Goal: Transaction & Acquisition: Purchase product/service

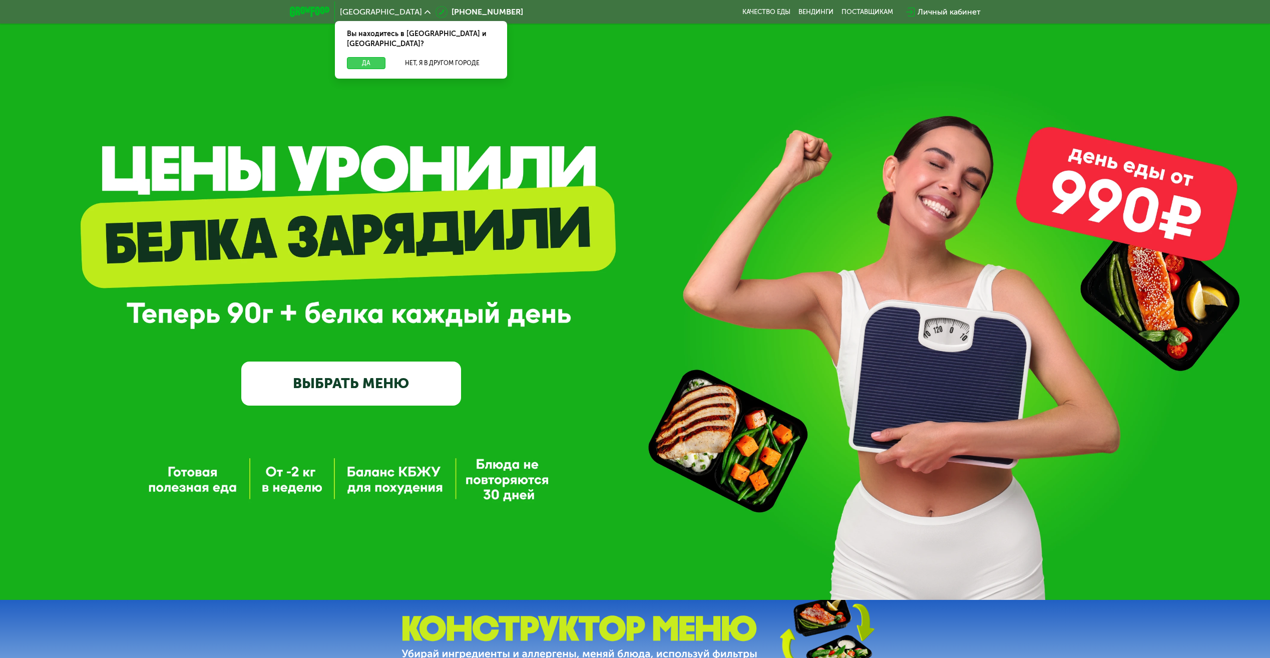
click at [366, 57] on button "Да" at bounding box center [366, 63] width 39 height 12
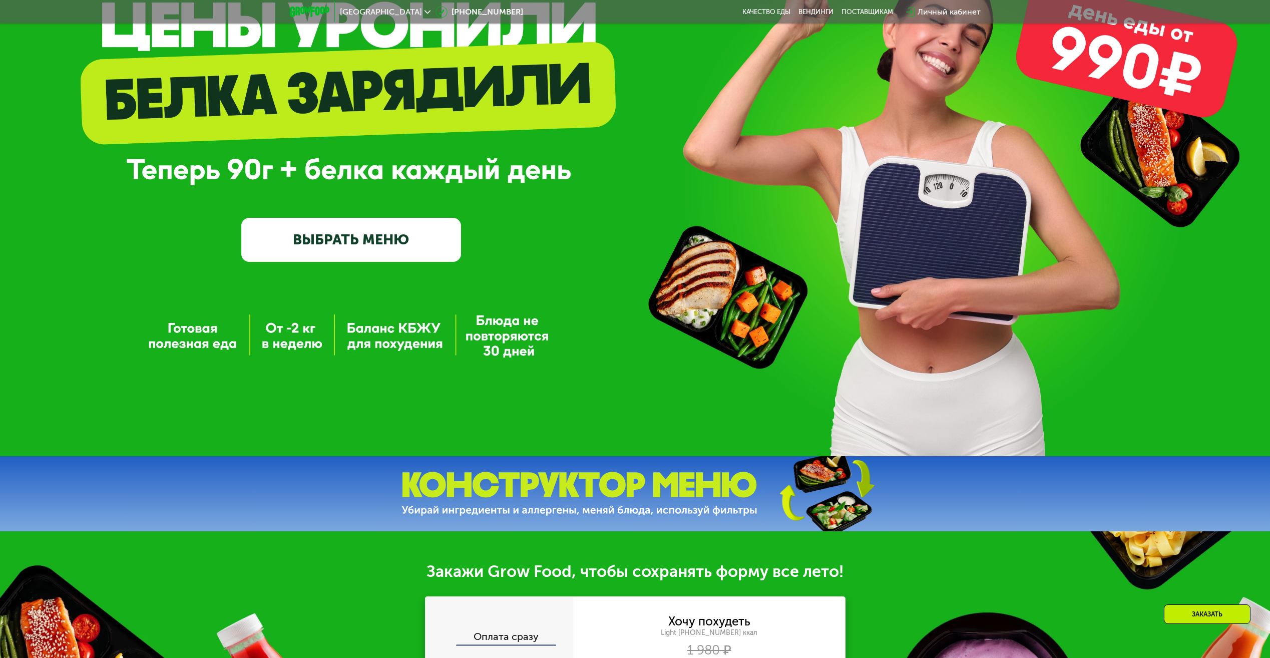
scroll to position [131, 0]
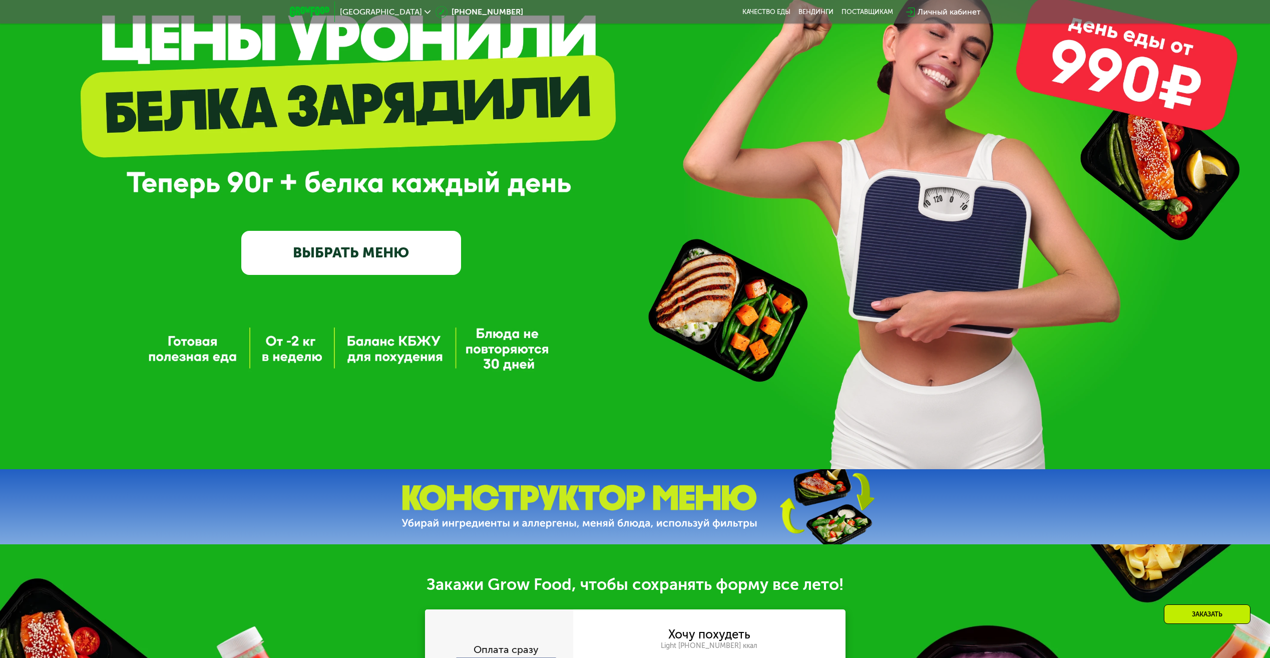
click at [392, 257] on link "ВЫБРАТЬ МЕНЮ" at bounding box center [351, 253] width 220 height 44
click at [328, 260] on link "ВЫБРАТЬ МЕНЮ" at bounding box center [351, 253] width 220 height 44
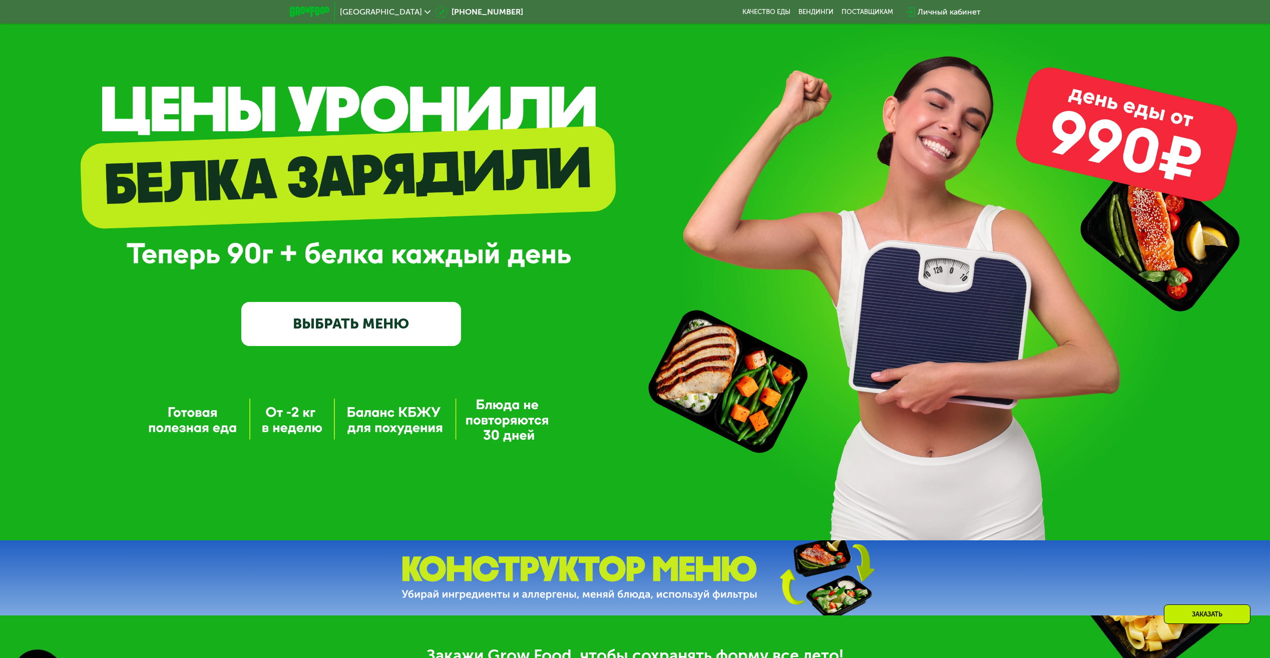
scroll to position [0, 0]
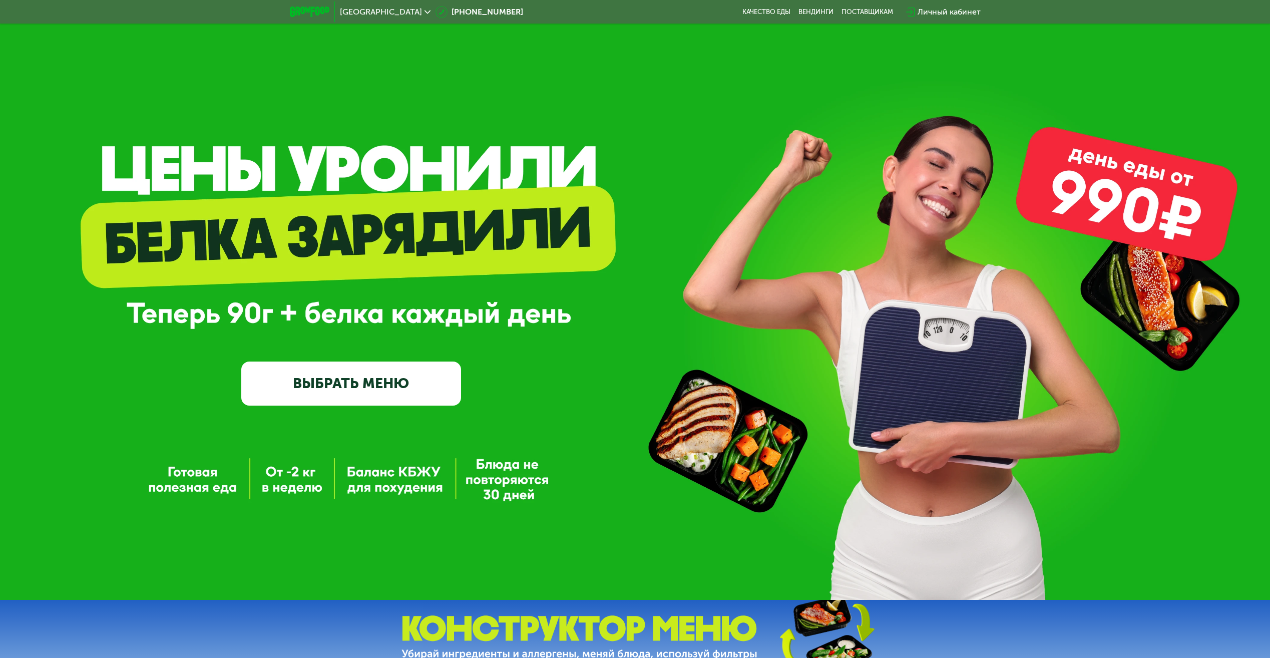
click at [319, 389] on link "ВЫБРАТЬ МЕНЮ" at bounding box center [351, 384] width 220 height 44
click at [322, 380] on link "ВЫБРАТЬ МЕНЮ" at bounding box center [351, 384] width 220 height 44
click at [372, 374] on link "ВЫБРАТЬ МЕНЮ" at bounding box center [351, 384] width 220 height 44
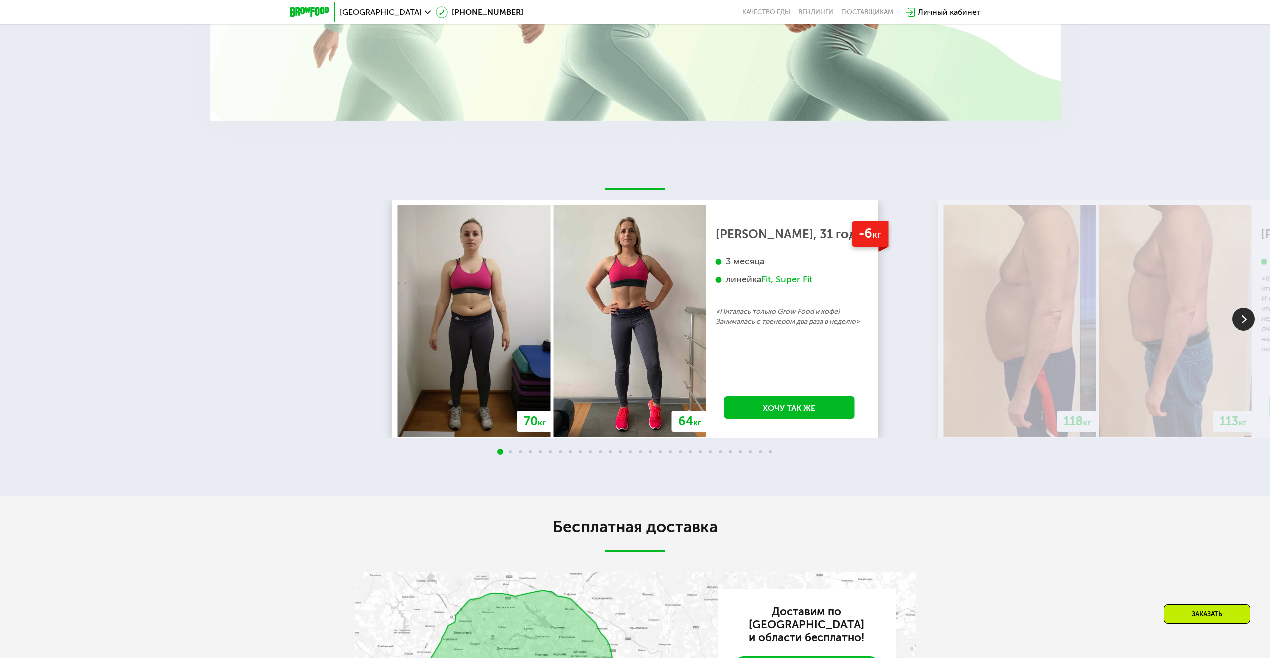
scroll to position [1502, 0]
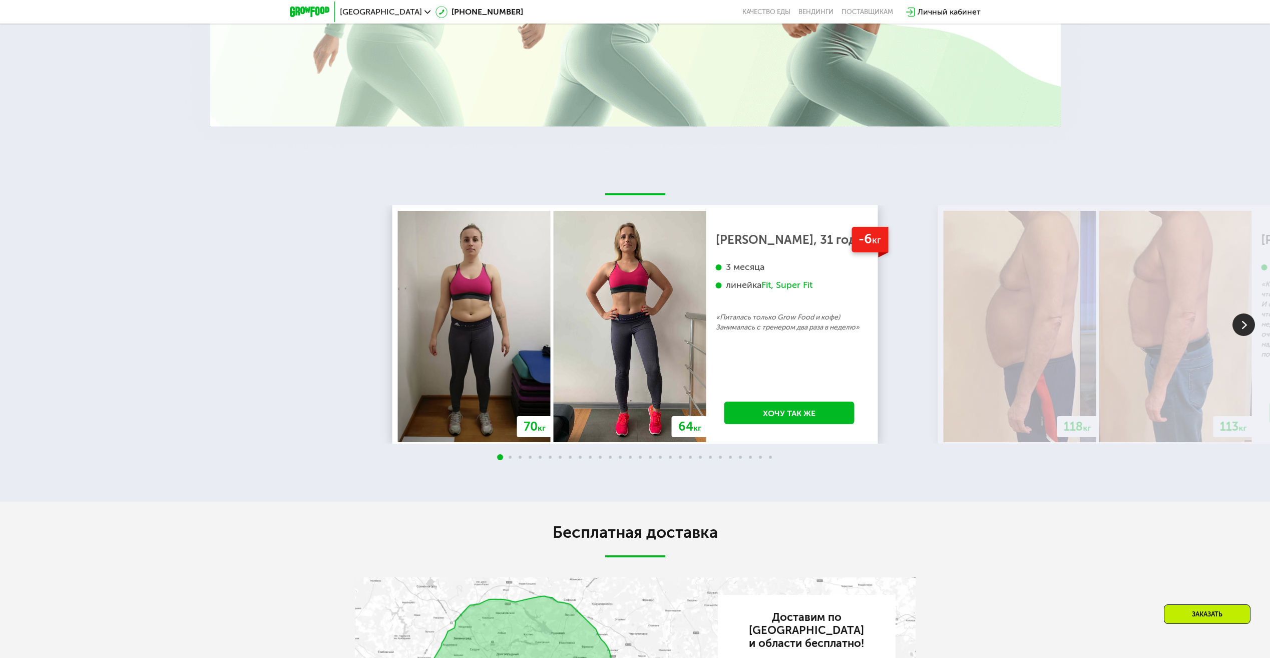
click at [1239, 328] on img at bounding box center [1244, 324] width 23 height 23
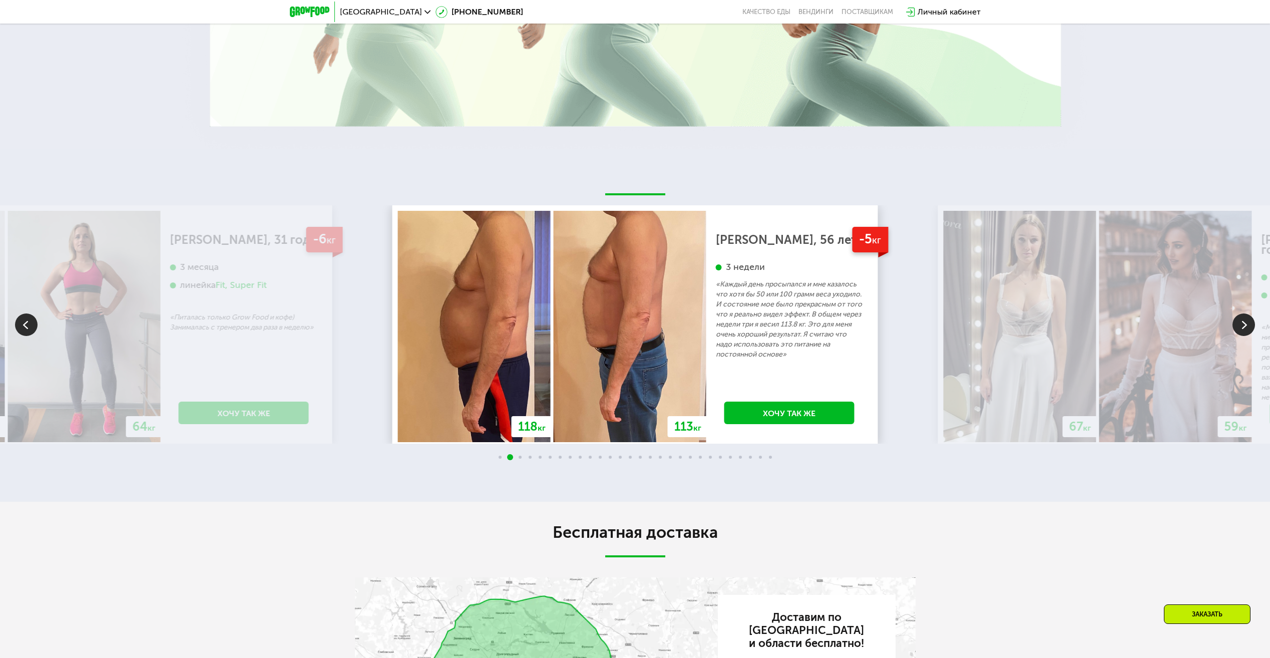
click at [1243, 329] on img at bounding box center [1244, 324] width 23 height 23
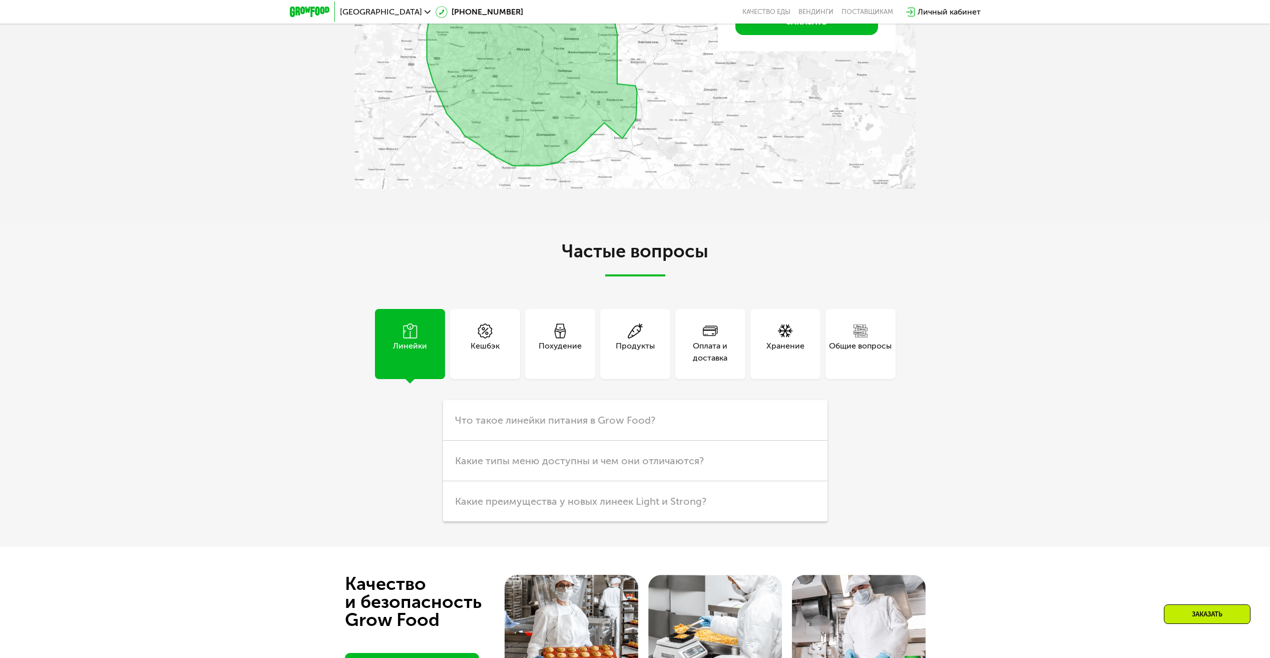
scroll to position [2153, 0]
click at [493, 351] on div "Кешбэк" at bounding box center [485, 353] width 29 height 24
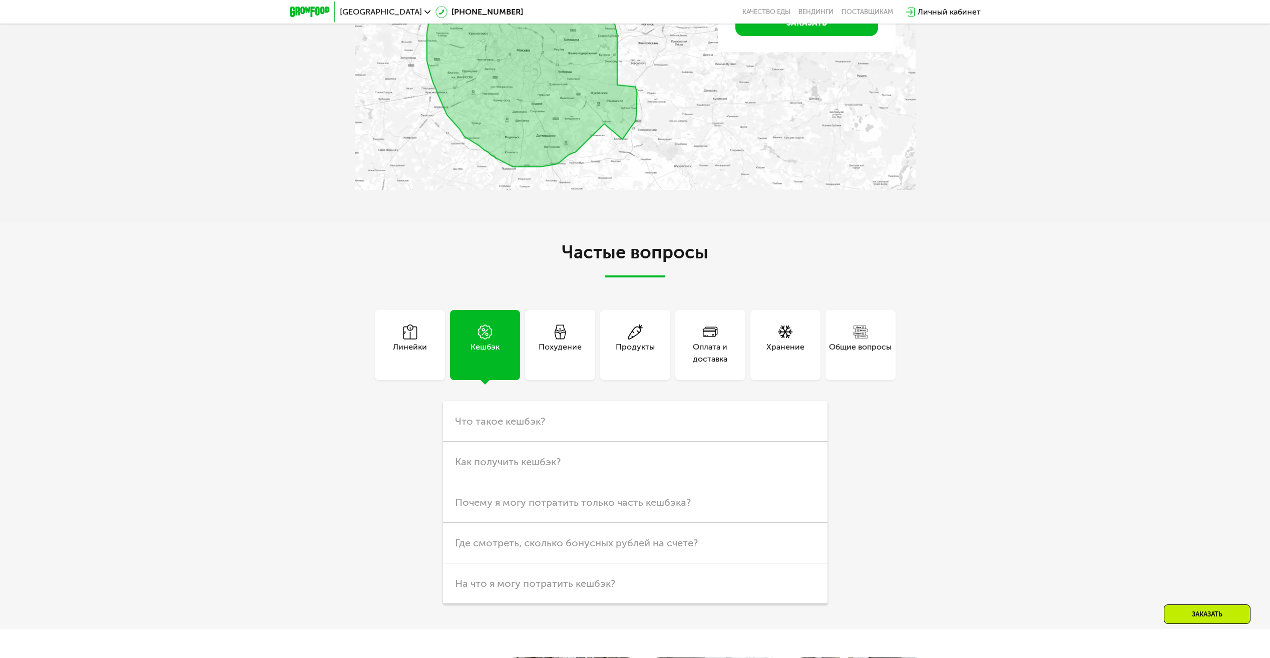
click at [541, 347] on div "Похудение" at bounding box center [560, 353] width 43 height 24
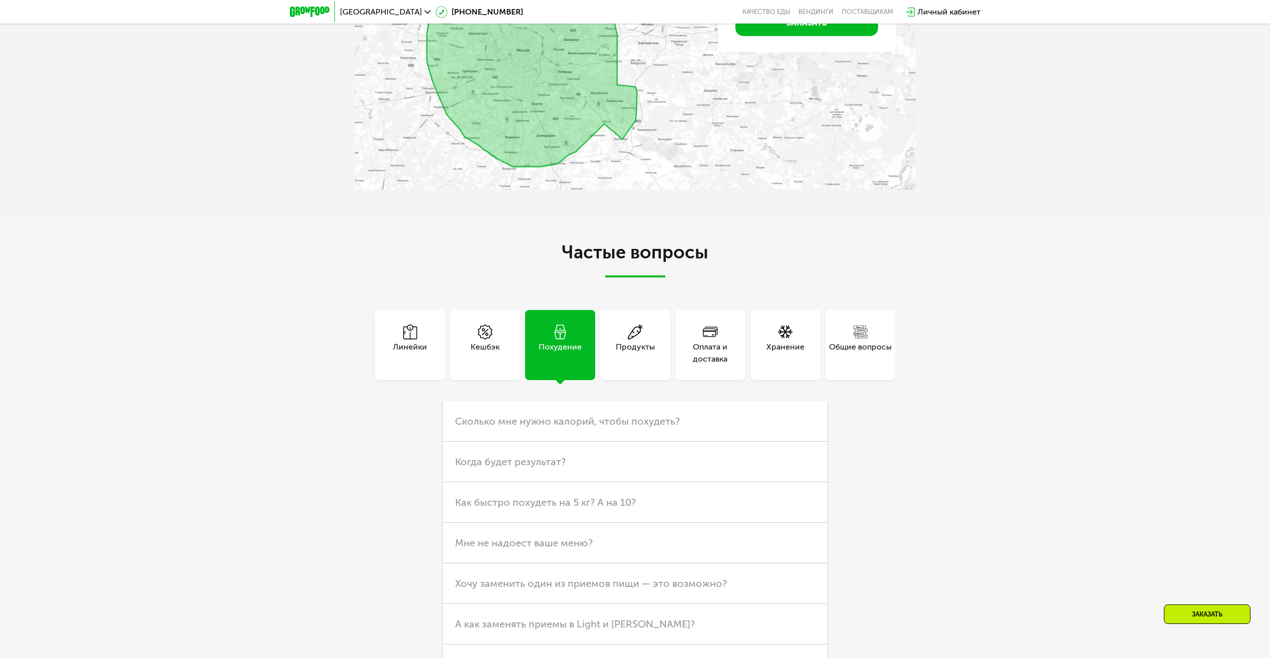
click at [630, 351] on div "Продукты" at bounding box center [635, 353] width 39 height 24
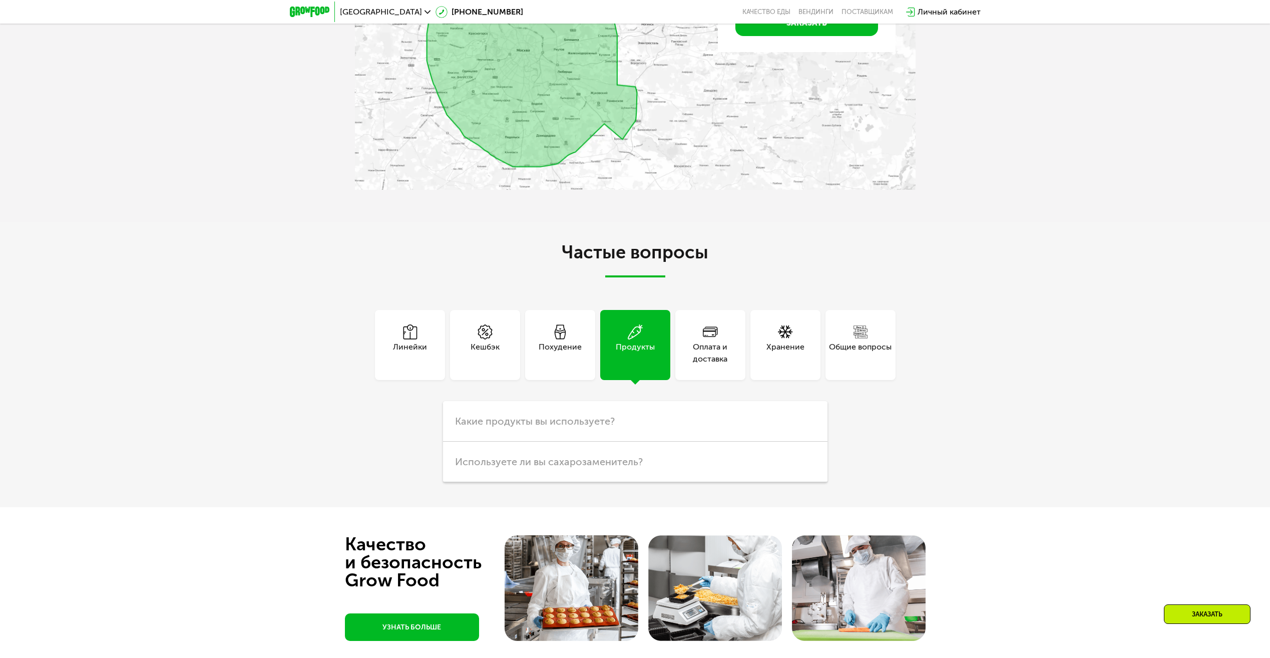
click at [706, 346] on div "Оплата и доставка" at bounding box center [710, 353] width 70 height 24
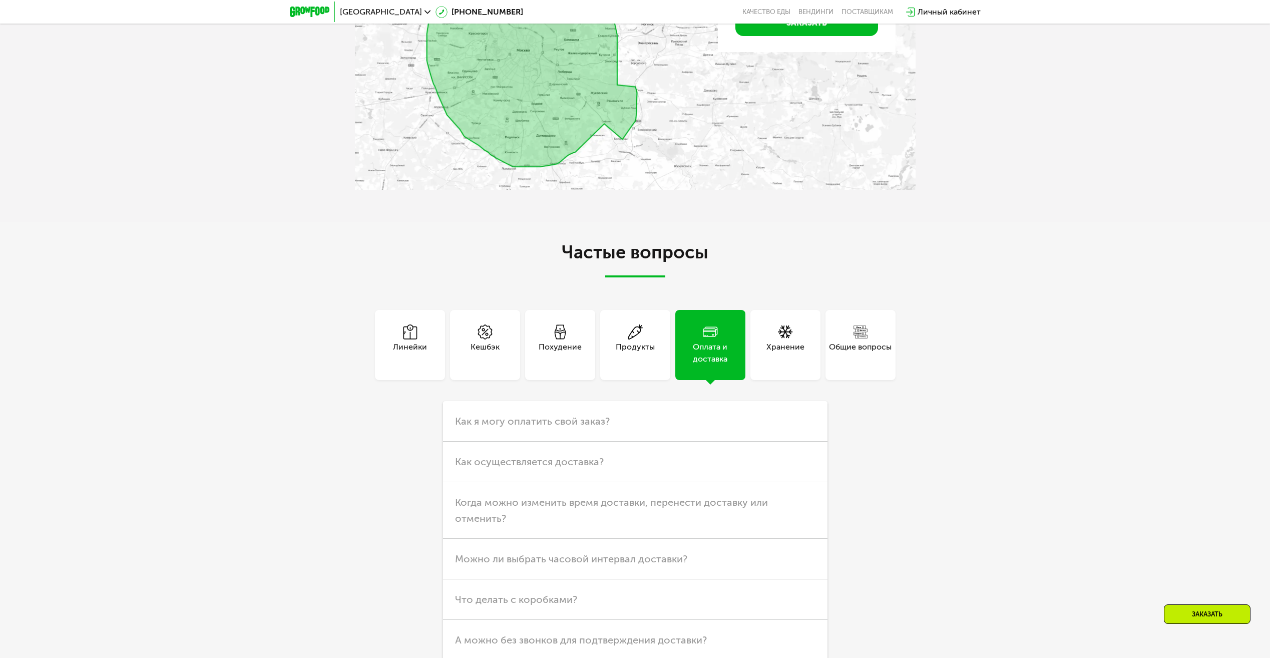
click at [766, 349] on div "Хранение" at bounding box center [786, 345] width 70 height 70
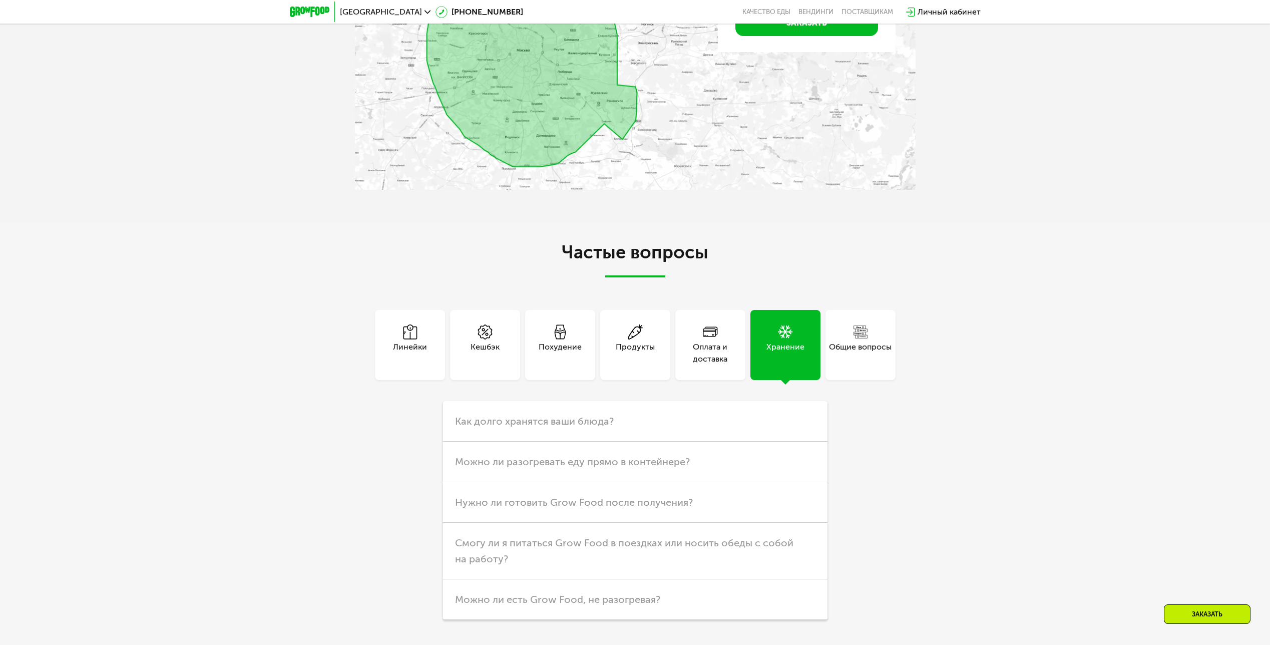
click at [835, 352] on div "Общие вопросы" at bounding box center [860, 353] width 63 height 24
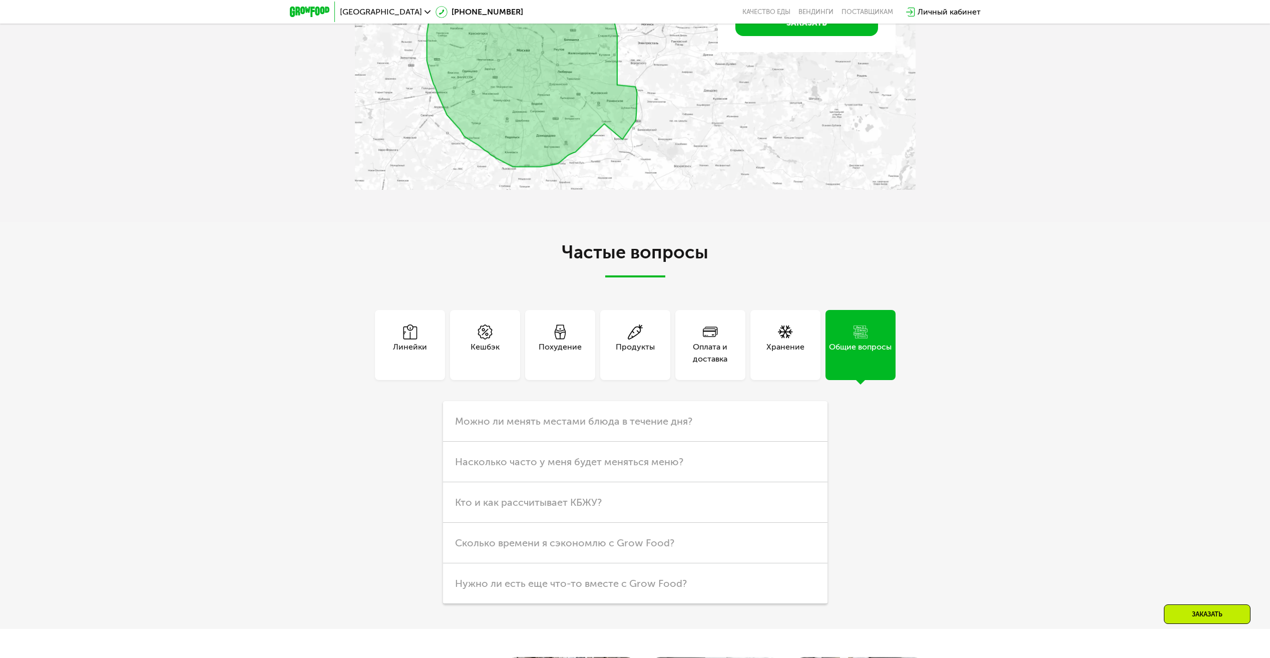
click at [777, 356] on div "Хранение" at bounding box center [786, 353] width 38 height 24
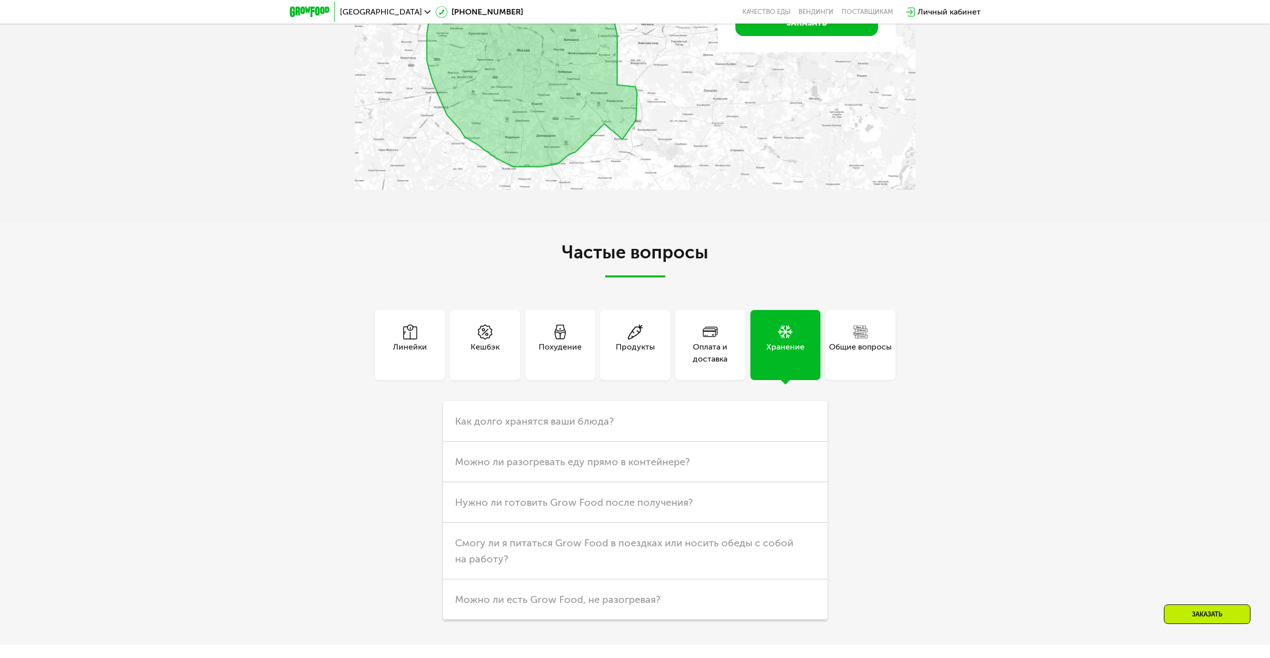
drag, startPoint x: 727, startPoint y: 354, endPoint x: 697, endPoint y: 355, distance: 29.6
click at [726, 354] on div "Оплата и доставка" at bounding box center [710, 353] width 70 height 24
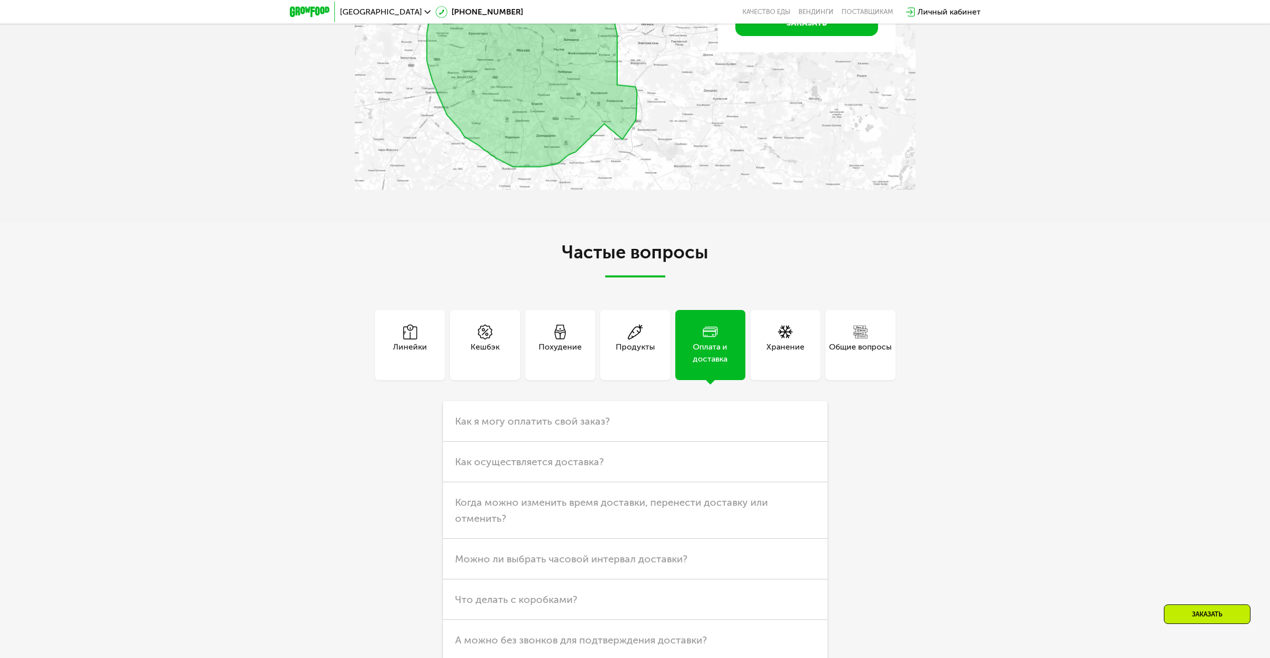
click at [642, 354] on div "Продукты" at bounding box center [635, 353] width 39 height 24
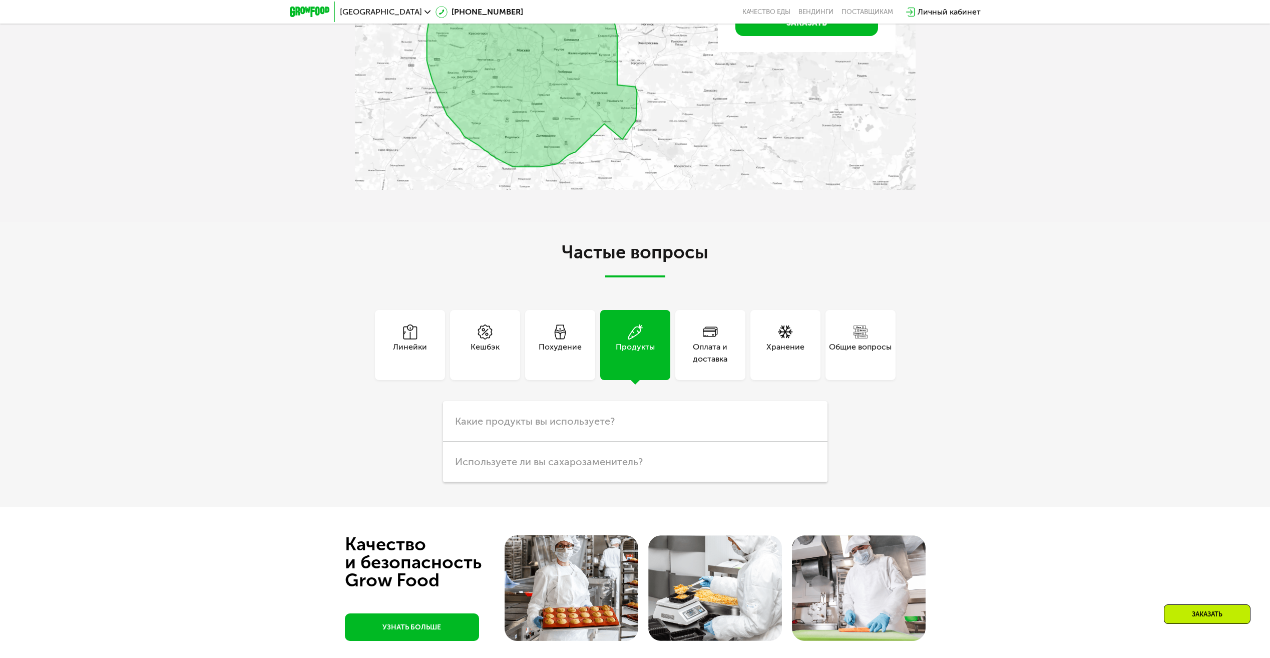
drag, startPoint x: 553, startPoint y: 350, endPoint x: 522, endPoint y: 351, distance: 31.0
click at [553, 350] on div "Похудение" at bounding box center [560, 353] width 43 height 24
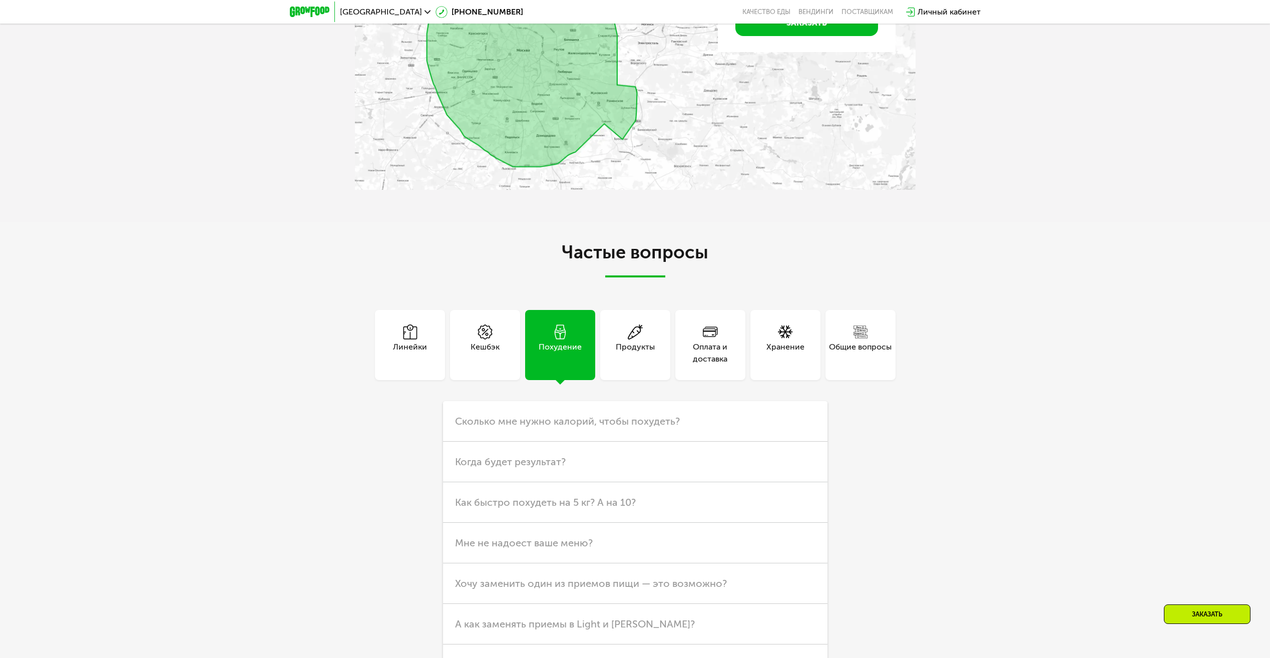
click at [485, 346] on div "Кешбэк" at bounding box center [485, 353] width 29 height 24
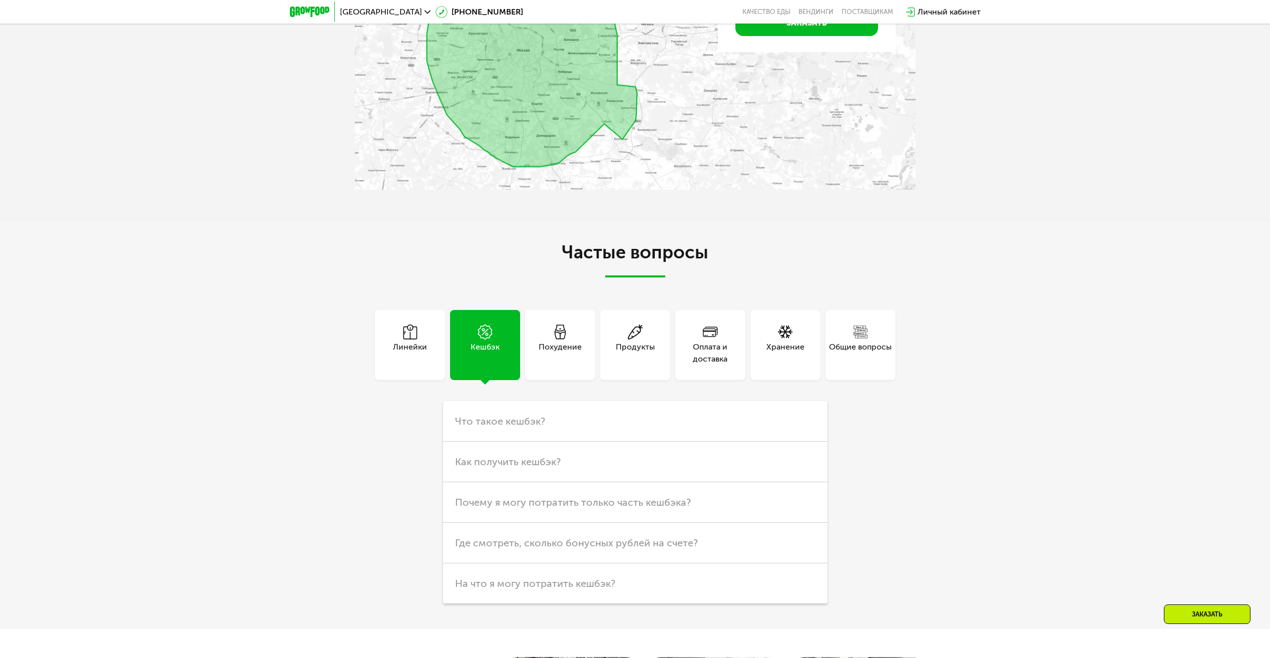
click at [415, 342] on div "Линейки" at bounding box center [410, 353] width 34 height 24
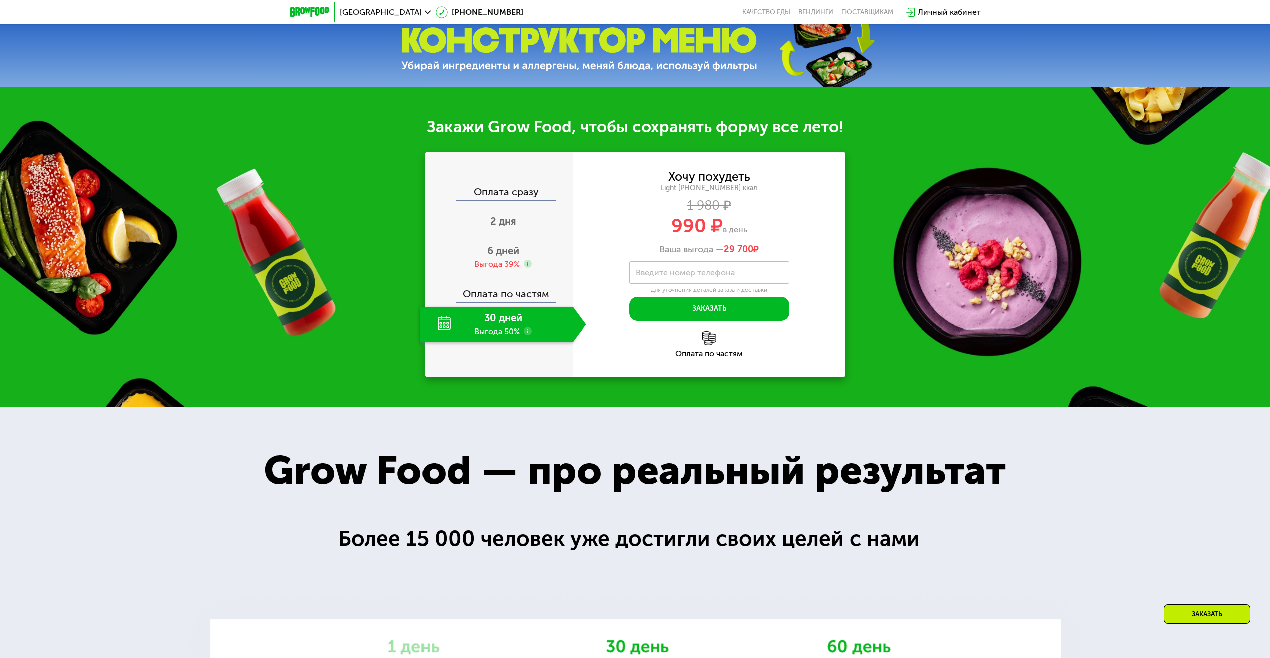
scroll to position [551, 0]
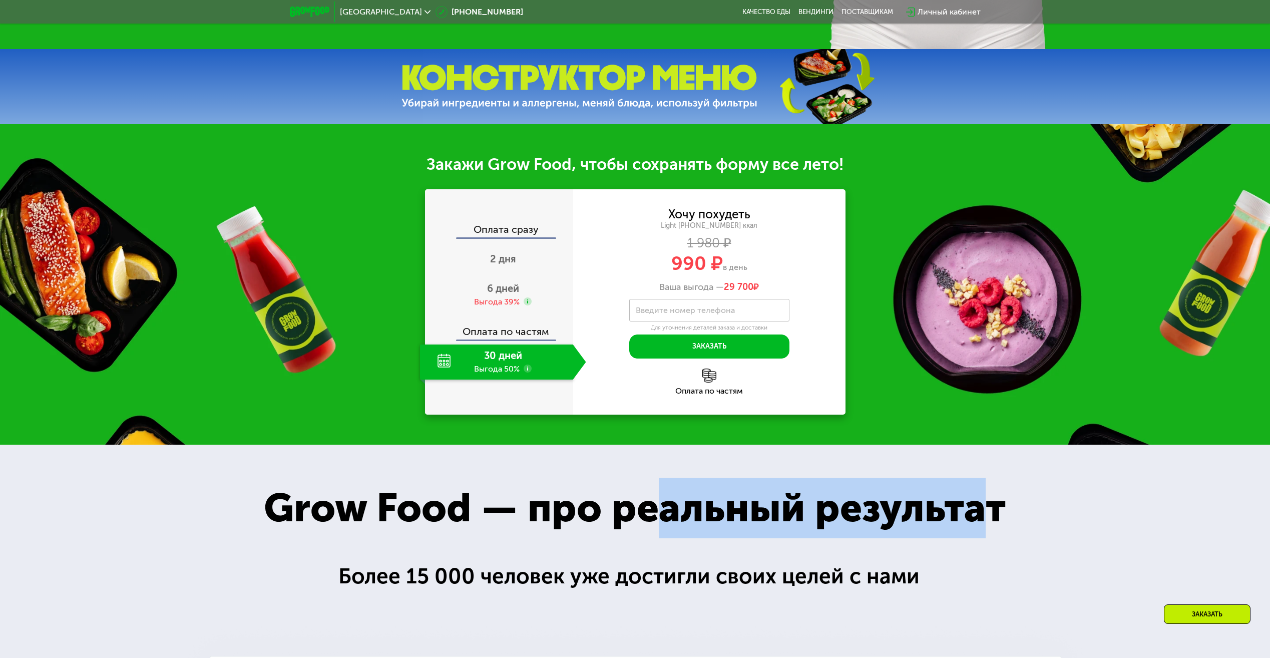
drag, startPoint x: 978, startPoint y: 519, endPoint x: 659, endPoint y: 507, distance: 319.2
click at [659, 508] on div "Grow Food — про реальный результат" at bounding box center [635, 508] width 800 height 61
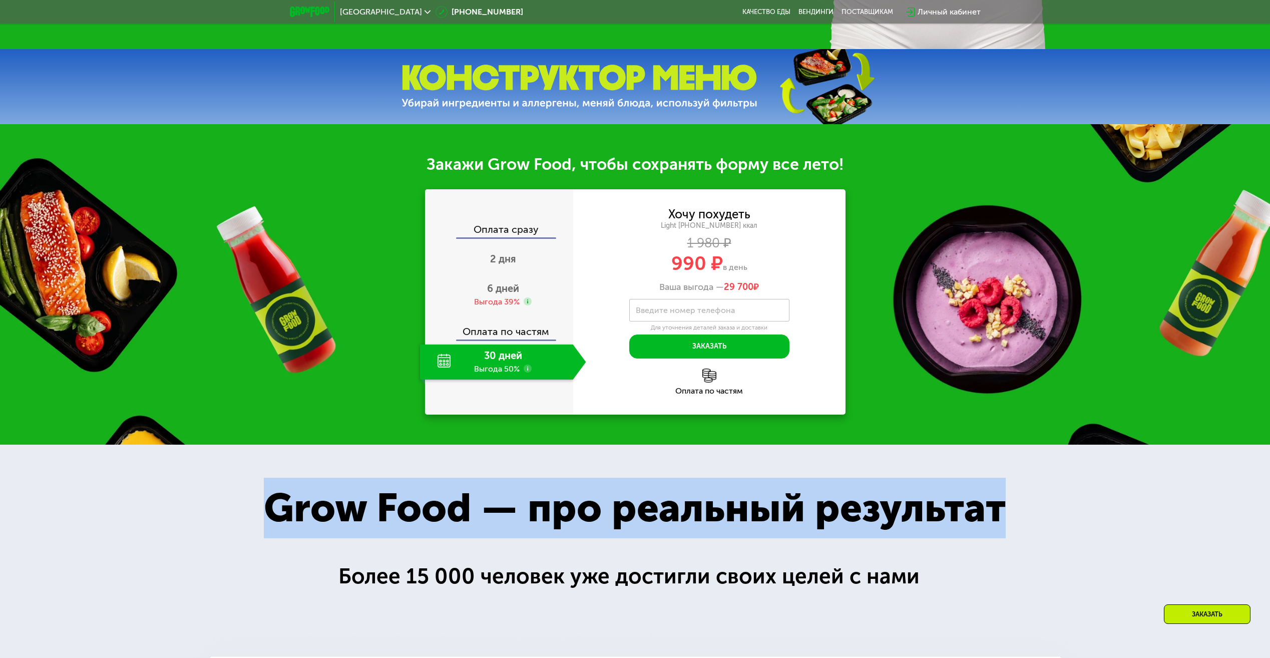
drag, startPoint x: 266, startPoint y: 508, endPoint x: 1013, endPoint y: 524, distance: 746.7
click at [1012, 524] on div "Grow Food — про реальный результат" at bounding box center [635, 508] width 800 height 61
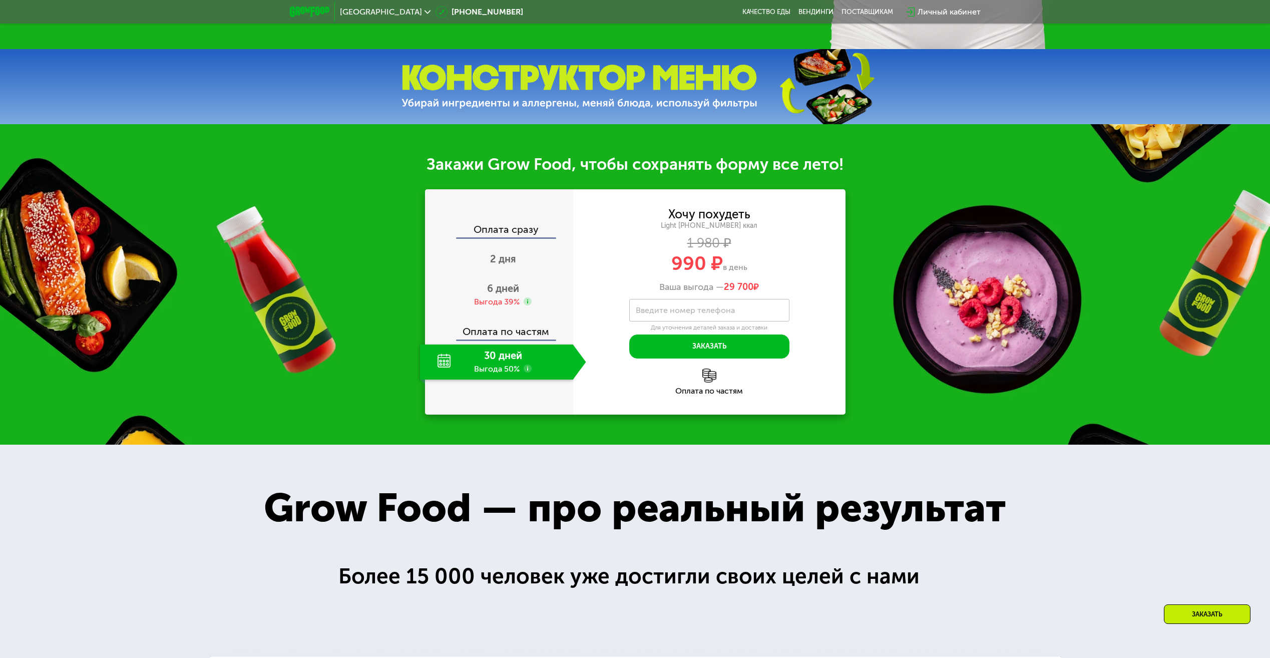
drag, startPoint x: 1013, startPoint y: 524, endPoint x: 965, endPoint y: 578, distance: 72.0
drag, startPoint x: 931, startPoint y: 588, endPoint x: 372, endPoint y: 558, distance: 559.6
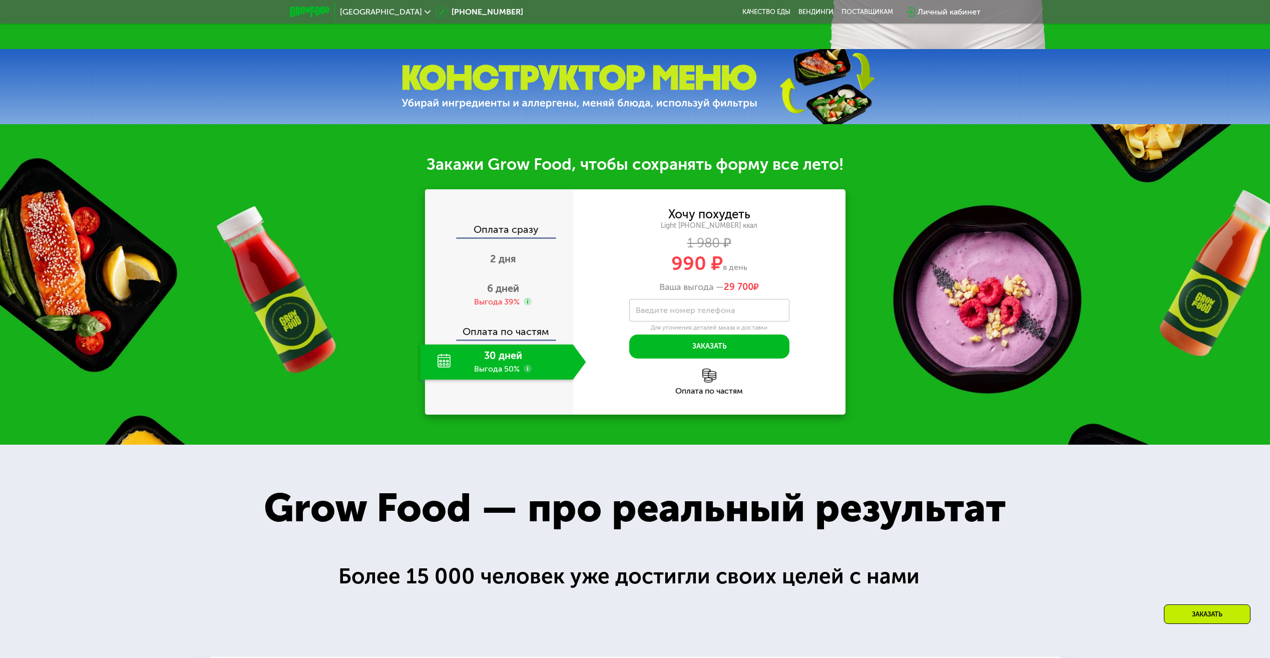
drag, startPoint x: 343, startPoint y: 581, endPoint x: 979, endPoint y: 581, distance: 635.9
click at [929, 580] on div "Более 15 000 человек уже достигли своих целей с нами" at bounding box center [634, 576] width 593 height 33
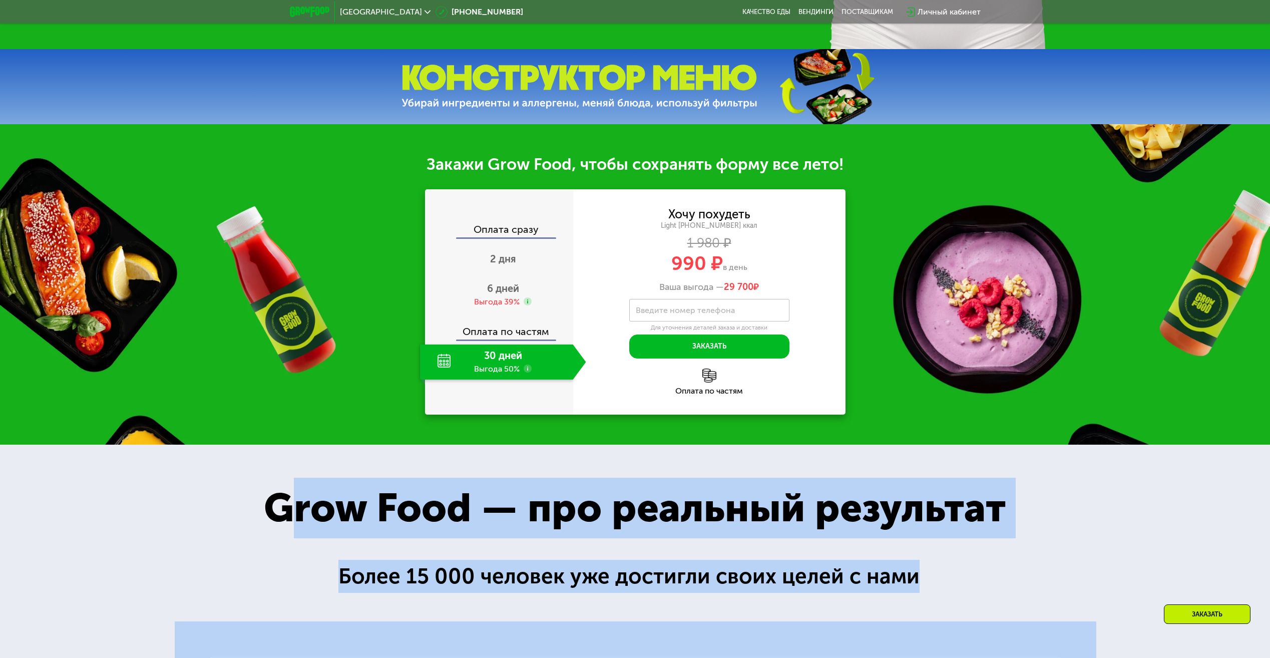
drag, startPoint x: 926, startPoint y: 583, endPoint x: 284, endPoint y: 505, distance: 646.7
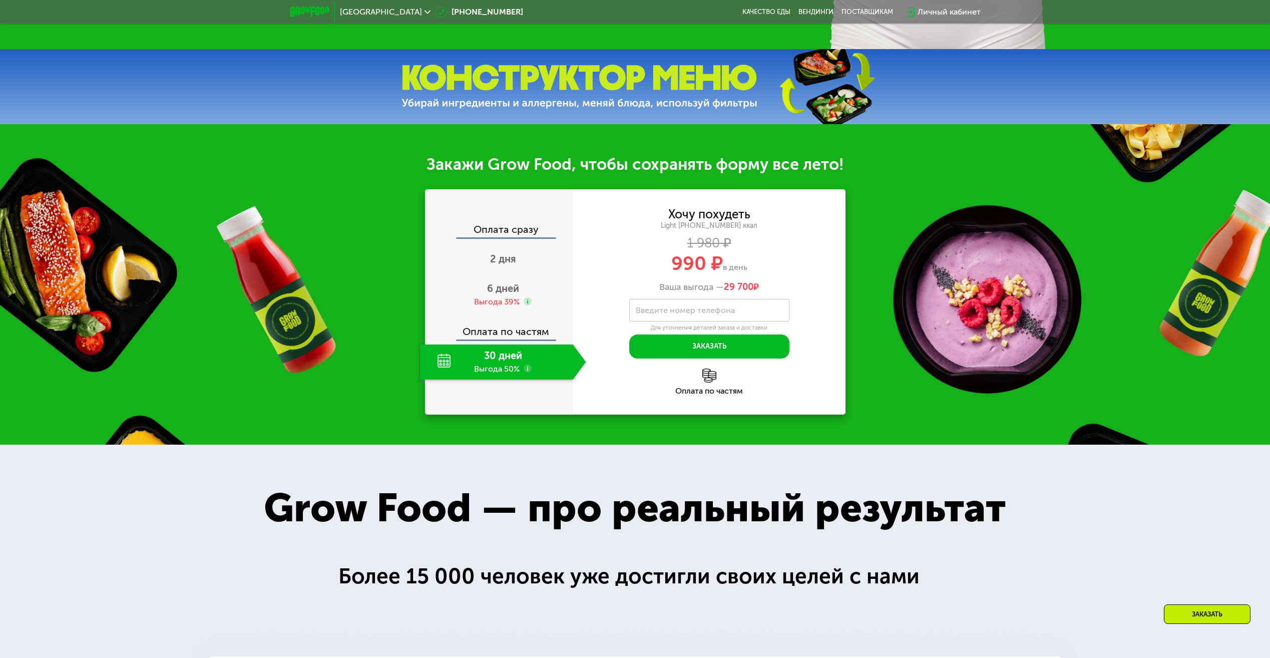
drag, startPoint x: 284, startPoint y: 505, endPoint x: 238, endPoint y: 527, distance: 50.8
click at [238, 527] on div "Grow Food — про реальный результат" at bounding box center [635, 508] width 800 height 61
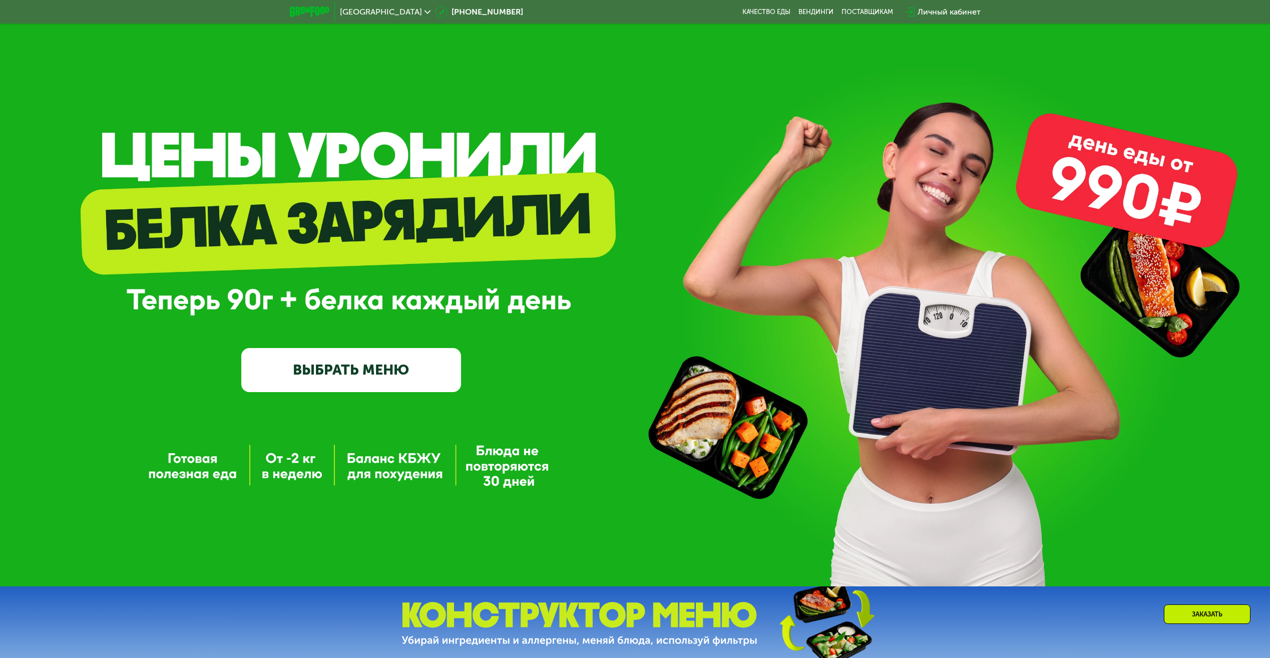
scroll to position [0, 0]
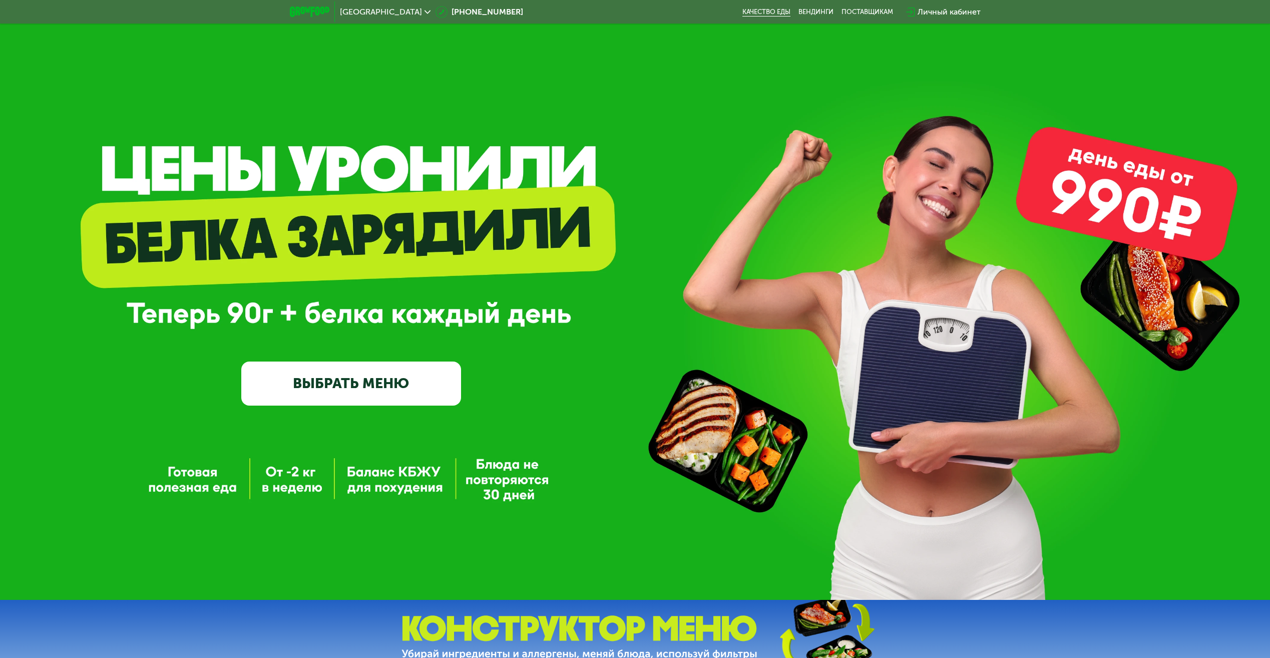
click at [764, 9] on link "Качество еды" at bounding box center [767, 12] width 48 height 8
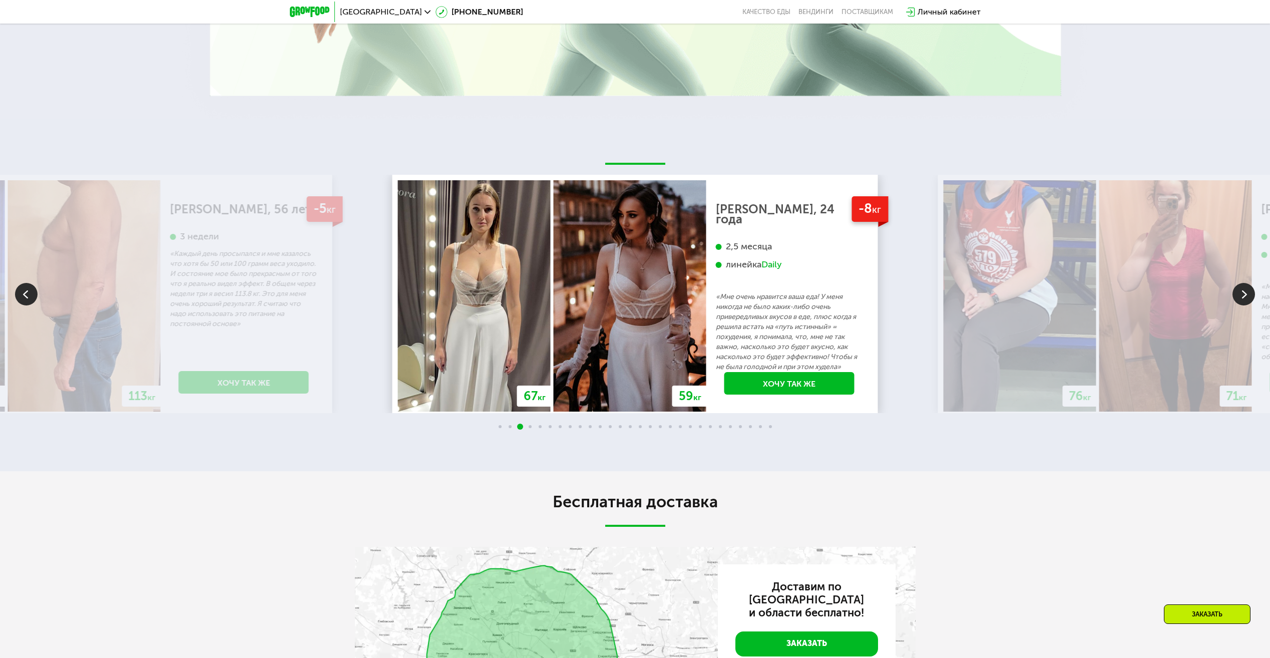
scroll to position [1602, 0]
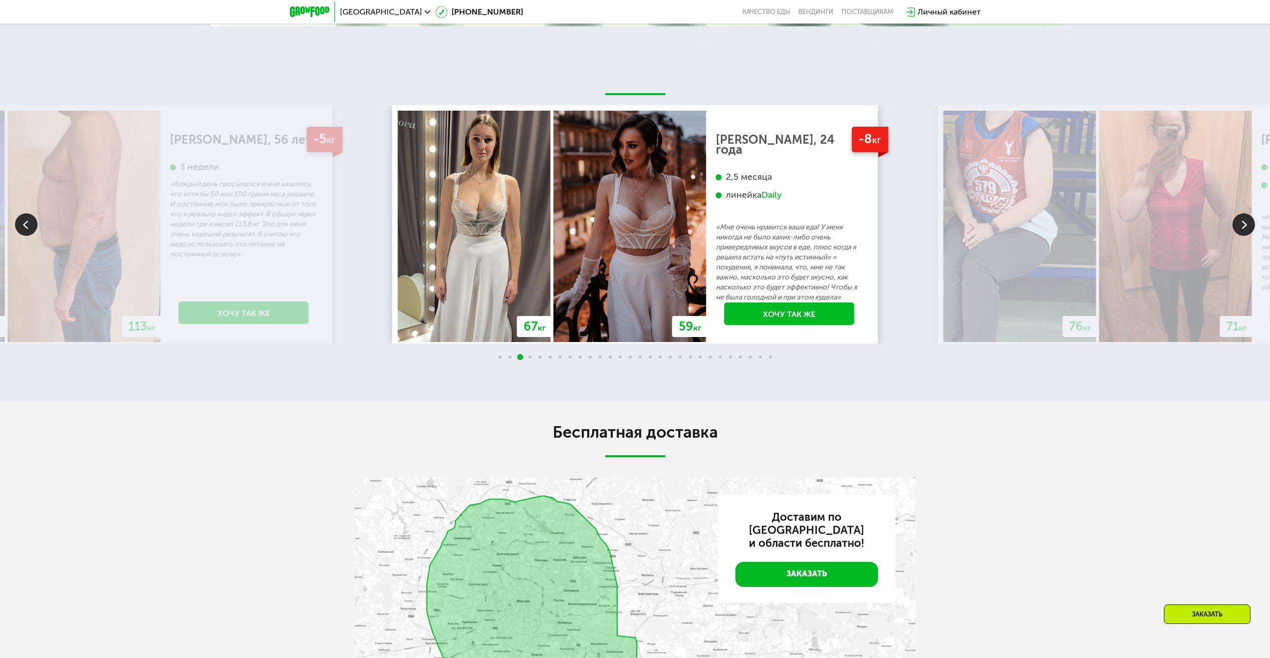
click at [530, 359] on div at bounding box center [635, 358] width 1270 height 8
click at [504, 359] on div at bounding box center [635, 358] width 1270 height 8
click at [501, 358] on div at bounding box center [635, 358] width 1270 height 8
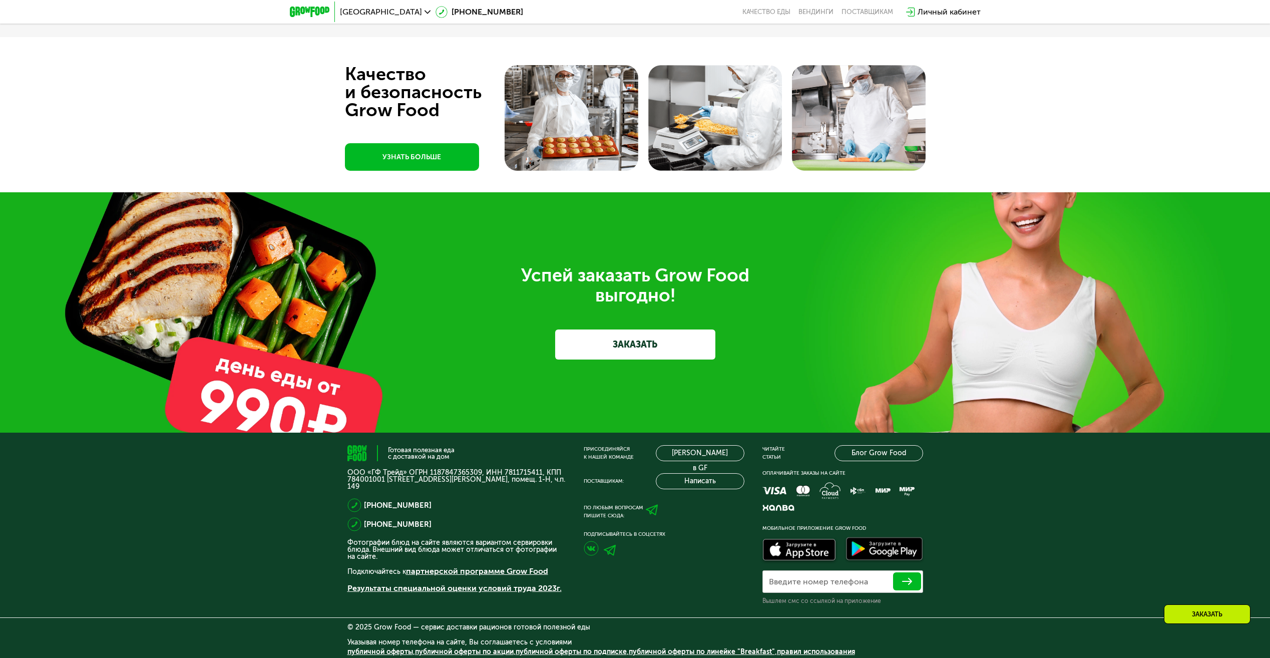
scroll to position [2684, 0]
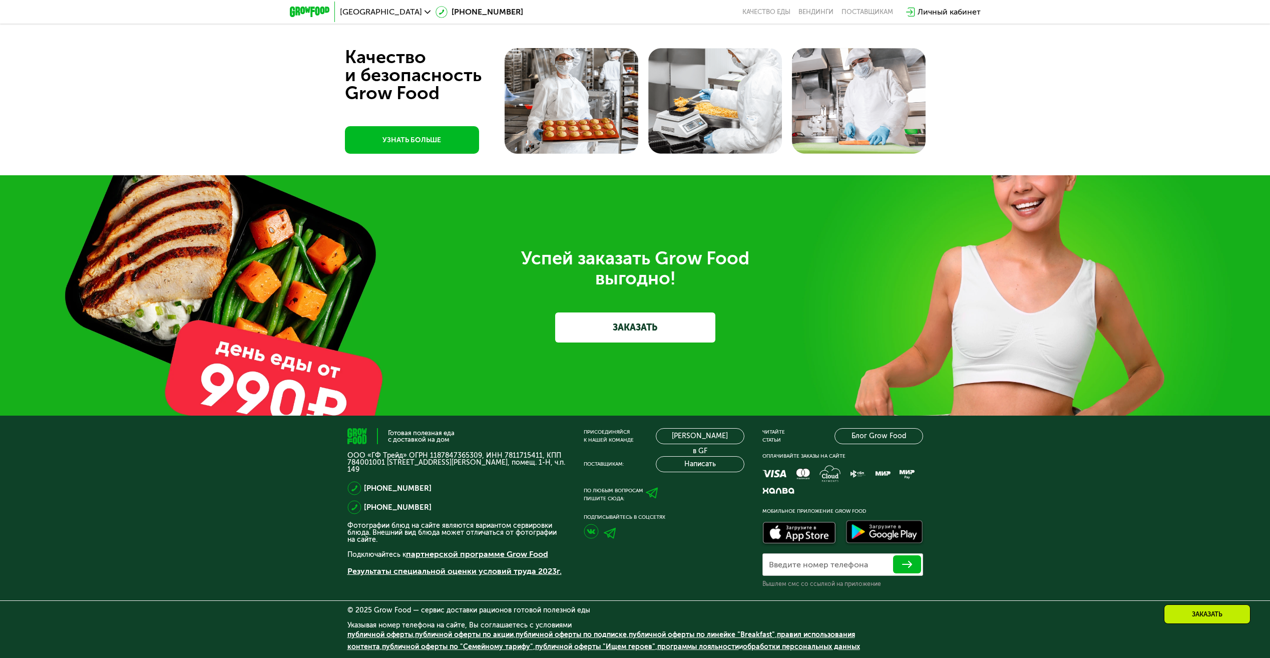
click at [644, 329] on link "ЗАКАЗАТЬ" at bounding box center [635, 327] width 160 height 30
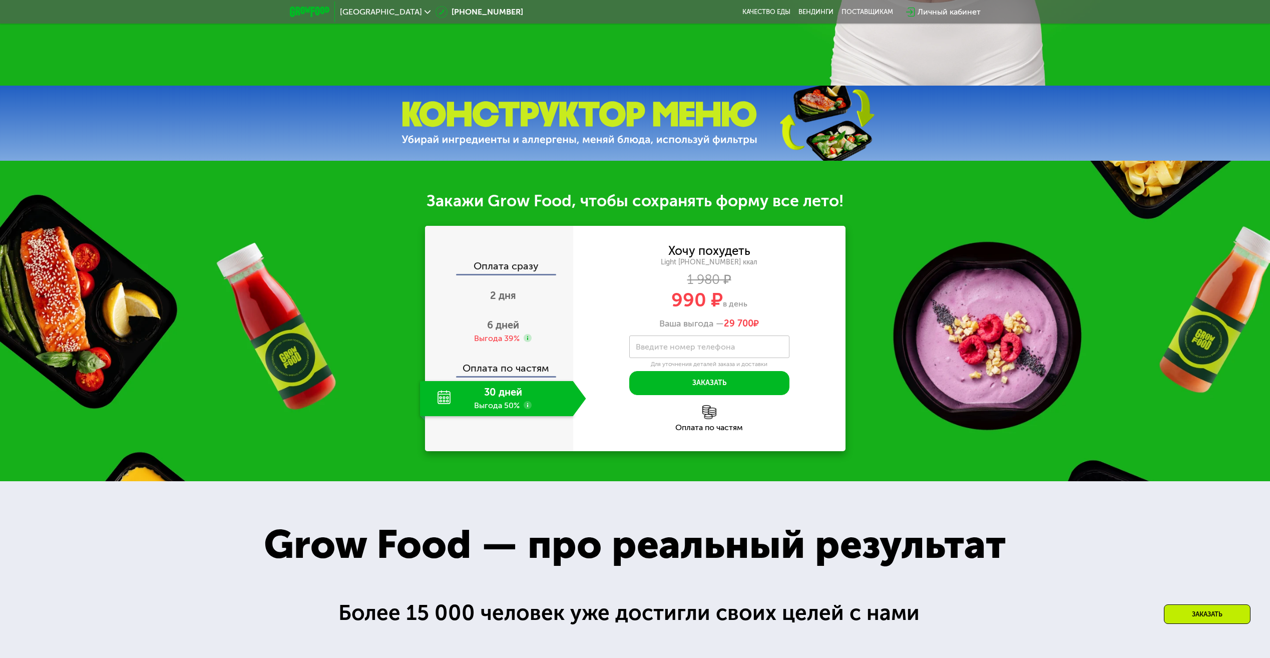
scroll to position [505, 0]
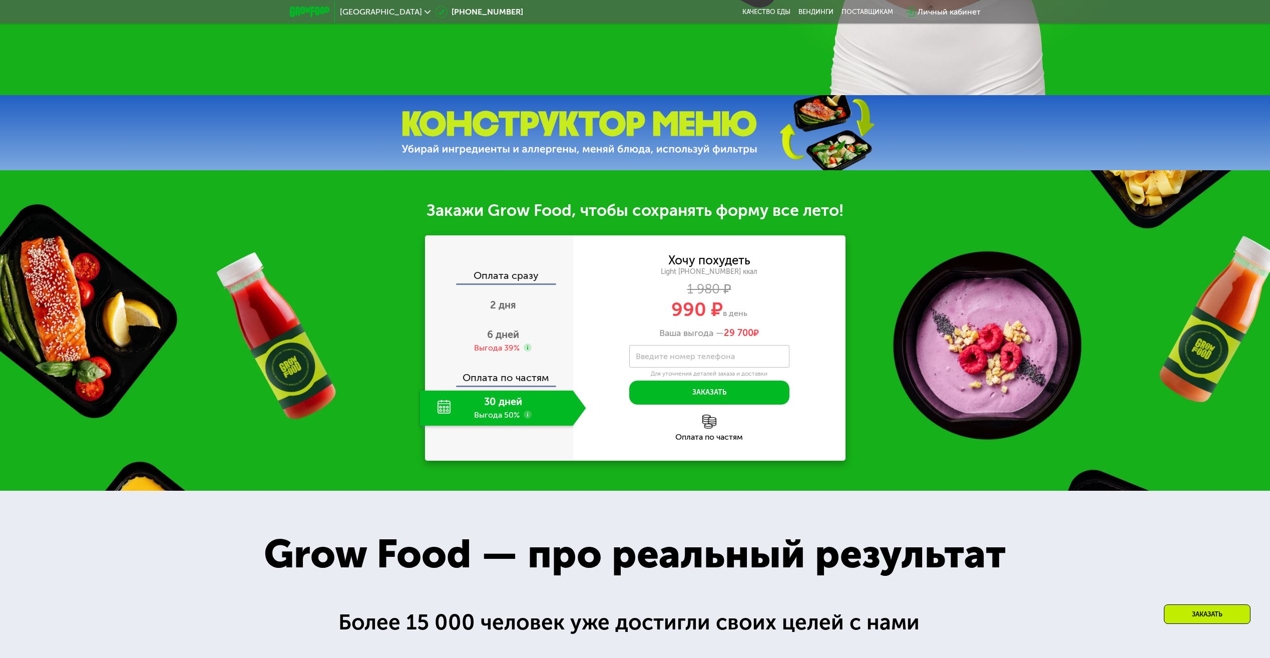
click at [479, 412] on div "30 дней Выгода 50%" at bounding box center [496, 408] width 153 height 35
click at [438, 410] on div "30 дней Выгода 50%" at bounding box center [496, 408] width 153 height 35
click at [483, 383] on div "Оплата по частям" at bounding box center [499, 374] width 147 height 23
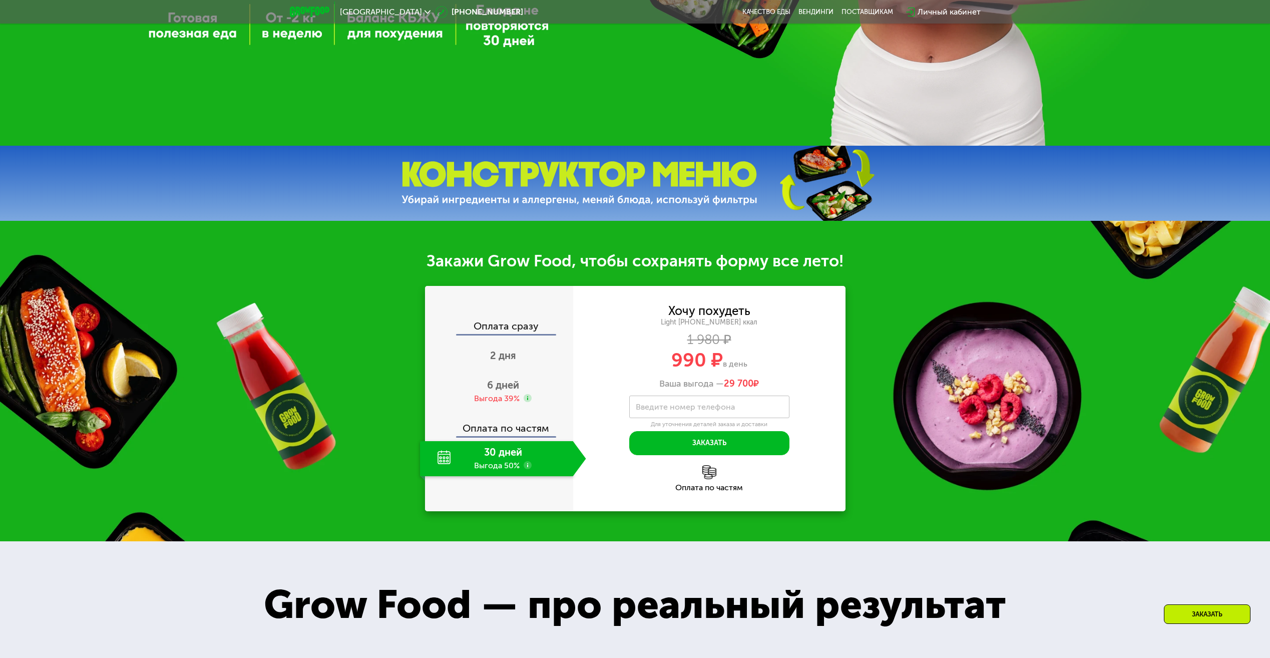
scroll to position [455, 0]
click at [503, 330] on div "Оплата сразу" at bounding box center [499, 326] width 147 height 13
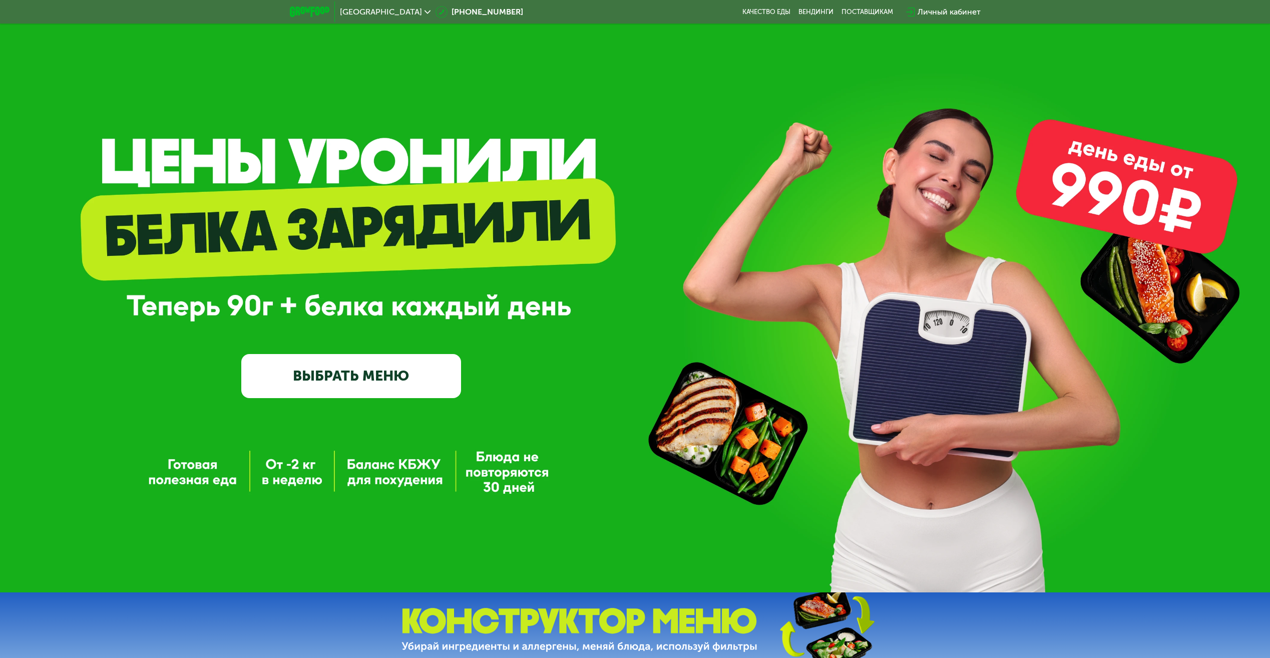
scroll to position [0, 0]
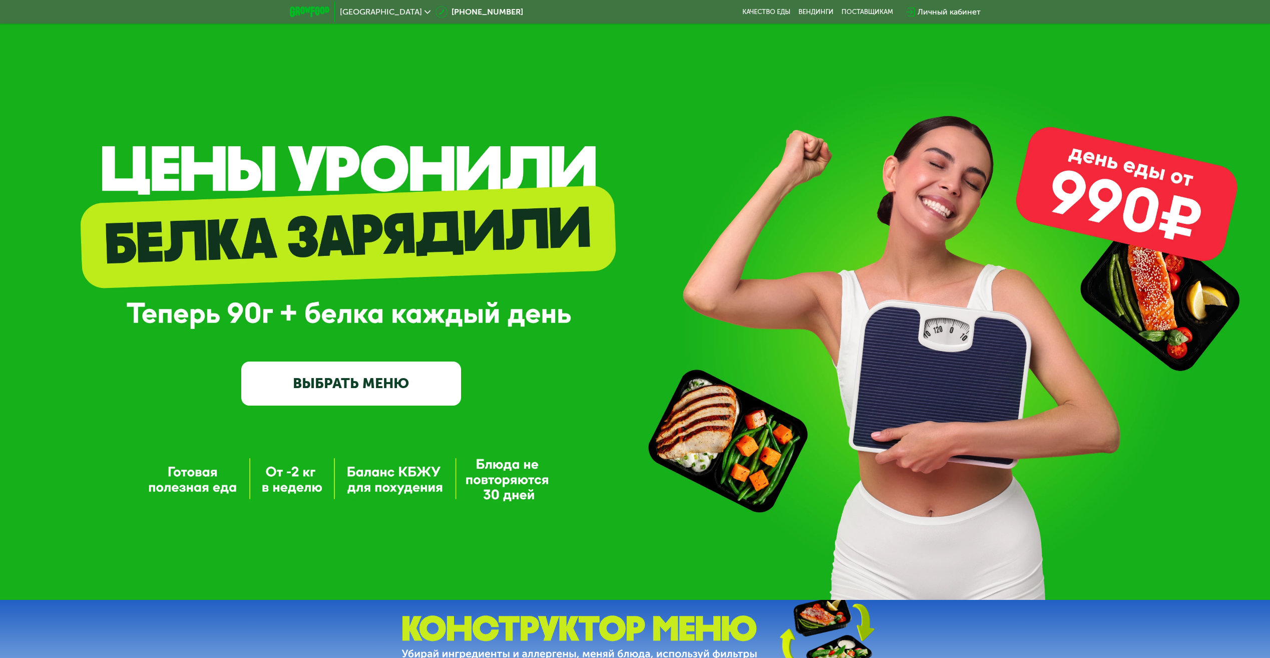
click at [400, 398] on link "ВЫБРАТЬ МЕНЮ" at bounding box center [351, 384] width 220 height 44
click at [361, 385] on link "ВЫБРАТЬ МЕНЮ" at bounding box center [351, 384] width 220 height 44
click at [334, 392] on link "ВЫБРАТЬ МЕНЮ" at bounding box center [351, 384] width 220 height 44
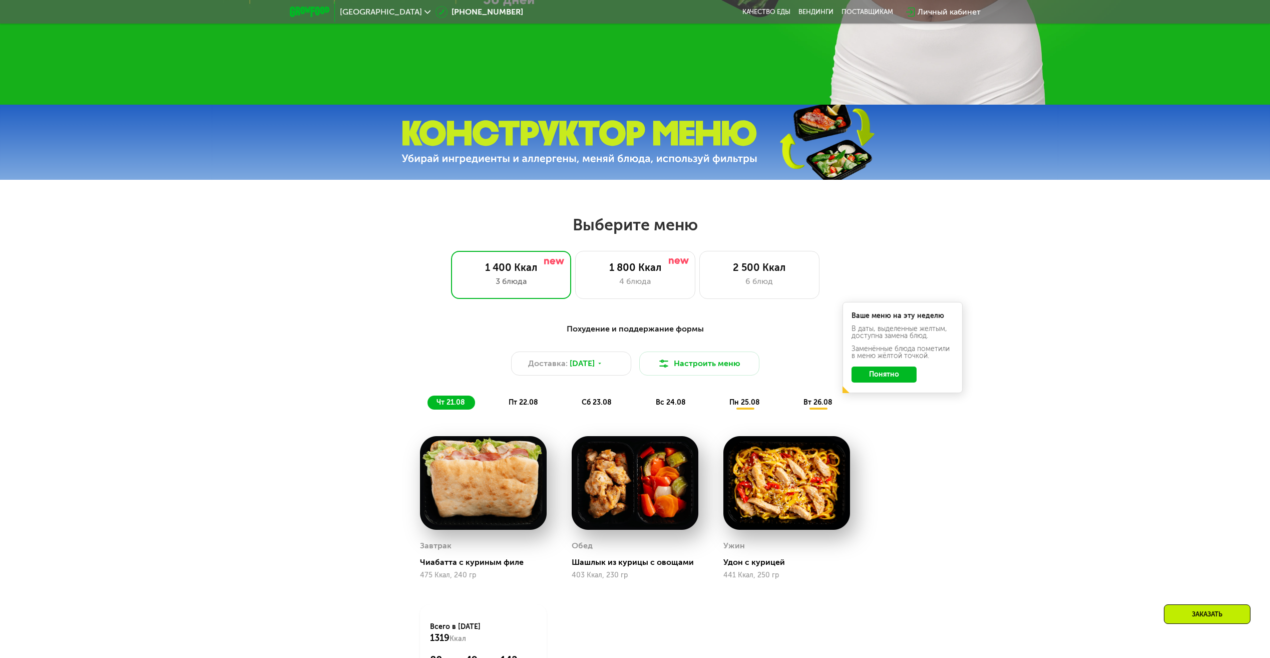
scroll to position [551, 0]
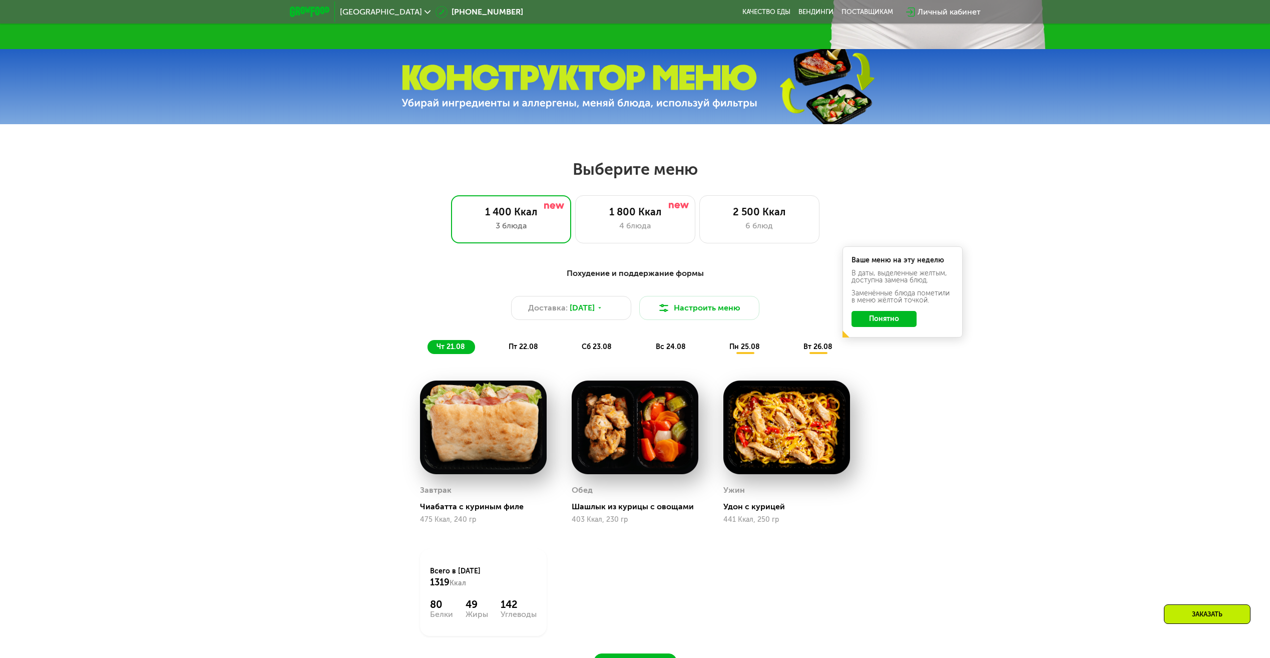
click at [963, 417] on div "Похудение и поддержание формы Доставка: 21 авг, чт Настроить меню чт 21.08 пт 2…" at bounding box center [635, 477] width 1270 height 449
click at [961, 408] on div "Похудение и поддержание формы Доставка: 21 авг, чт Настроить меню чт 21.08 пт 2…" at bounding box center [635, 477] width 1270 height 449
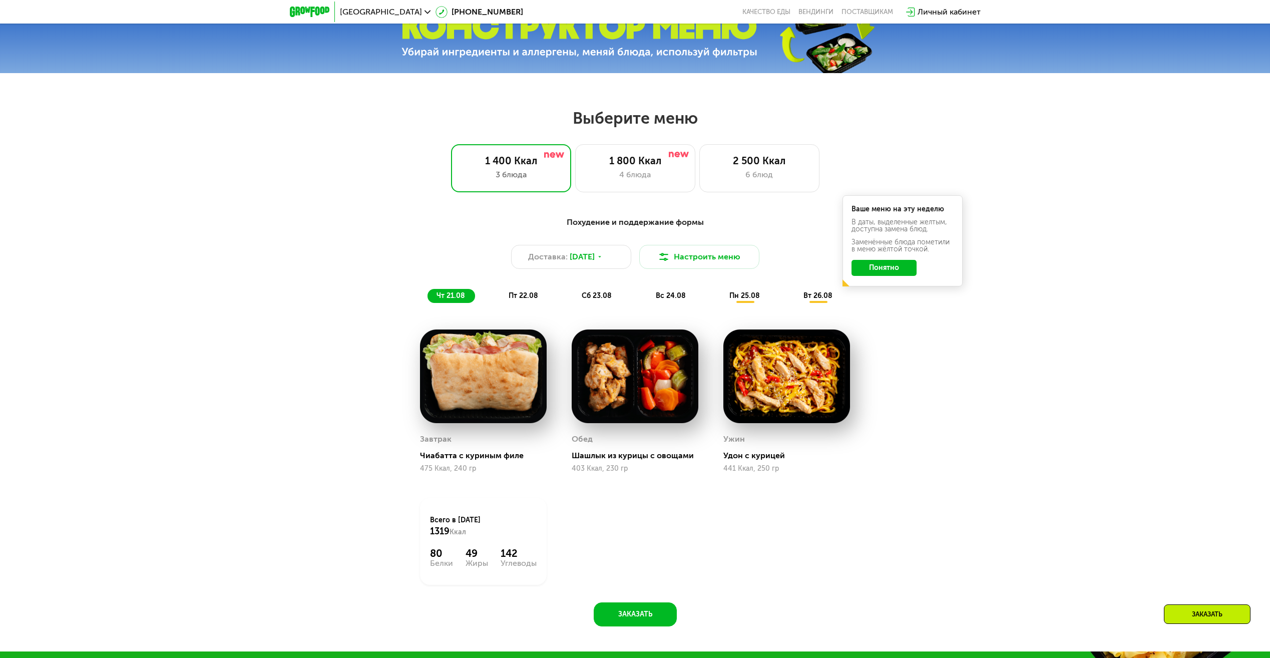
scroll to position [651, 0]
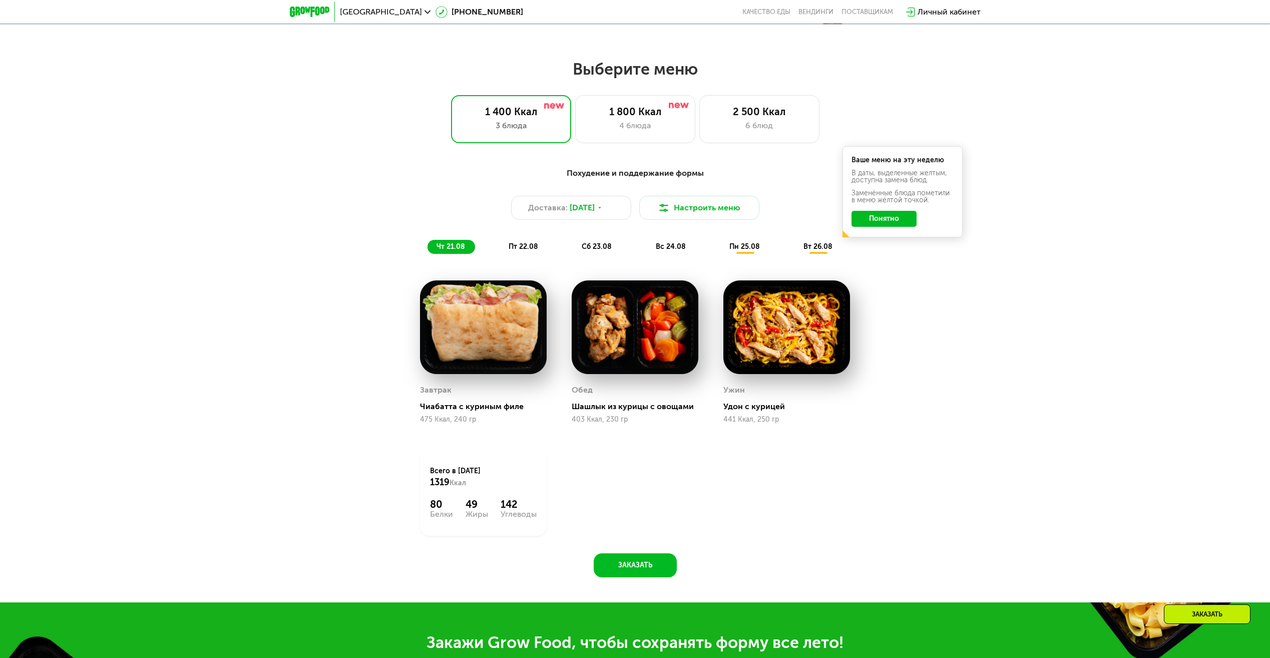
click at [621, 342] on img at bounding box center [635, 327] width 127 height 94
click at [511, 339] on img at bounding box center [483, 327] width 127 height 94
click at [631, 343] on img at bounding box center [635, 327] width 127 height 94
click at [619, 356] on img at bounding box center [635, 327] width 127 height 94
drag, startPoint x: 431, startPoint y: 508, endPoint x: 537, endPoint y: 516, distance: 107.0
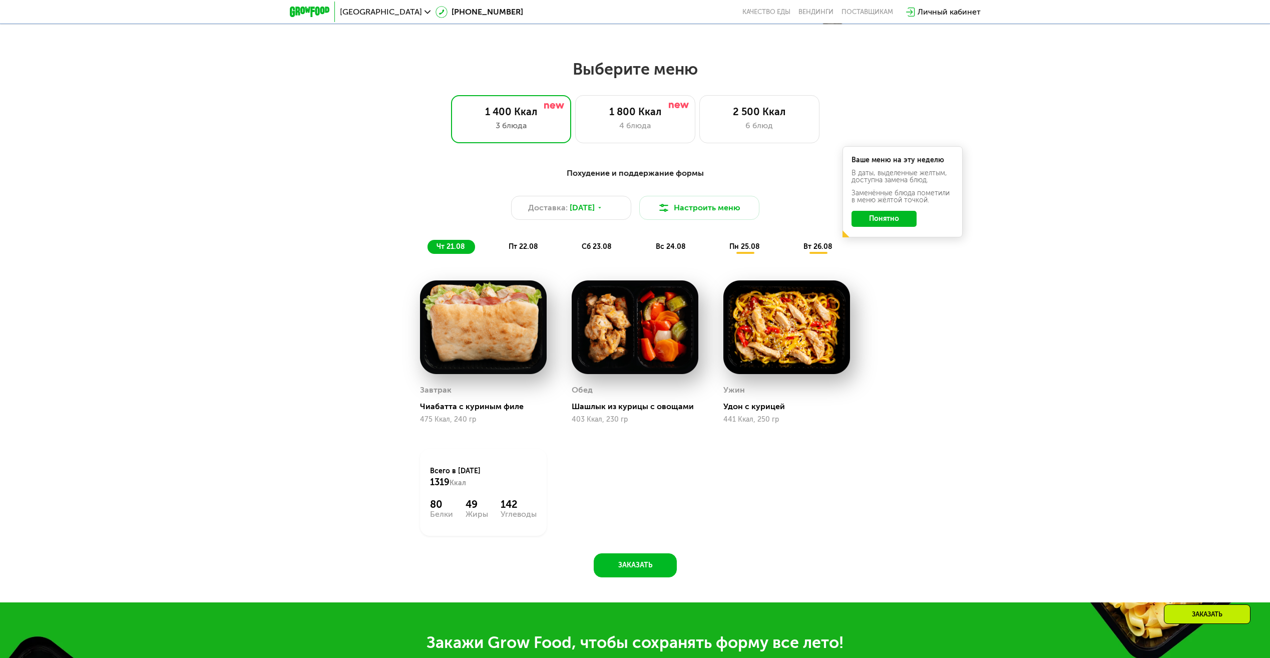
click at [537, 516] on div "Всего в четверг 1319 Ккал 80 Белки 49 Жиры 142 Углеводы" at bounding box center [483, 492] width 127 height 87
drag, startPoint x: 537, startPoint y: 516, endPoint x: 533, endPoint y: 520, distance: 5.7
click at [533, 518] on div "Углеводы" at bounding box center [519, 514] width 36 height 8
drag, startPoint x: 537, startPoint y: 516, endPoint x: 429, endPoint y: 472, distance: 116.8
click at [429, 472] on div "Всего в четверг 1319 Ккал 80 Белки 49 Жиры 142 Углеводы" at bounding box center [483, 492] width 127 height 87
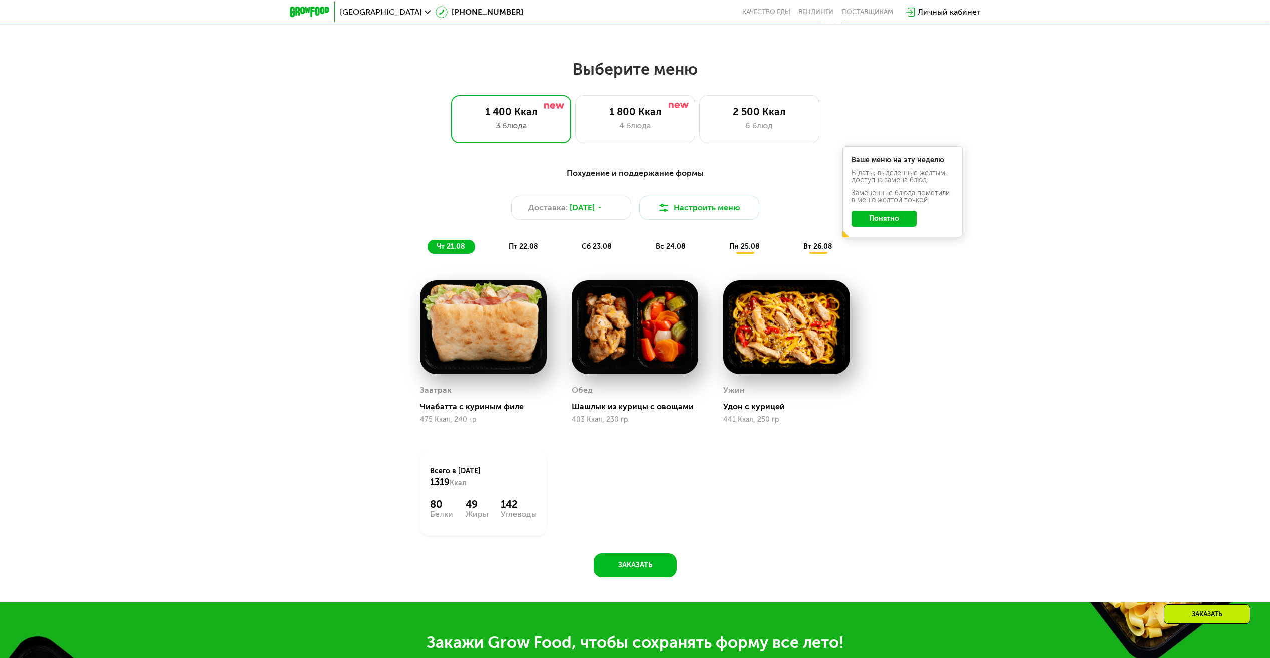
drag, startPoint x: 429, startPoint y: 472, endPoint x: 475, endPoint y: 509, distance: 58.8
click at [475, 509] on div "49" at bounding box center [477, 504] width 23 height 12
drag, startPoint x: 428, startPoint y: 475, endPoint x: 540, endPoint y: 517, distance: 120.3
click at [540, 517] on div "Всего в четверг 1319 Ккал 80 Белки 49 Жиры 142 Углеводы" at bounding box center [483, 492] width 127 height 87
drag, startPoint x: 540, startPoint y: 517, endPoint x: 534, endPoint y: 520, distance: 7.0
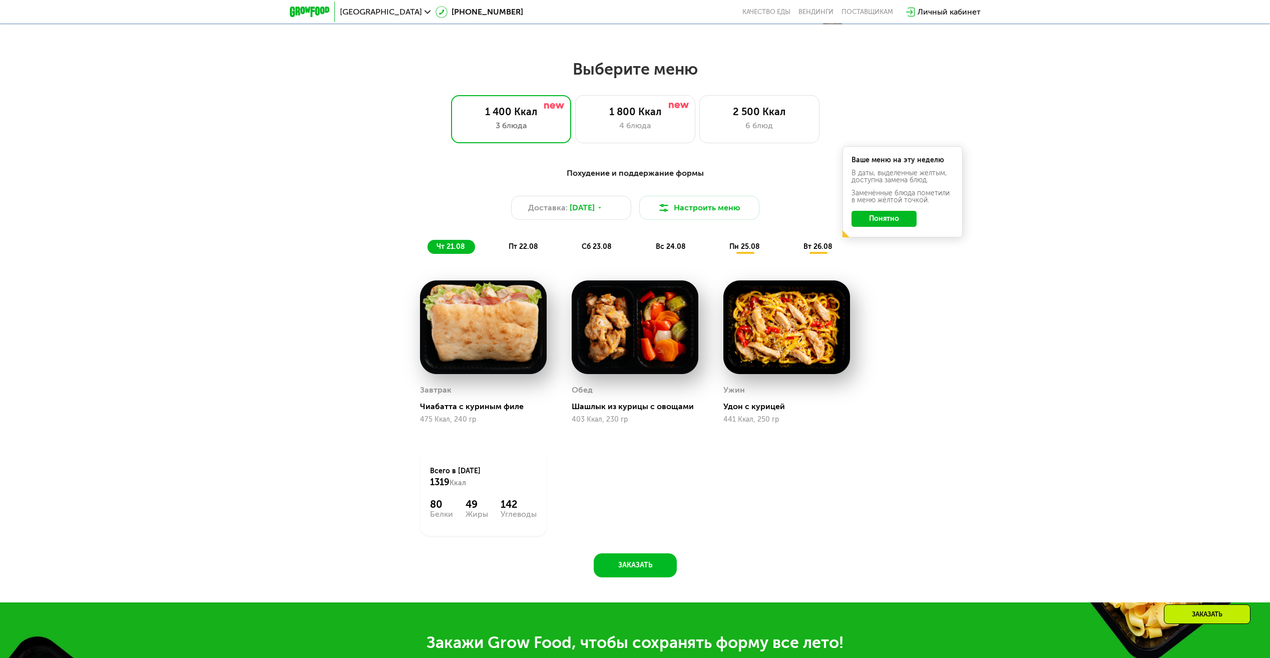
click at [534, 518] on div "Углеводы" at bounding box center [519, 514] width 36 height 8
drag, startPoint x: 537, startPoint y: 518, endPoint x: 425, endPoint y: 465, distance: 123.6
click at [425, 465] on div "Всего в четверг 1319 Ккал 80 Белки 49 Жиры 142 Углеводы" at bounding box center [483, 492] width 127 height 87
drag, startPoint x: 425, startPoint y: 465, endPoint x: 436, endPoint y: 483, distance: 21.1
click at [436, 483] on span "1319" at bounding box center [440, 482] width 20 height 11
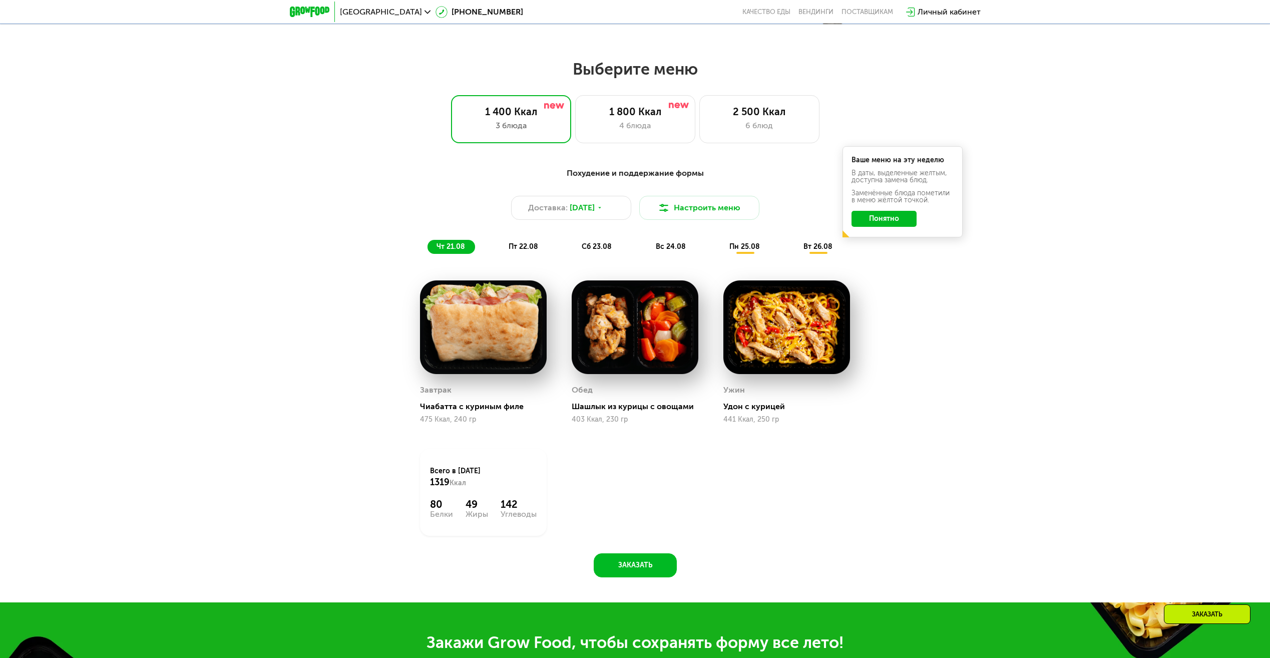
drag, startPoint x: 428, startPoint y: 472, endPoint x: 536, endPoint y: 517, distance: 117.0
click at [536, 517] on div "Всего в четверг 1319 Ккал 80 Белки 49 Жиры 142 Углеводы" at bounding box center [483, 492] width 127 height 87
click at [535, 518] on div "Углеводы" at bounding box center [519, 514] width 36 height 8
click at [972, 499] on div "Похудение и поддержание формы Доставка: 21 авг, чт Настроить меню чт 21.08 пт 2…" at bounding box center [635, 377] width 1270 height 449
click at [699, 122] on div "1 800 Ккал 4 блюда" at bounding box center [759, 119] width 120 height 48
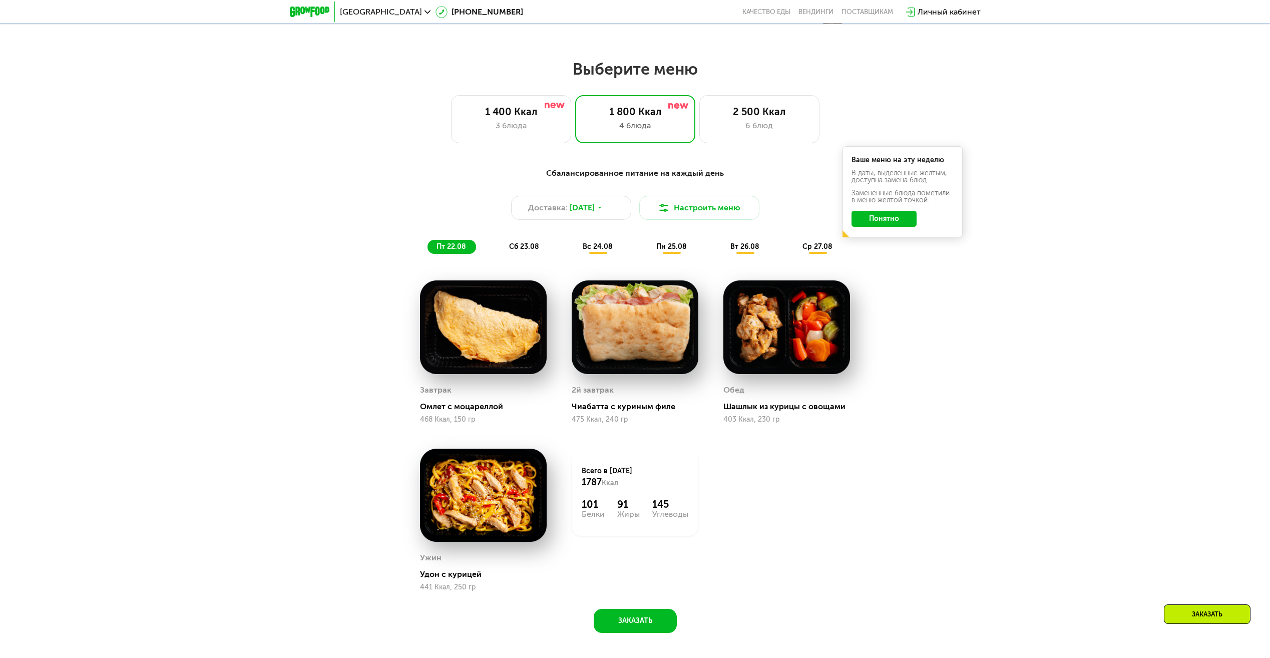
click at [896, 222] on button "Понятно" at bounding box center [884, 219] width 65 height 16
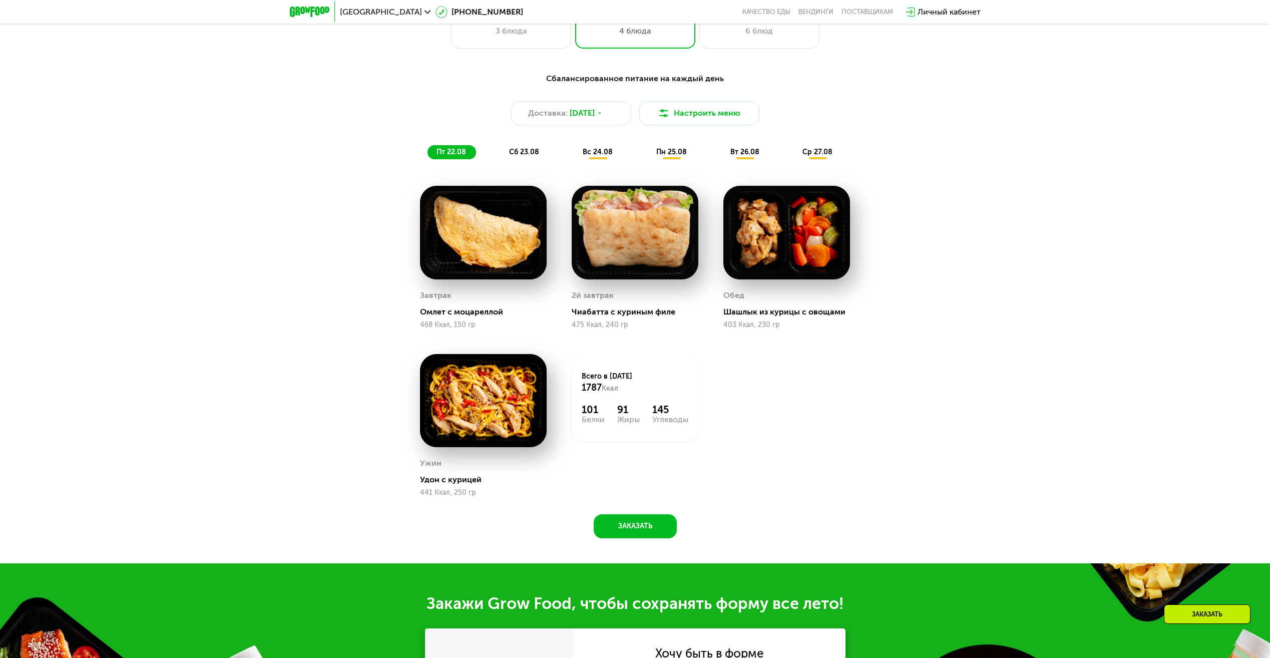
scroll to position [751, 0]
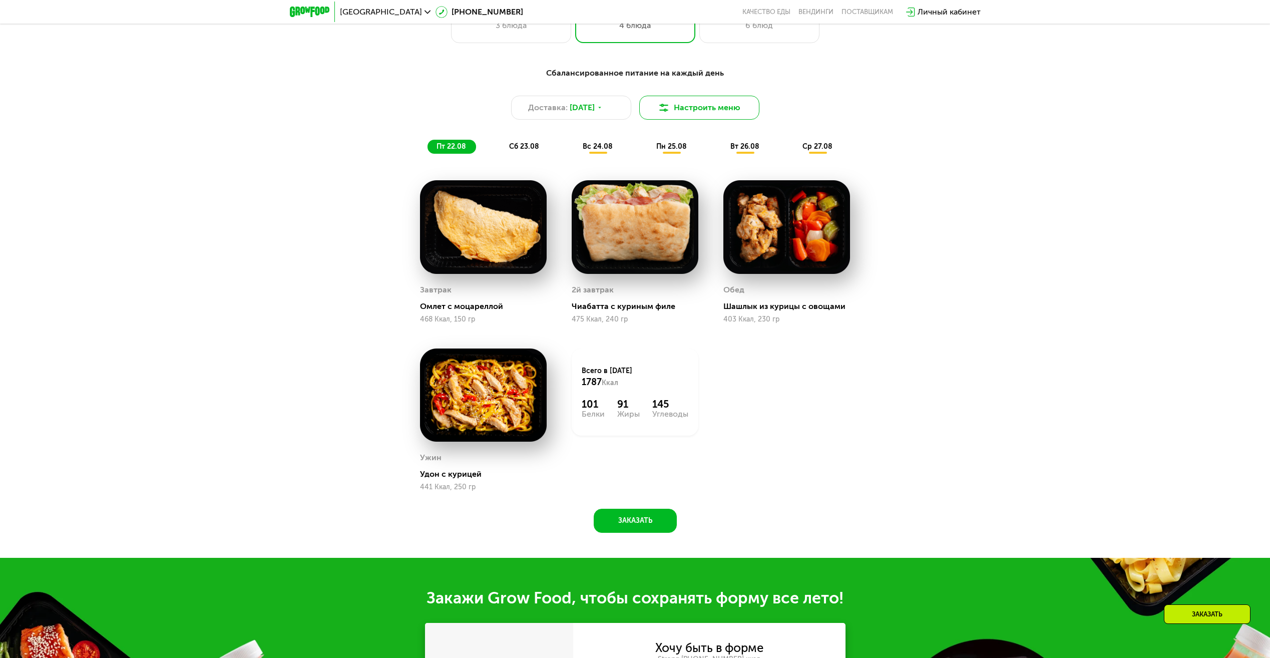
click at [724, 110] on button "Настроить меню" at bounding box center [699, 108] width 120 height 24
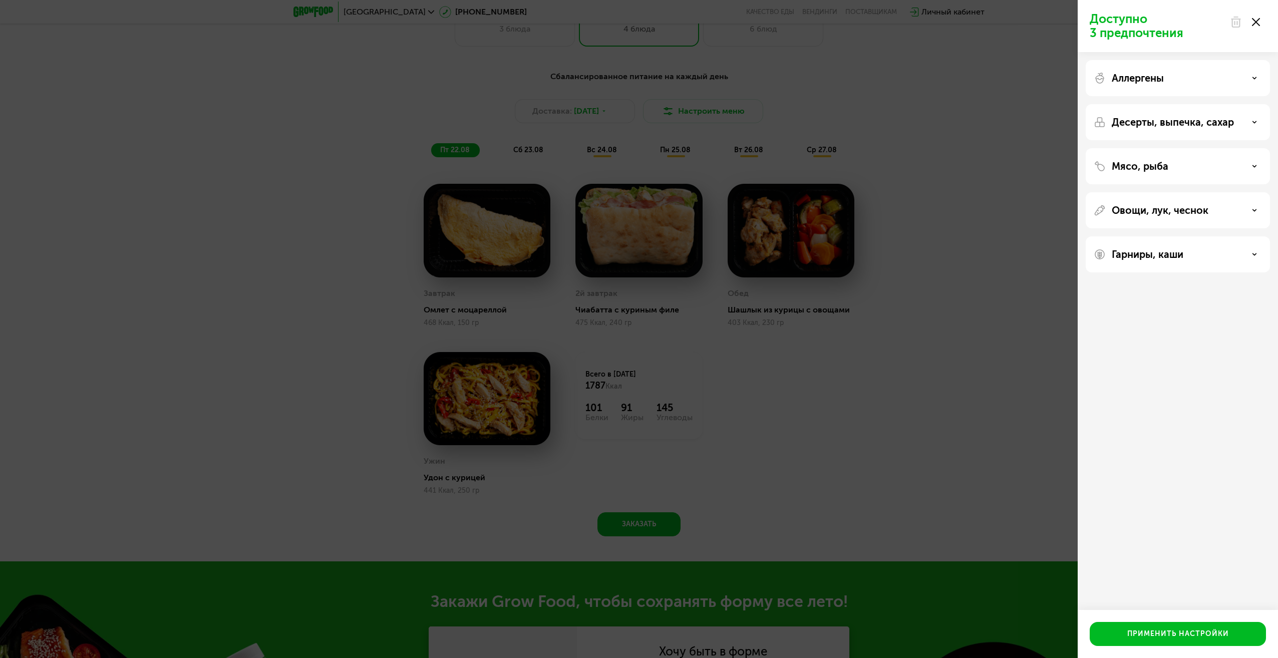
click at [1224, 83] on div "Аллергены" at bounding box center [1178, 78] width 168 height 12
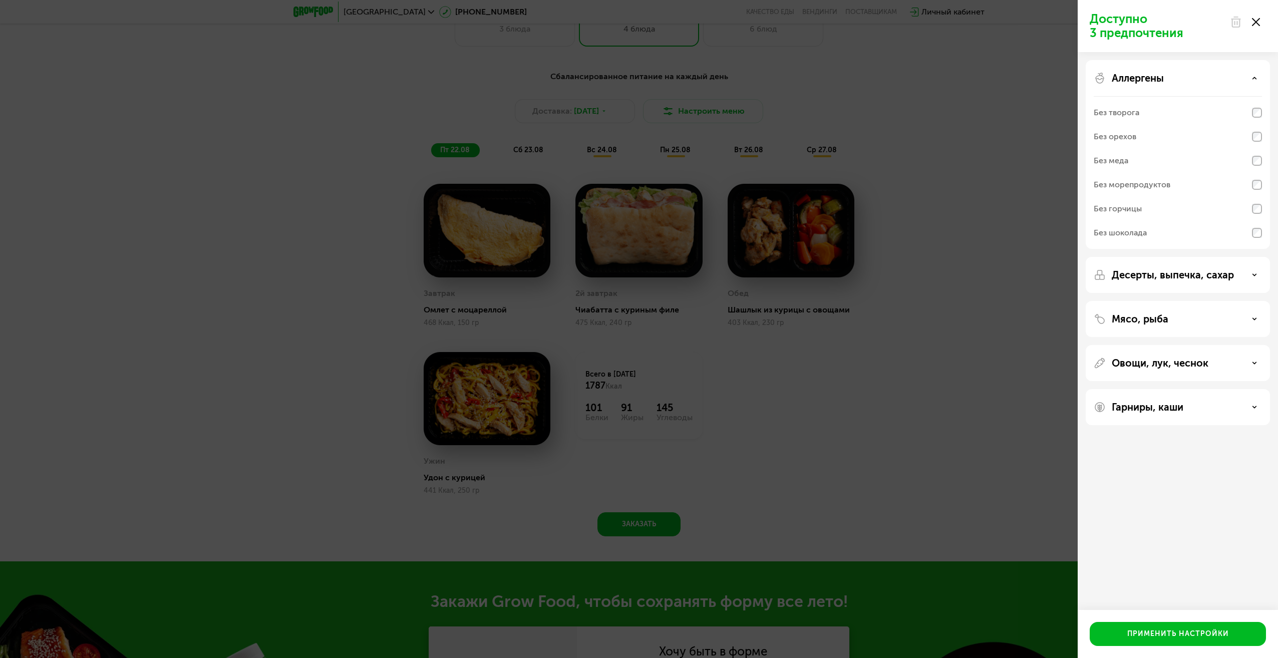
click at [1257, 20] on icon at bounding box center [1256, 22] width 8 height 8
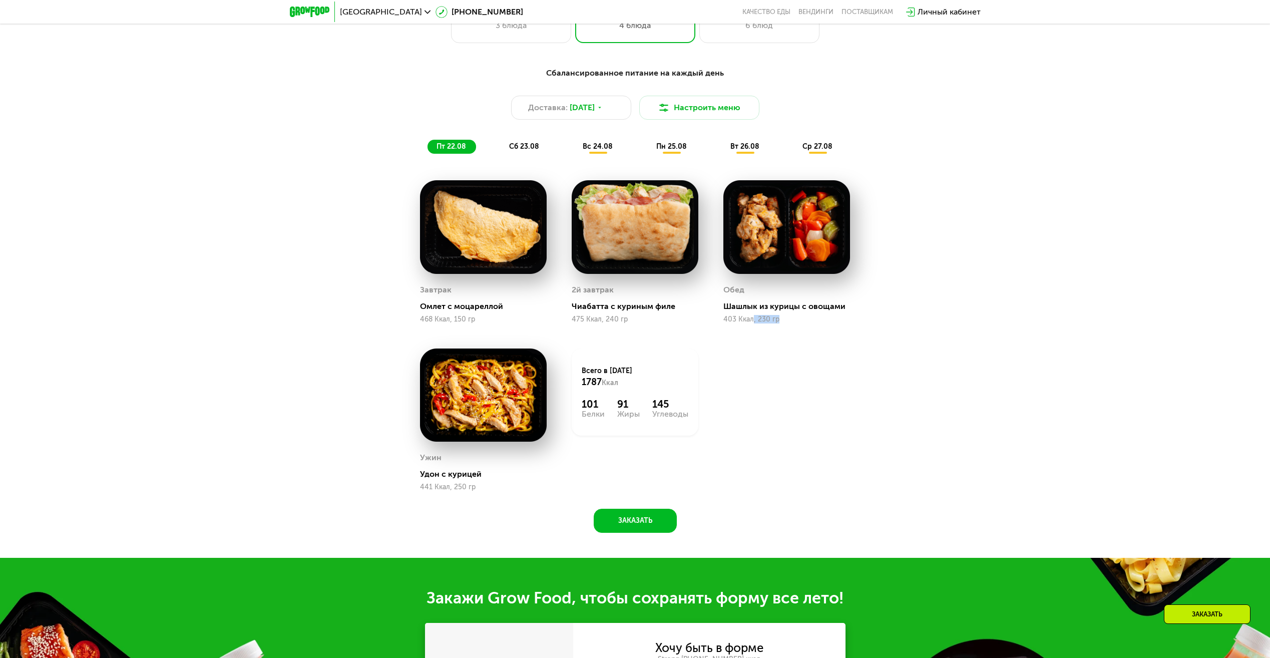
drag, startPoint x: 753, startPoint y: 318, endPoint x: 787, endPoint y: 328, distance: 35.6
click at [787, 328] on div "Обед Шашлык из курицы с овощами 403 Ккал, 230 гр" at bounding box center [787, 252] width 152 height 168
drag, startPoint x: 787, startPoint y: 328, endPoint x: 797, endPoint y: 333, distance: 11.0
click at [797, 333] on div "Обед Шашлык из курицы с овощами 403 Ккал, 230 гр" at bounding box center [787, 252] width 152 height 168
drag, startPoint x: 786, startPoint y: 326, endPoint x: 722, endPoint y: 308, distance: 67.2
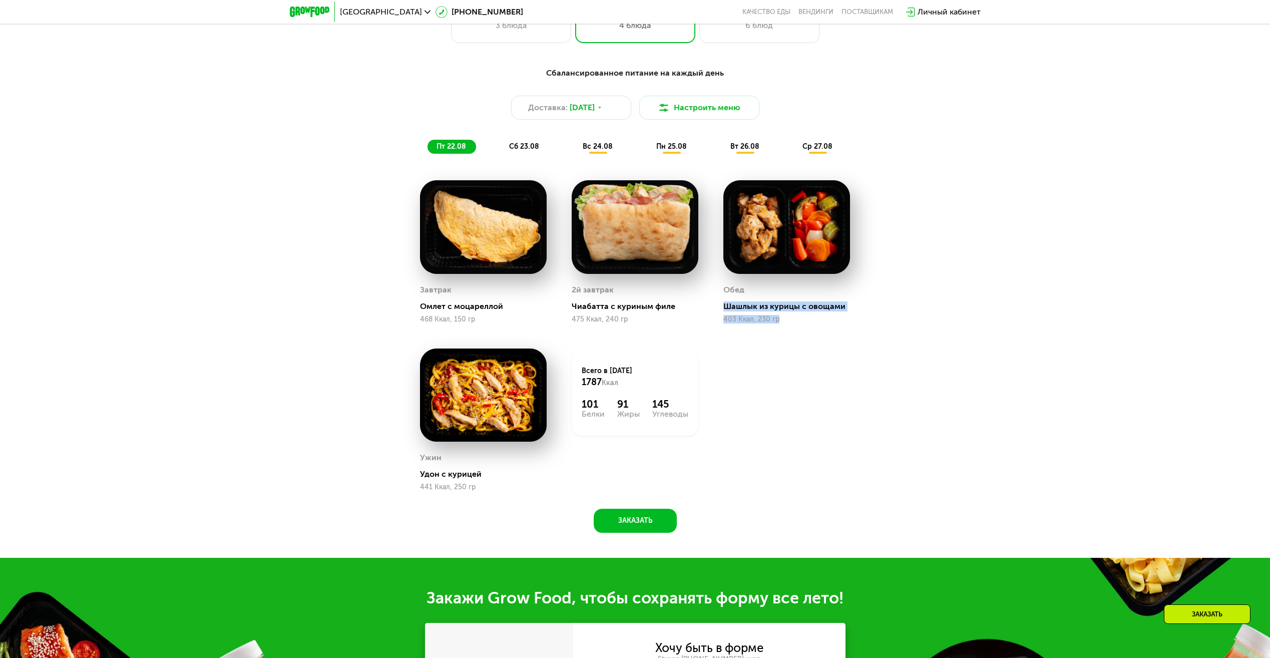
click at [722, 308] on div "Обед Шашлык из курицы с овощами 403 Ккал, 230 гр" at bounding box center [787, 252] width 152 height 168
drag, startPoint x: 722, startPoint y: 308, endPoint x: 769, endPoint y: 351, distance: 64.2
click at [0, 0] on div "Завтрак Омлет с моцареллой 468 Ккал, 150 гр 2й завтрак Чиабатта с куриным филе …" at bounding box center [0, 0] width 0 height 0
drag, startPoint x: 636, startPoint y: 321, endPoint x: 570, endPoint y: 308, distance: 67.5
click at [570, 308] on div "2й завтрак Чиабатта с куриным филе 475 Ккал, 240 гр" at bounding box center [635, 252] width 152 height 168
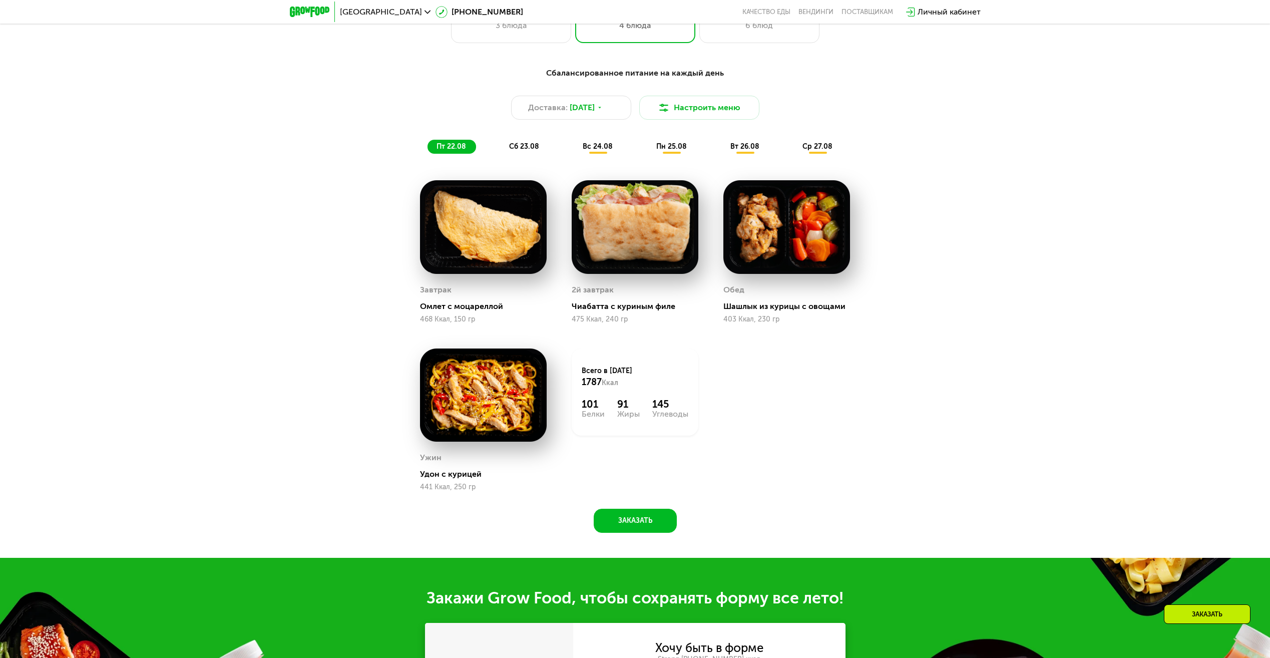
drag, startPoint x: 570, startPoint y: 308, endPoint x: 653, endPoint y: 339, distance: 88.7
click at [653, 339] on div "Всего в пятницу 1787 Ккал 101 Белки 91 Жиры 145 Углеводы" at bounding box center [635, 420] width 152 height 168
click at [452, 479] on div "Удон с курицей" at bounding box center [487, 474] width 135 height 10
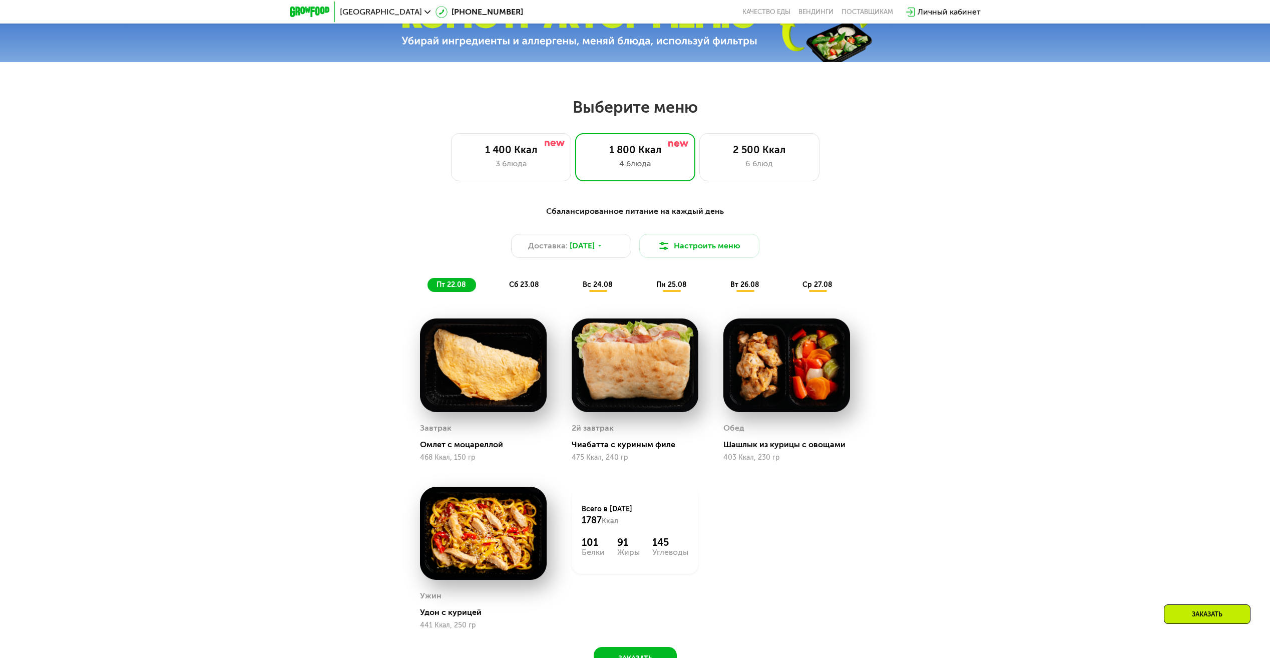
scroll to position [601, 0]
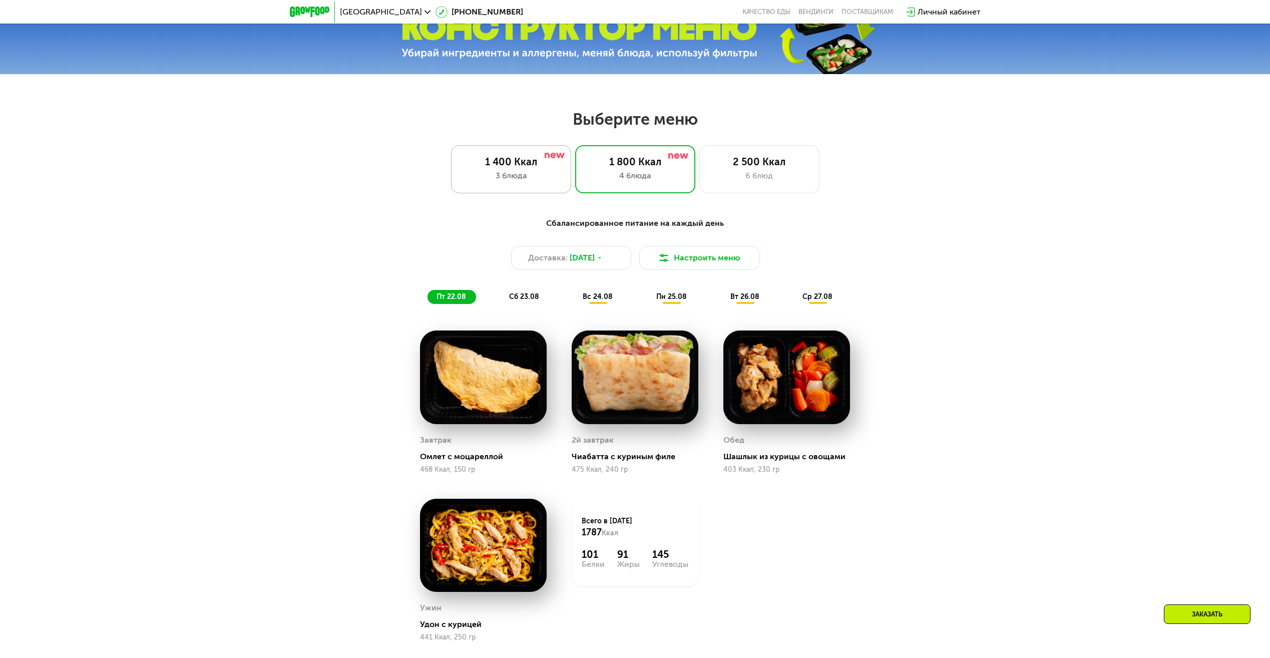
click at [512, 174] on div "3 блюда" at bounding box center [511, 176] width 99 height 12
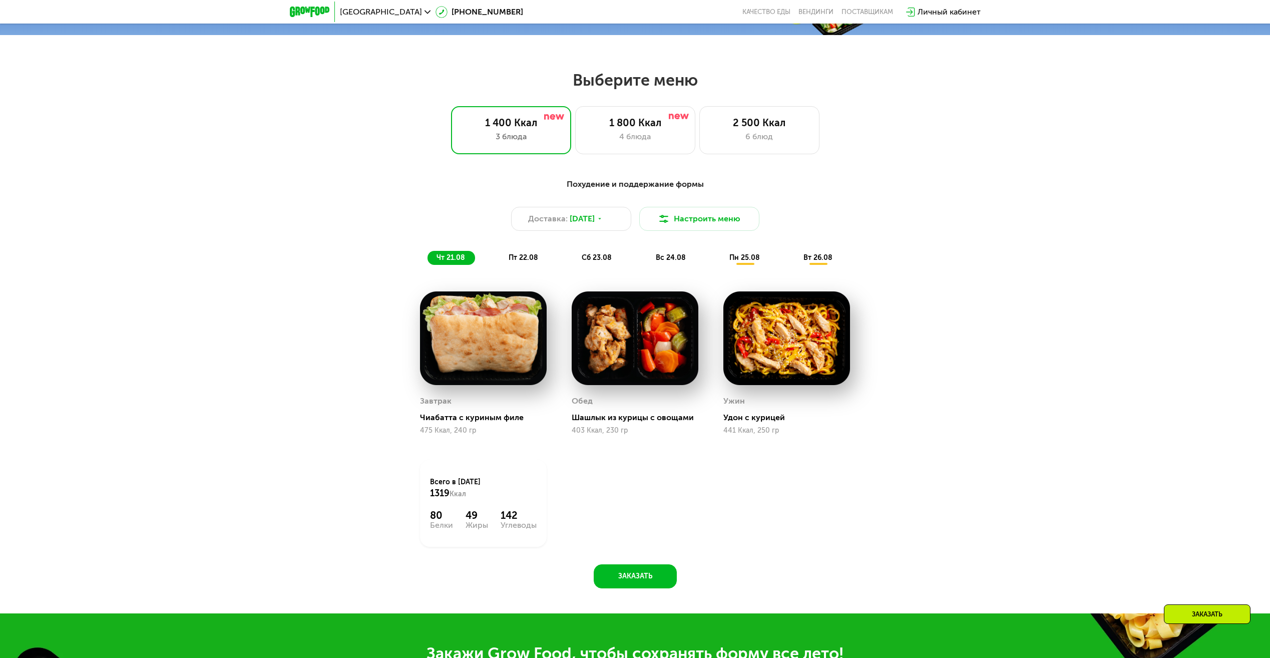
scroll to position [651, 0]
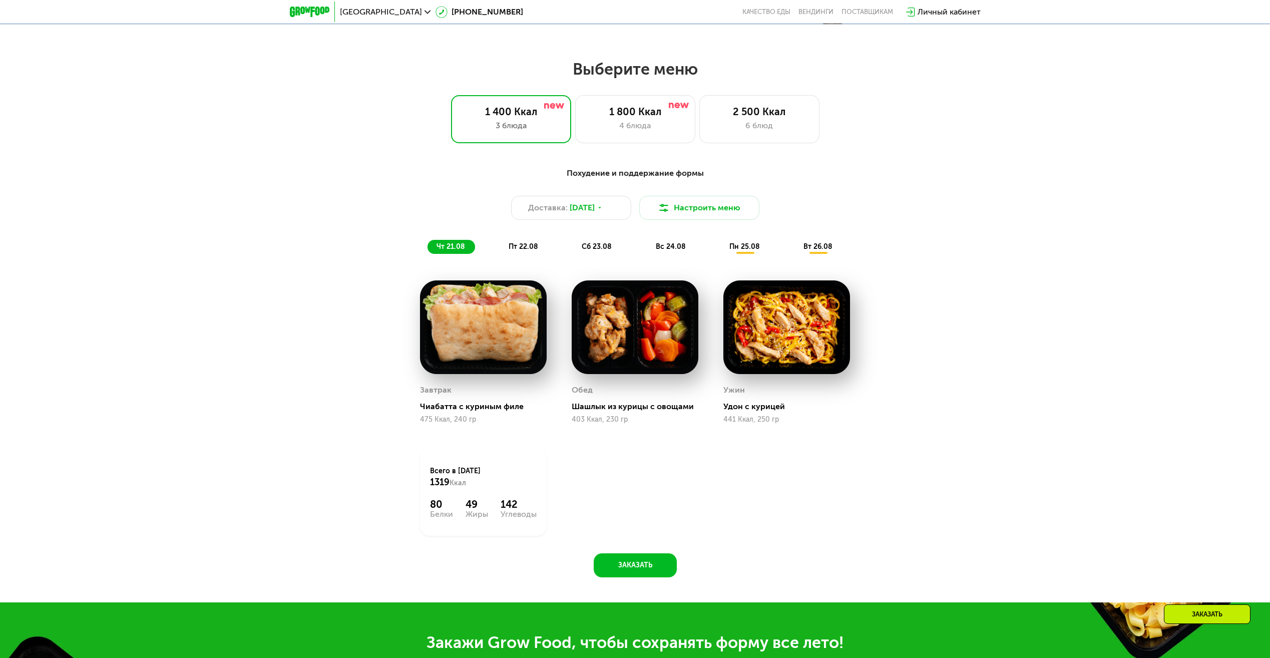
click at [527, 250] on span "пт 22.08" at bounding box center [524, 246] width 30 height 9
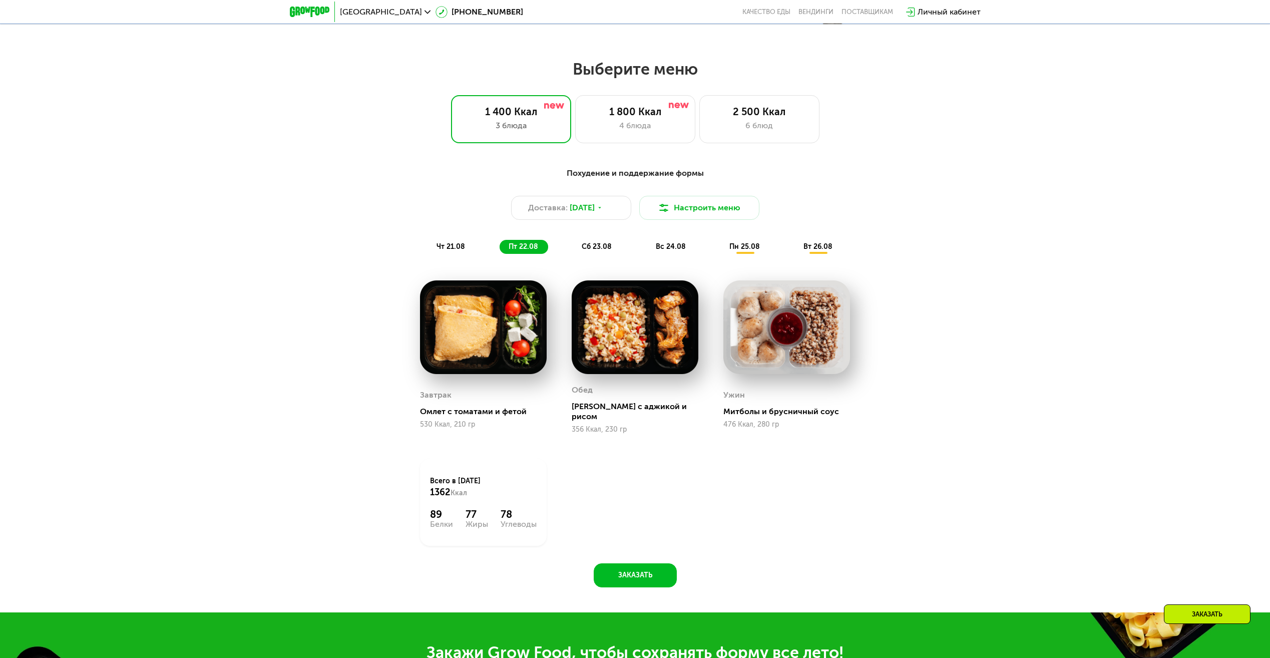
click at [594, 251] on span "сб 23.08" at bounding box center [597, 246] width 30 height 9
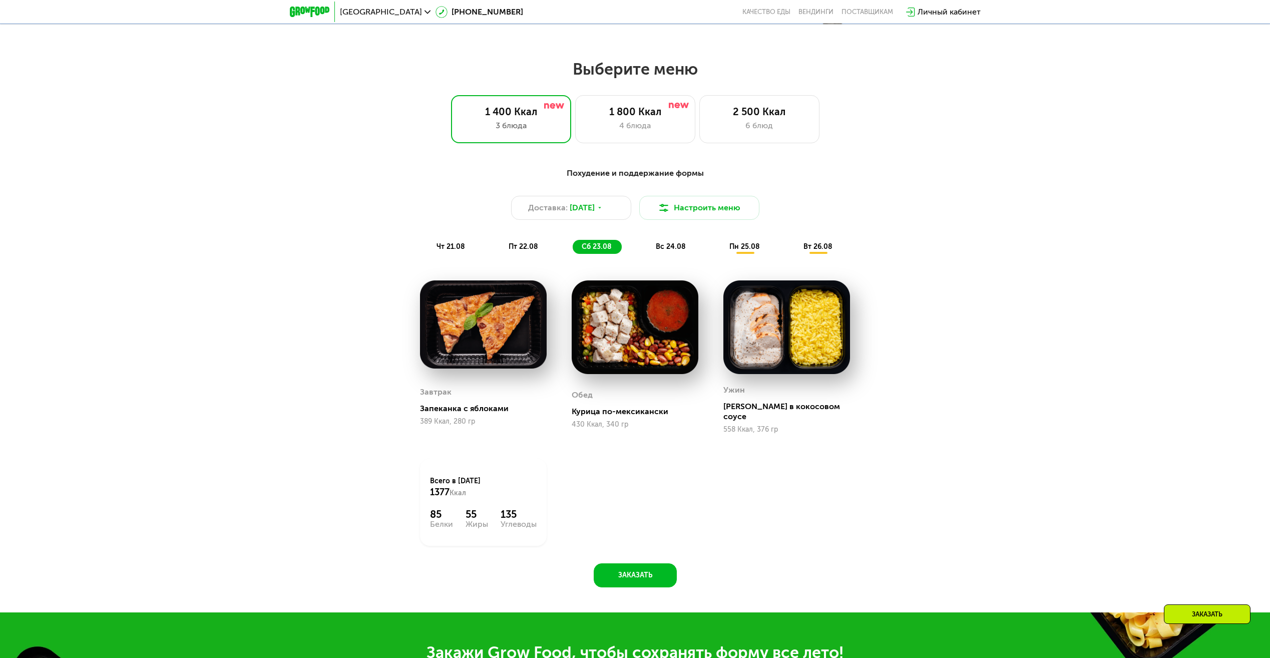
click at [669, 251] on span "вс 24.08" at bounding box center [671, 246] width 30 height 9
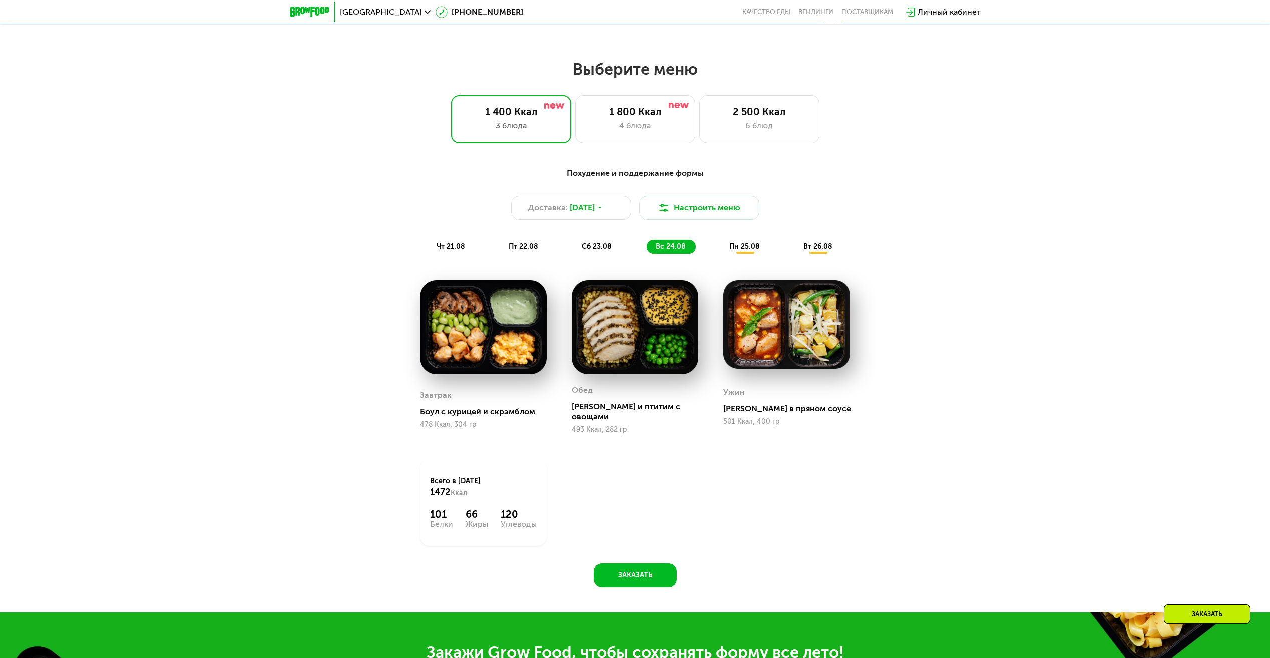
click at [742, 251] on span "пн 25.08" at bounding box center [745, 246] width 31 height 9
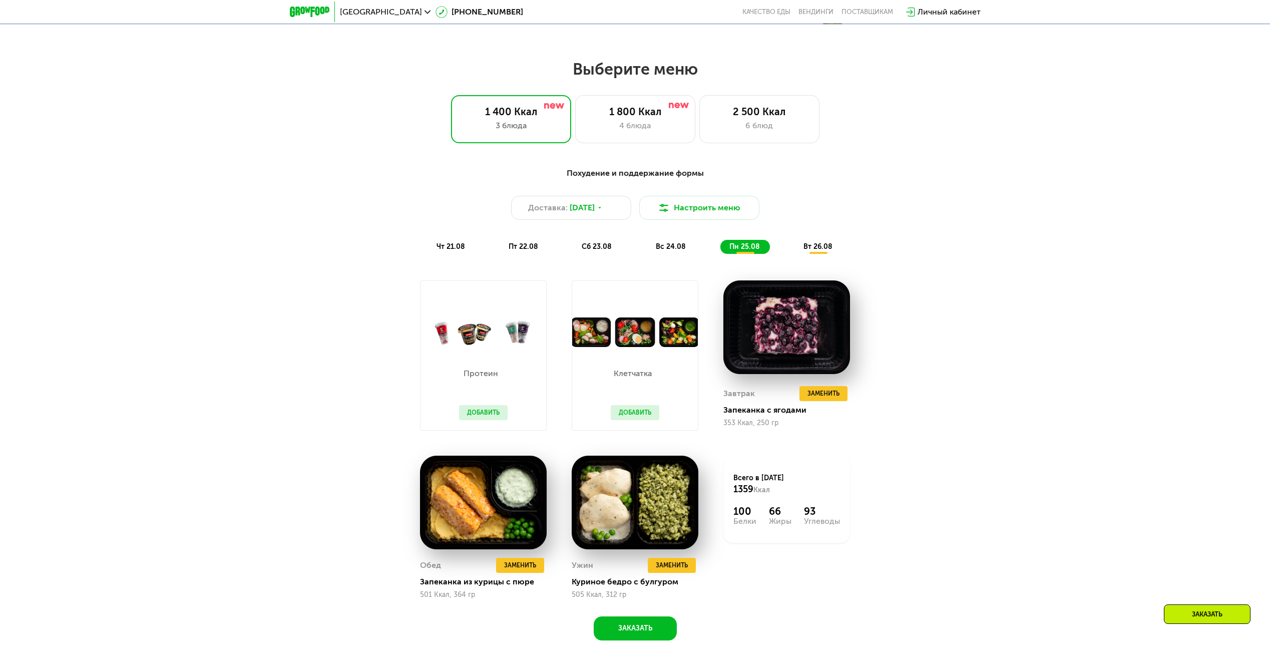
click at [810, 248] on span "вт 26.08" at bounding box center [818, 246] width 29 height 9
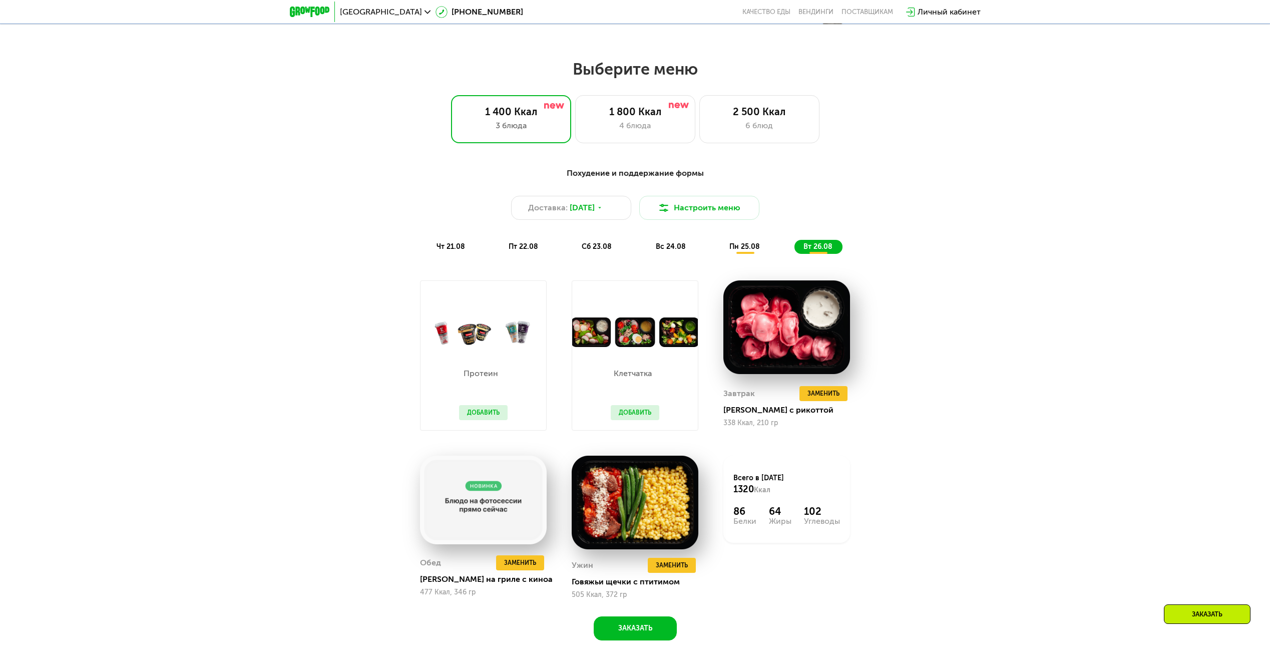
click at [461, 250] on span "чт 21.08" at bounding box center [451, 246] width 29 height 9
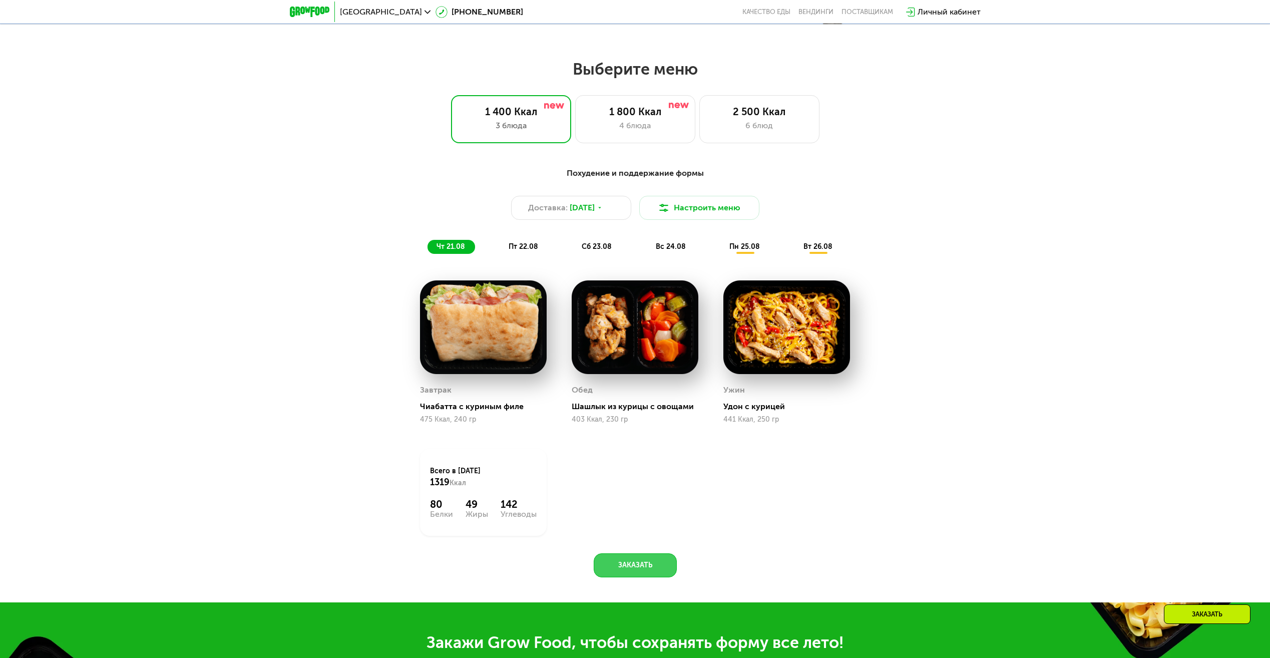
click at [631, 566] on button "Заказать" at bounding box center [635, 565] width 83 height 24
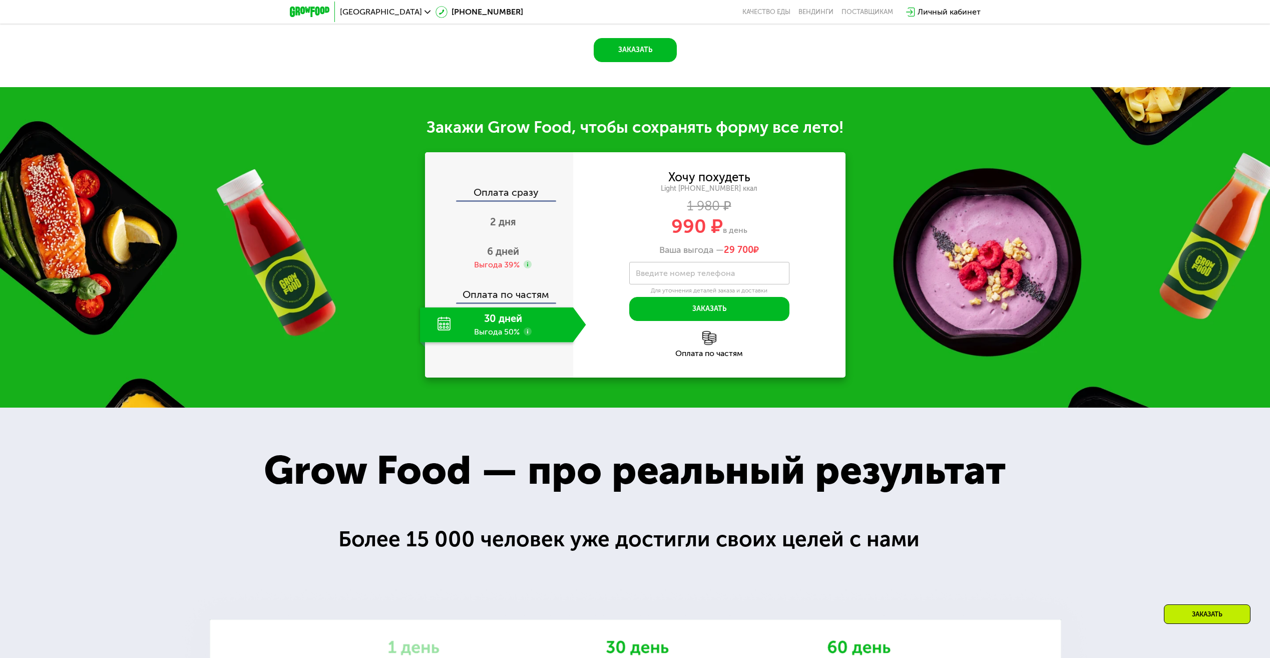
scroll to position [1157, 0]
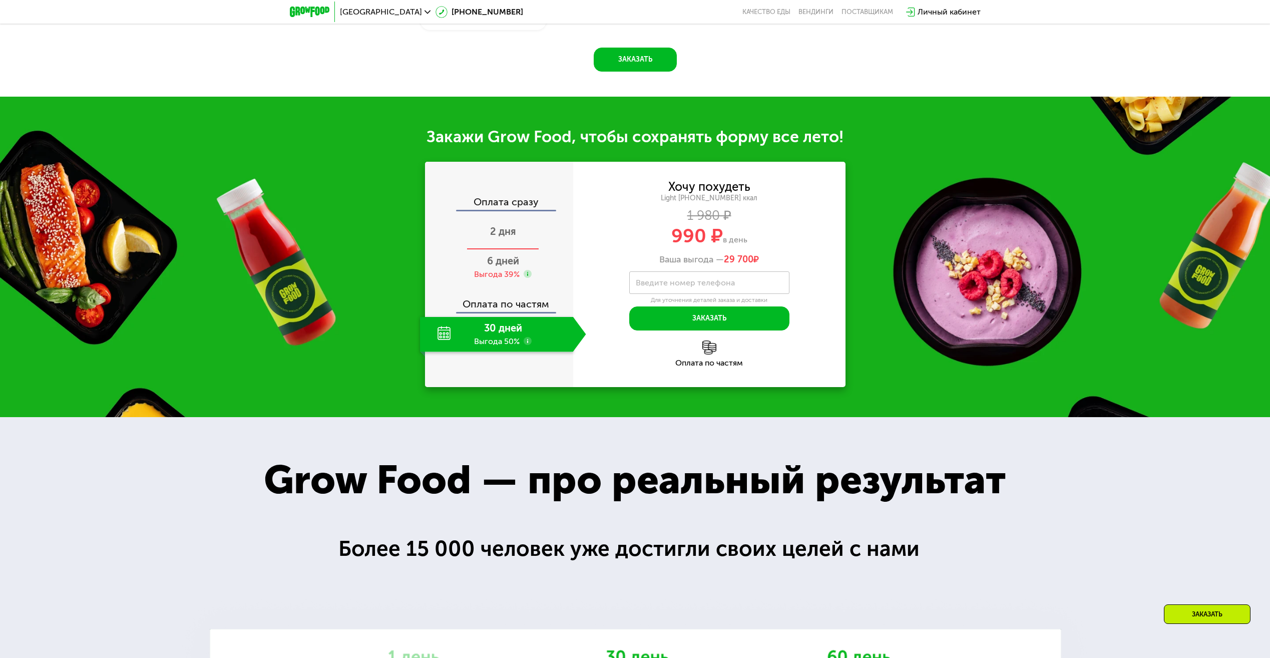
click at [508, 232] on span "2 дня" at bounding box center [503, 231] width 26 height 12
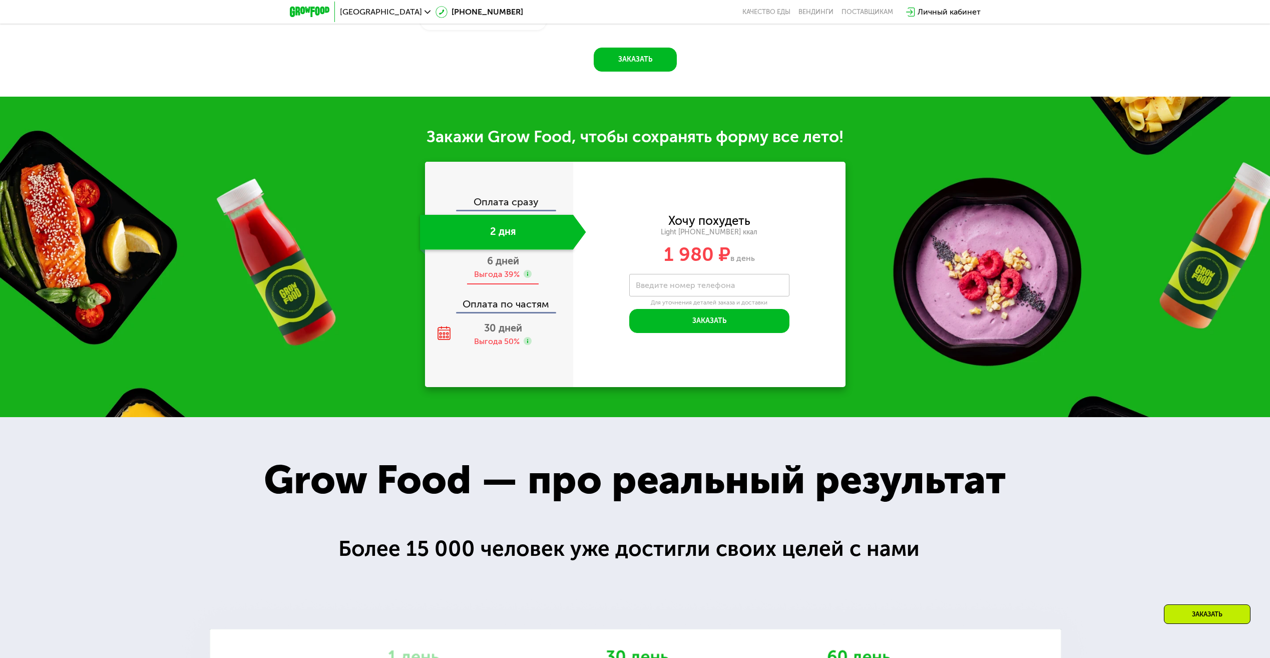
click at [494, 262] on span "6 дней" at bounding box center [503, 261] width 32 height 12
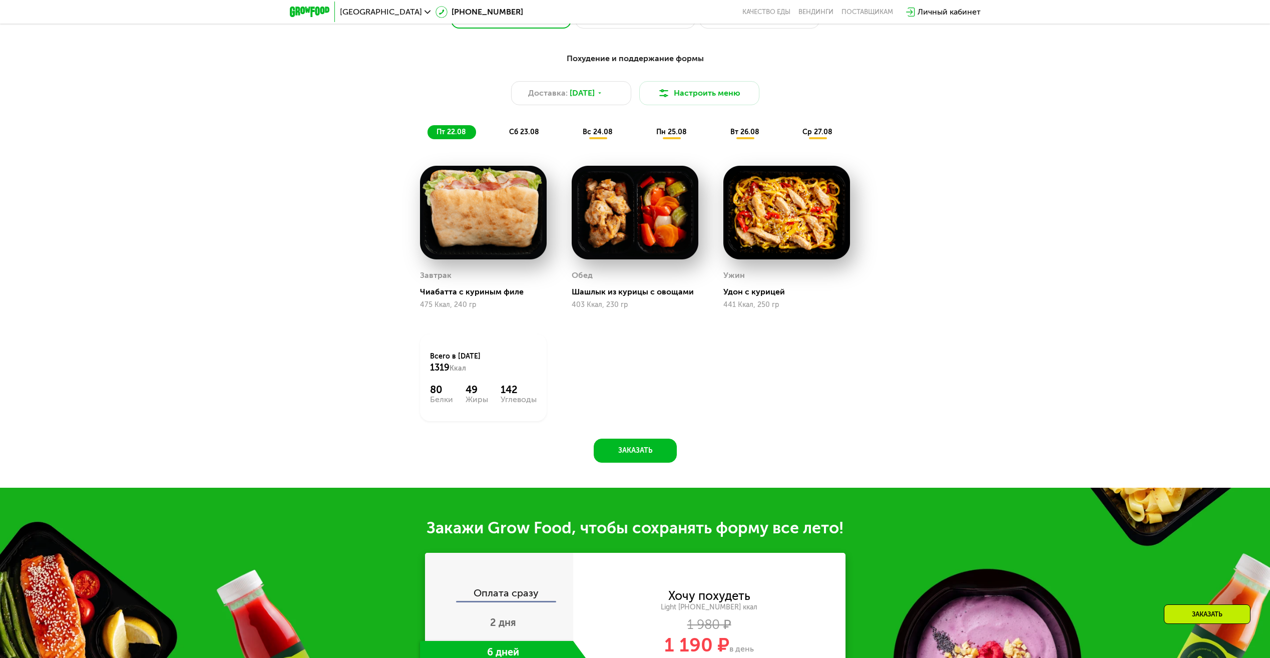
scroll to position [756, 0]
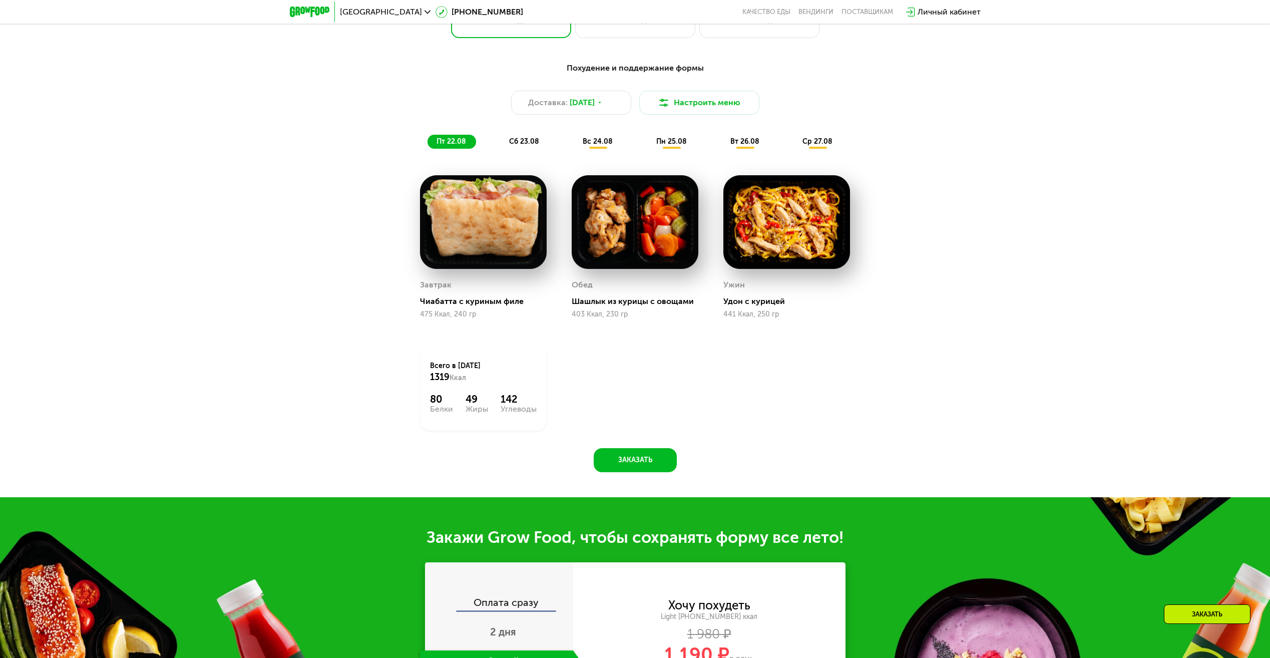
click at [525, 145] on span "сб 23.08" at bounding box center [524, 141] width 30 height 9
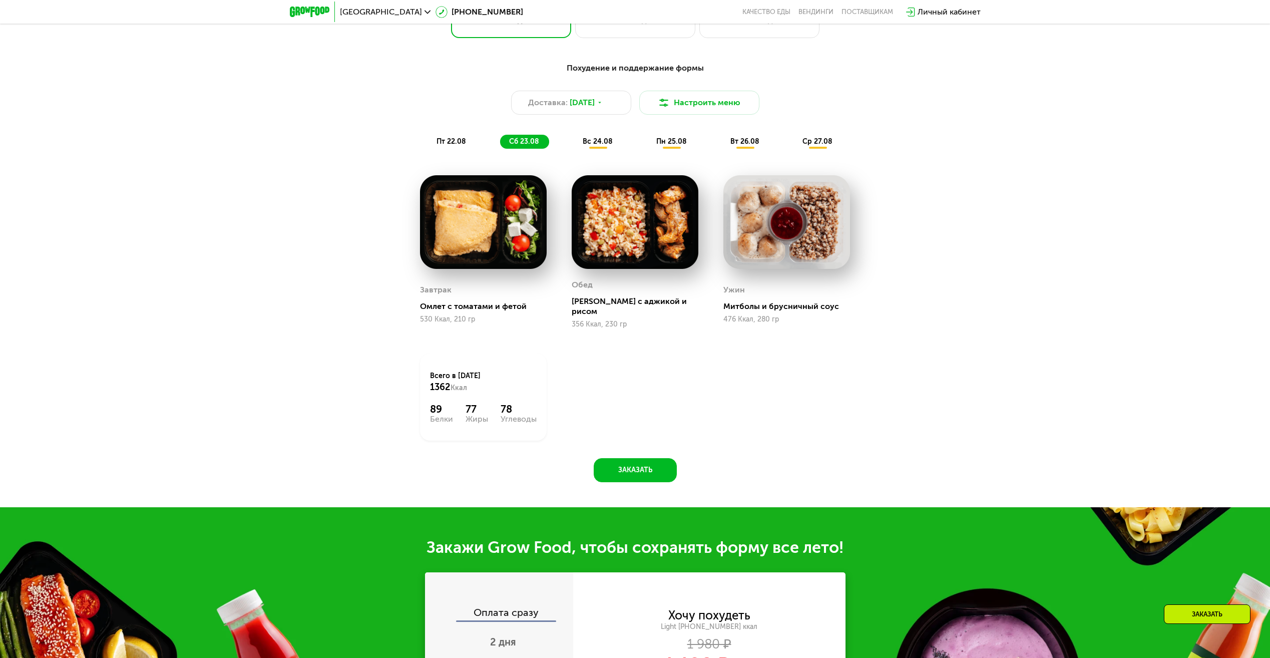
click at [590, 146] on span "вс 24.08" at bounding box center [598, 141] width 30 height 9
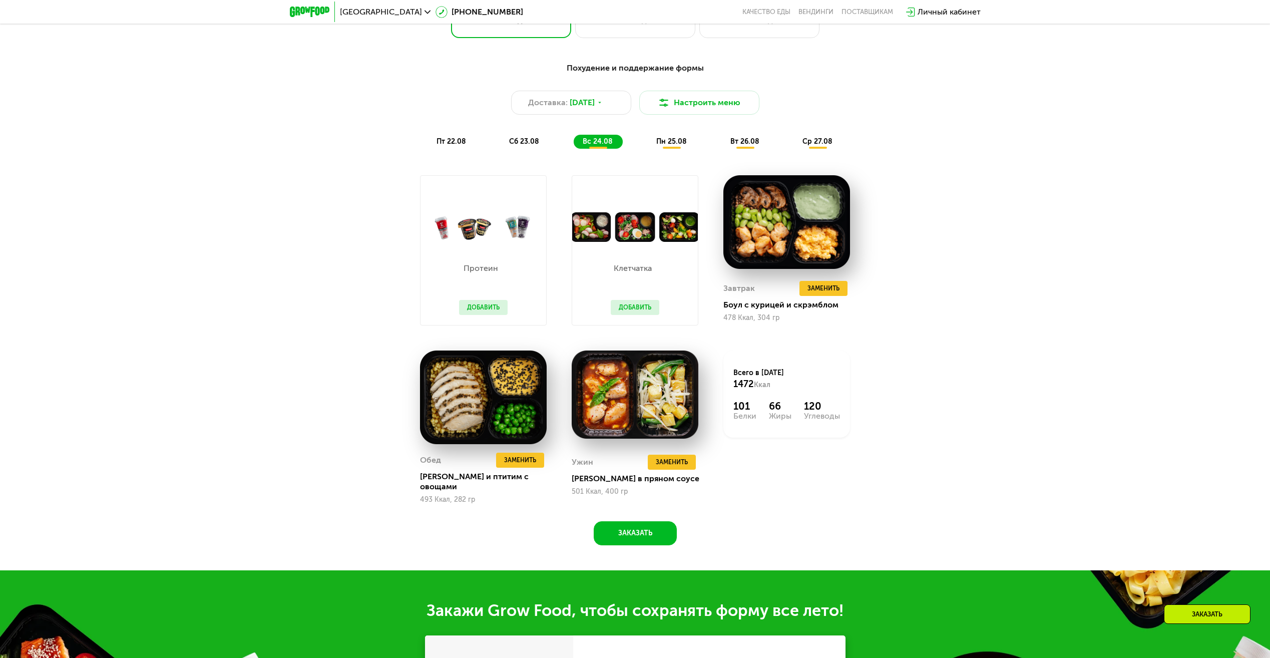
click at [672, 146] on span "пн 25.08" at bounding box center [671, 141] width 31 height 9
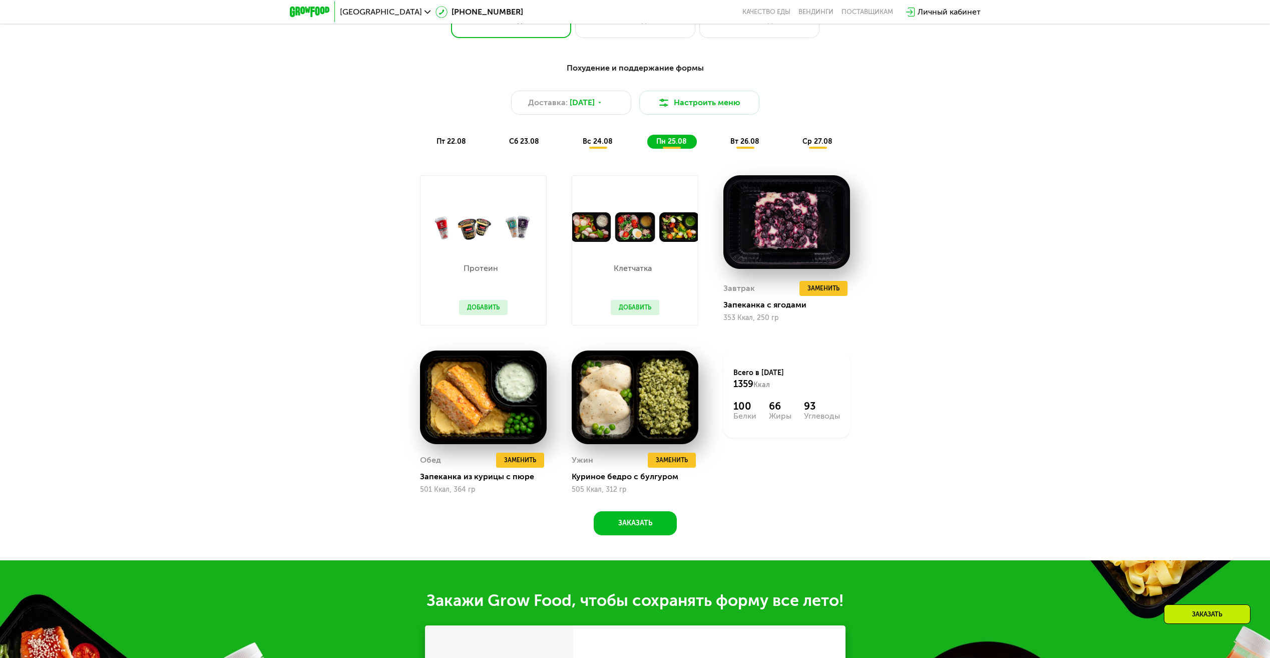
click at [748, 146] on span "вт 26.08" at bounding box center [745, 141] width 29 height 9
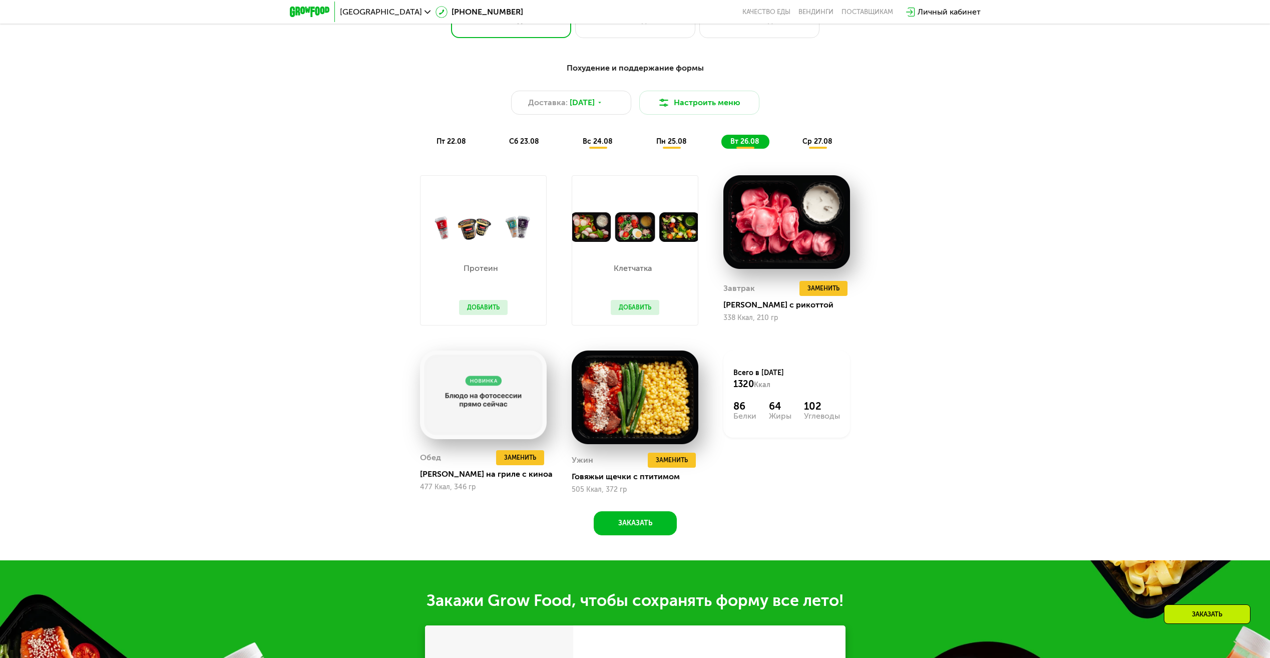
click at [813, 146] on span "ср 27.08" at bounding box center [818, 141] width 30 height 9
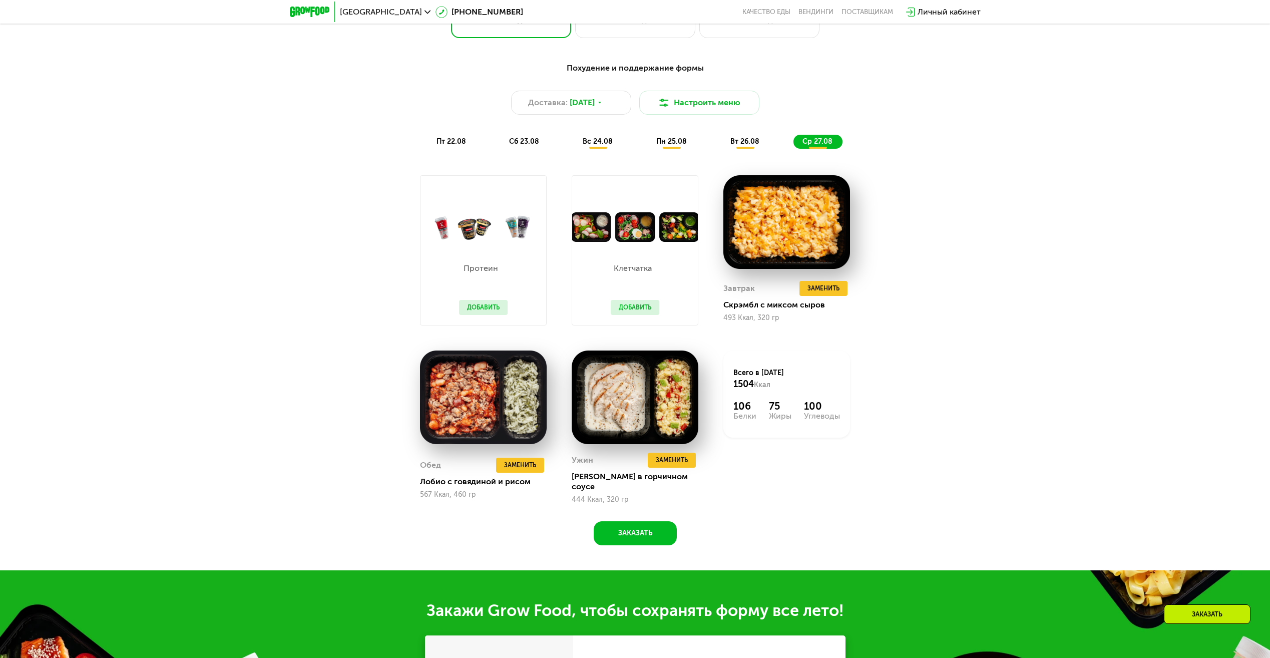
click at [741, 142] on span "вт 26.08" at bounding box center [745, 141] width 29 height 9
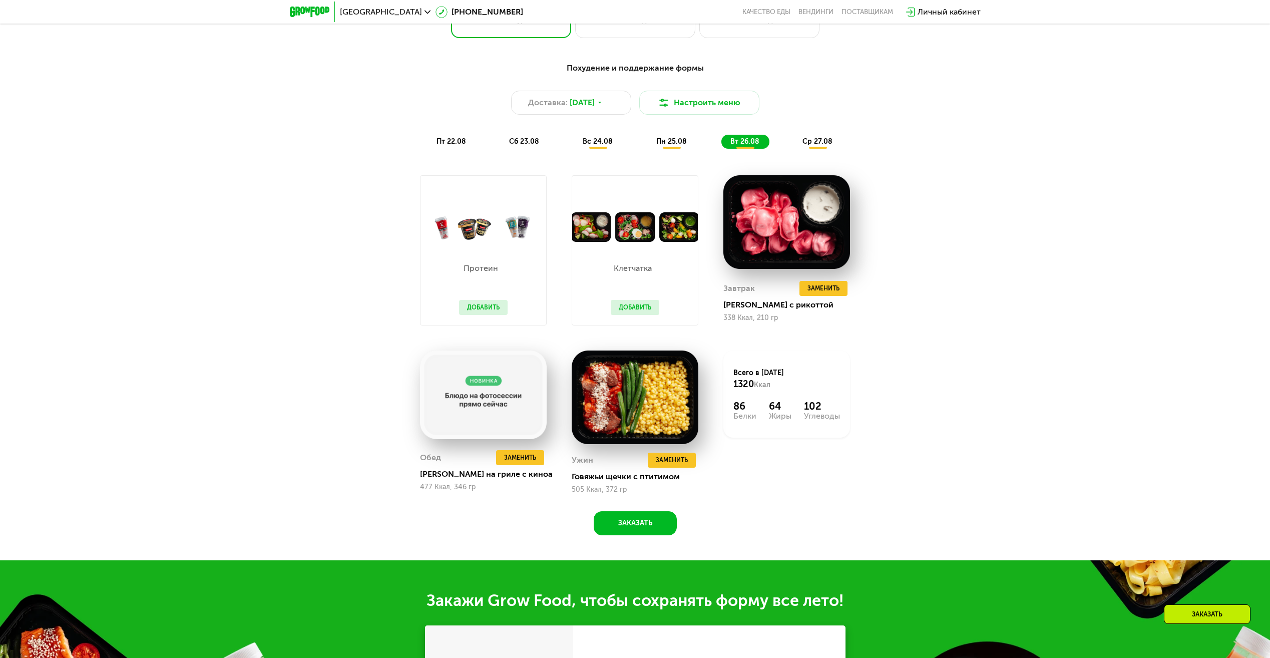
drag, startPoint x: 673, startPoint y: 139, endPoint x: 666, endPoint y: 140, distance: 7.0
click at [722, 139] on div "пн 25.08" at bounding box center [746, 142] width 48 height 14
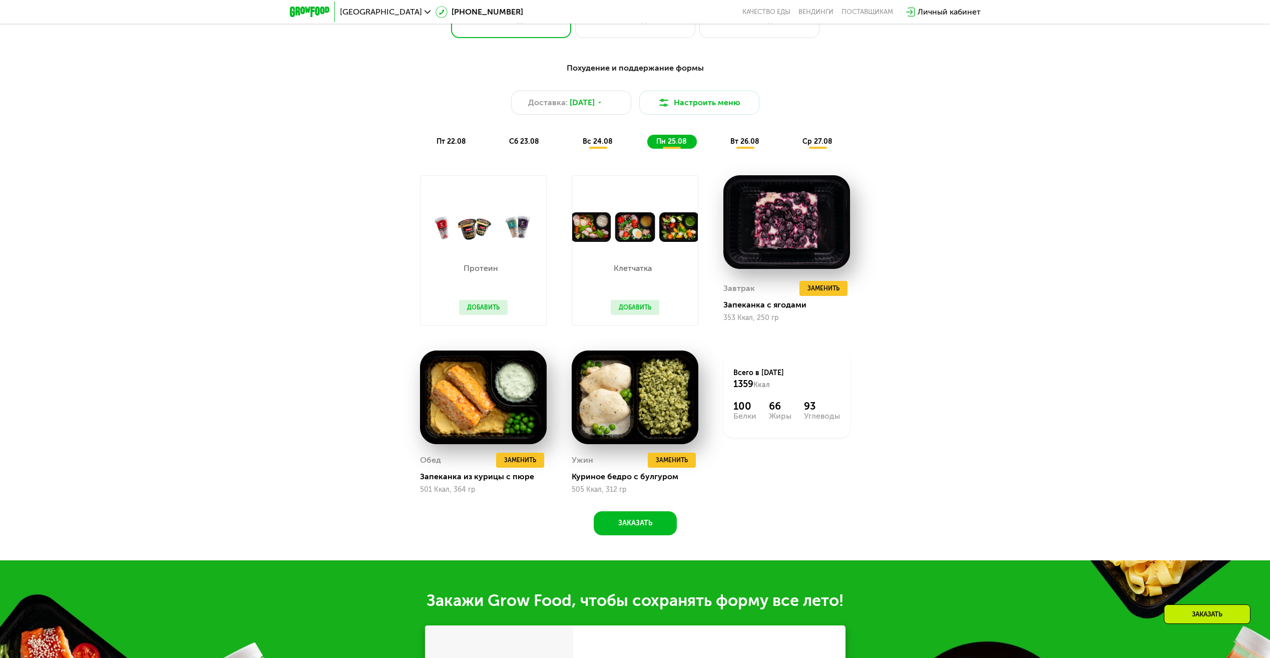
click at [607, 143] on span "вс 24.08" at bounding box center [598, 141] width 30 height 9
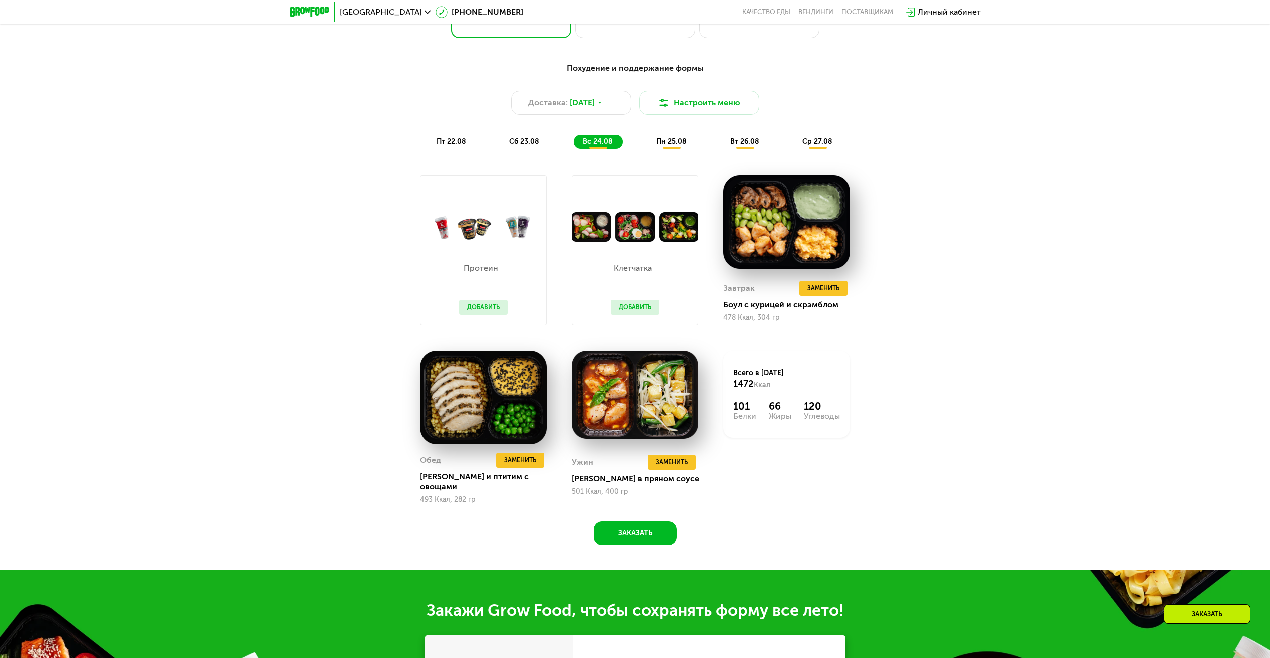
click at [625, 308] on button "Добавить" at bounding box center [635, 307] width 49 height 15
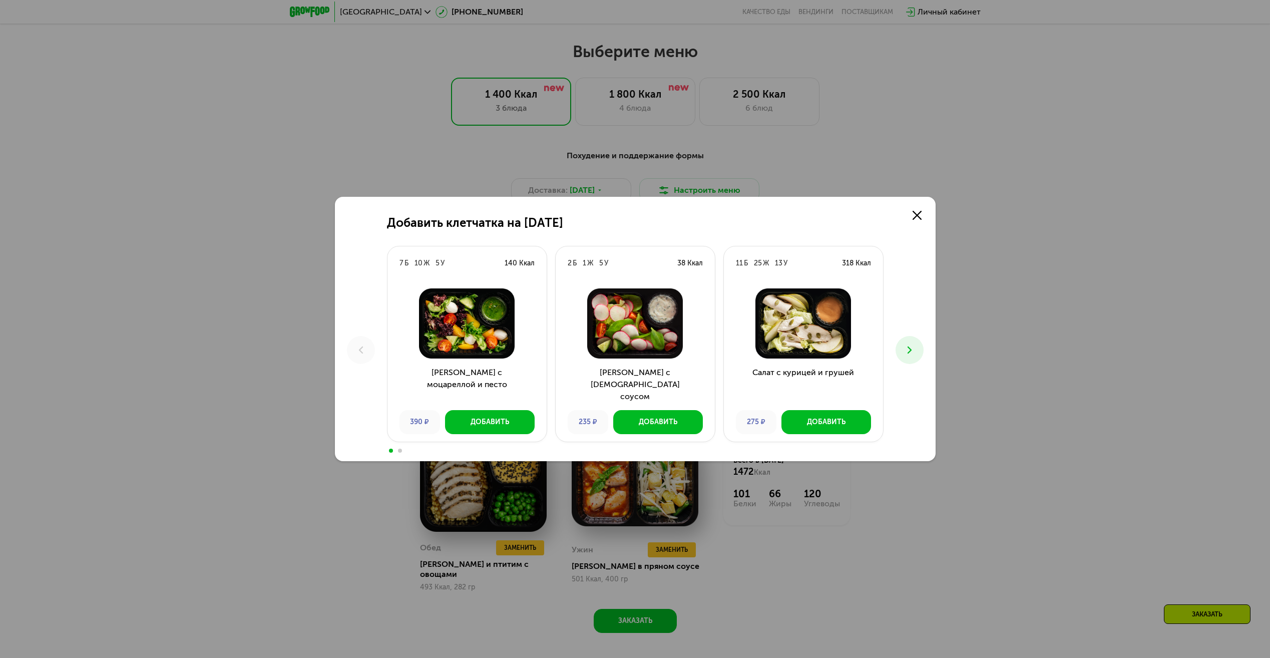
scroll to position [656, 0]
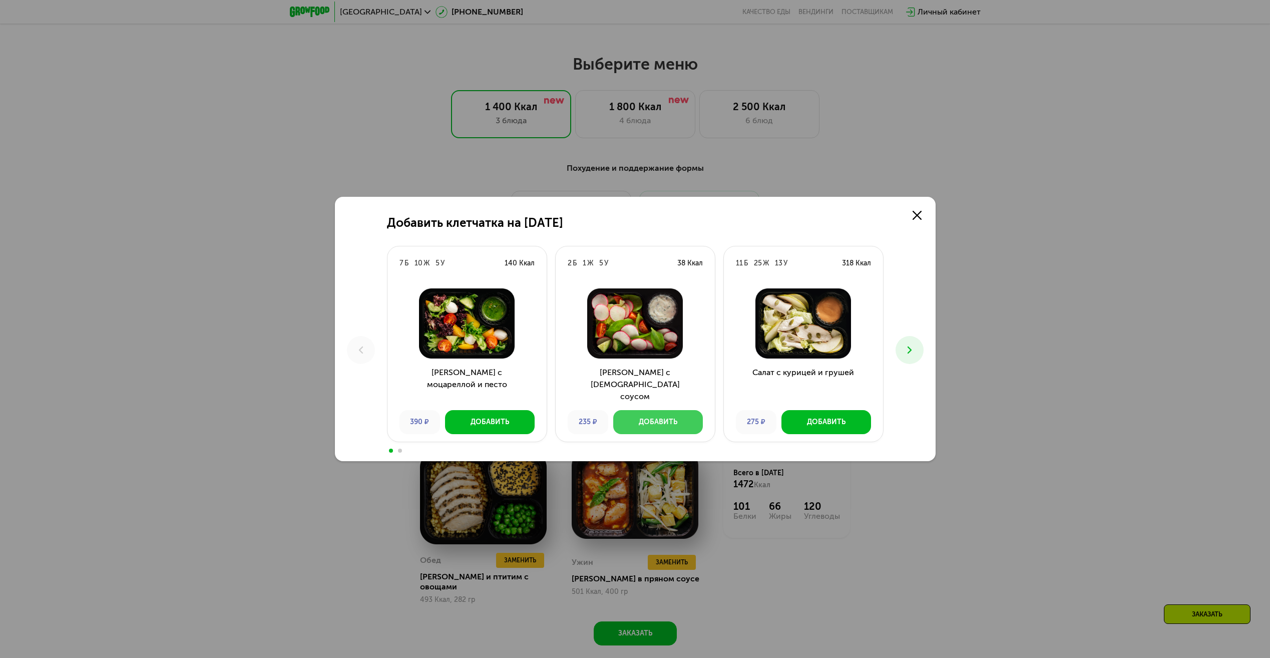
click at [653, 417] on button "Добавить" at bounding box center [658, 422] width 90 height 24
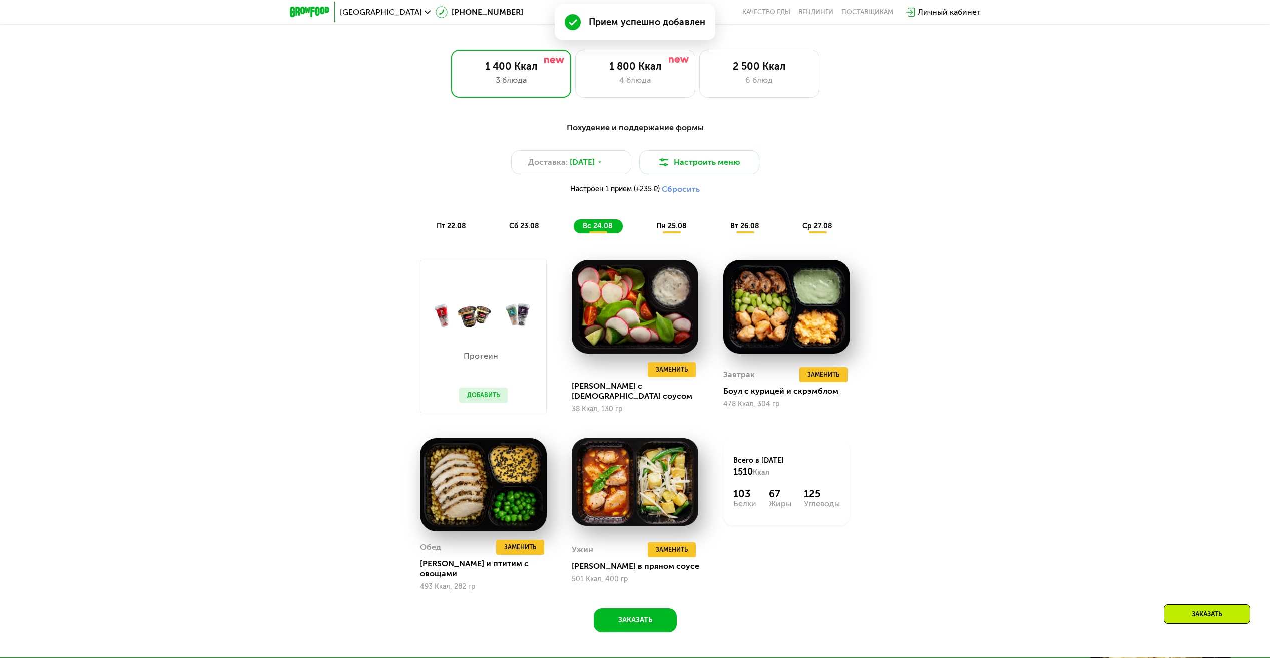
scroll to position [706, 0]
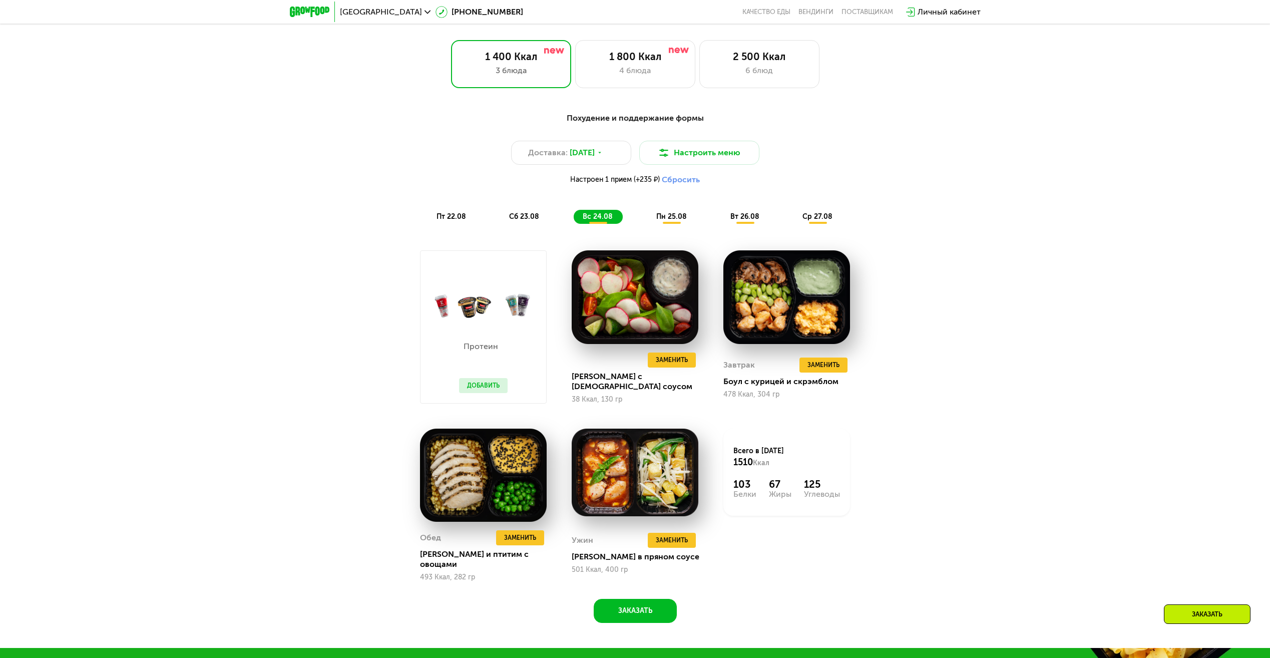
click at [674, 221] on span "пн 25.08" at bounding box center [671, 216] width 31 height 9
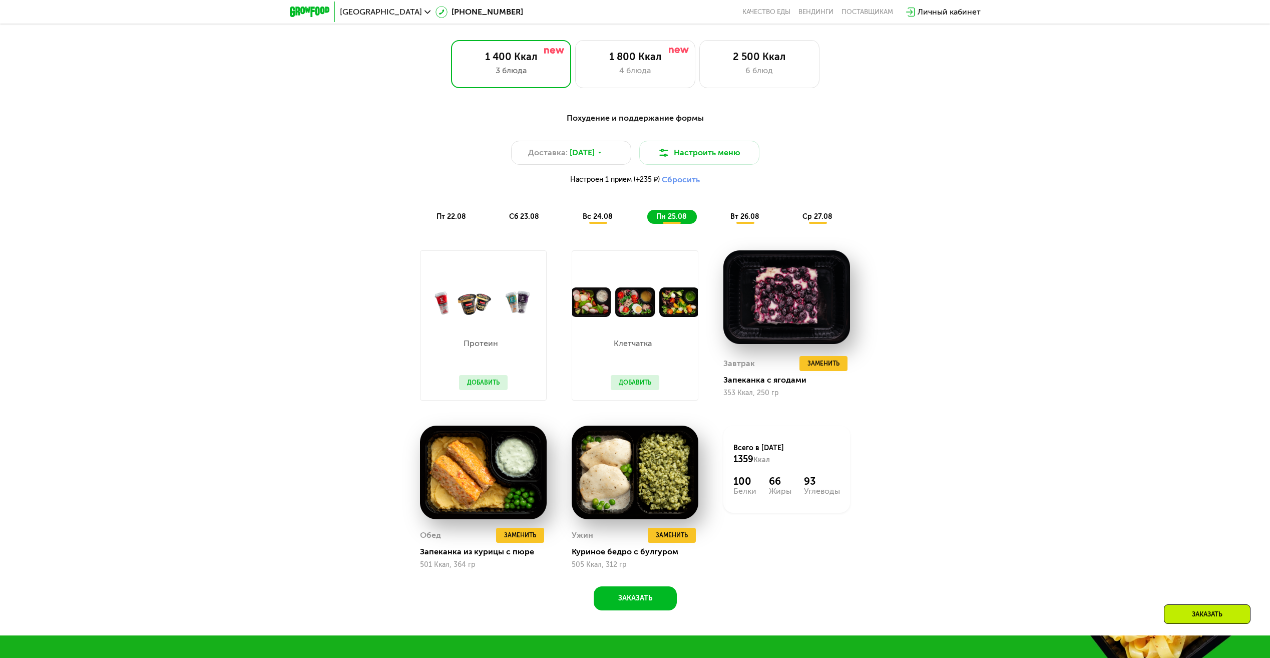
click at [744, 218] on span "вт 26.08" at bounding box center [745, 216] width 29 height 9
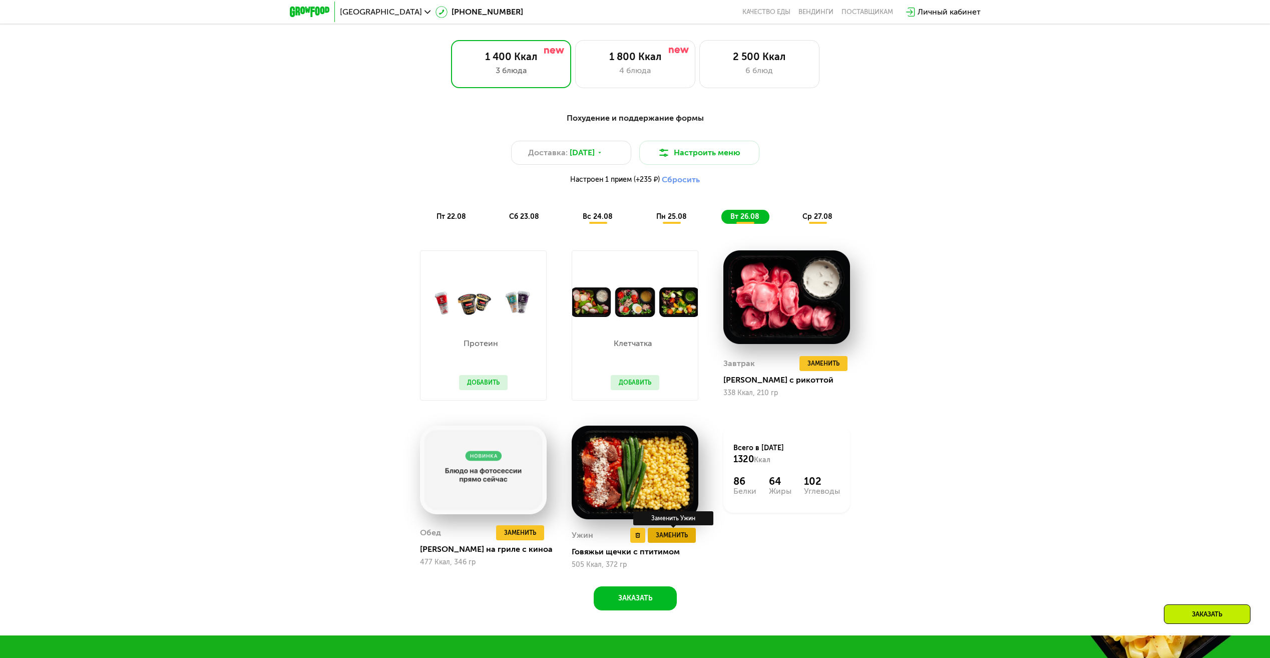
click at [672, 539] on span "Заменить" at bounding box center [672, 535] width 32 height 10
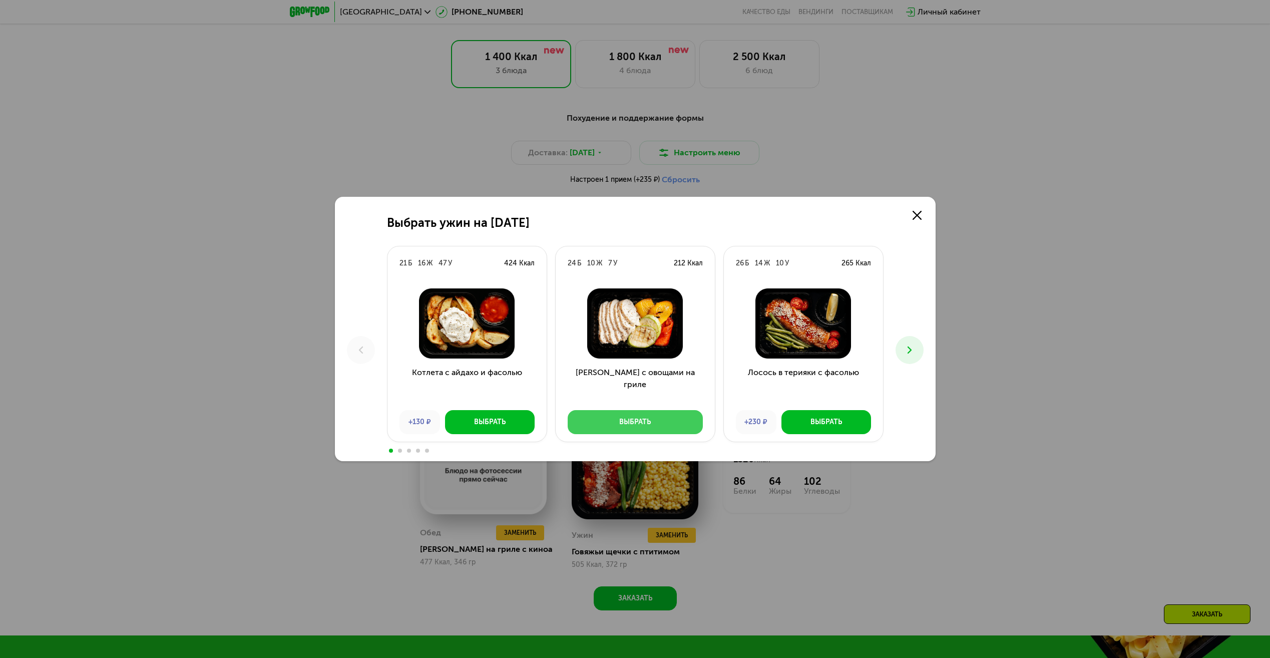
click at [622, 421] on div "Выбрать" at bounding box center [635, 422] width 32 height 10
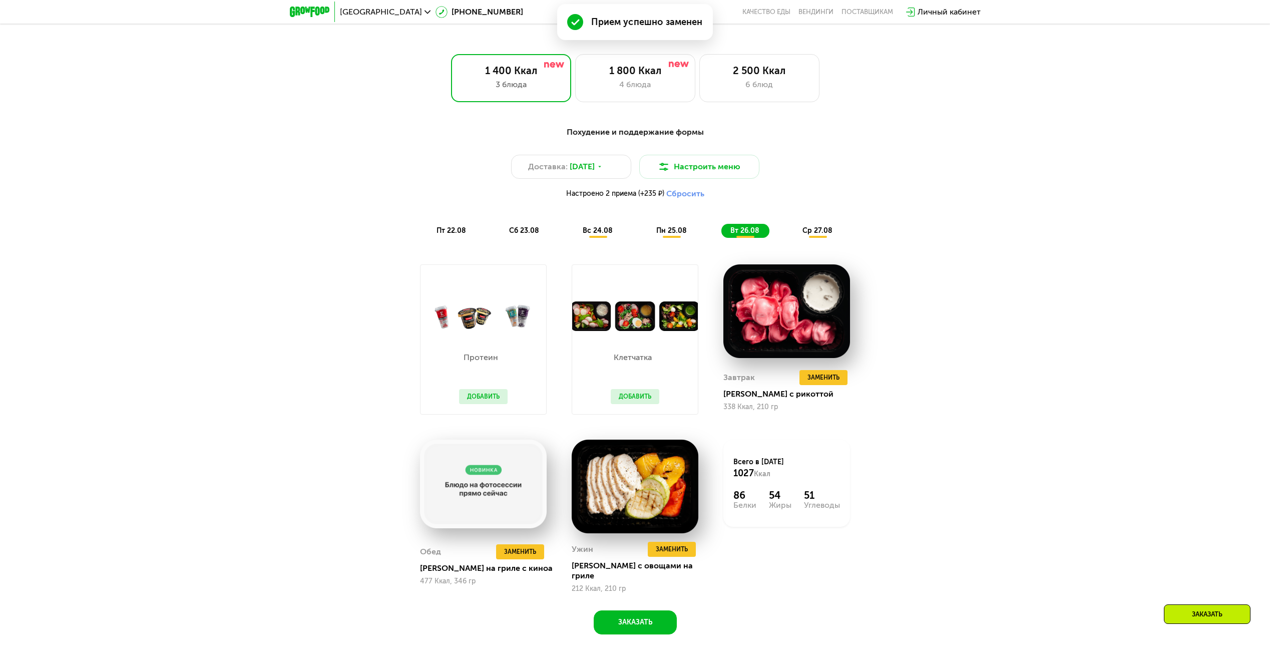
scroll to position [656, 0]
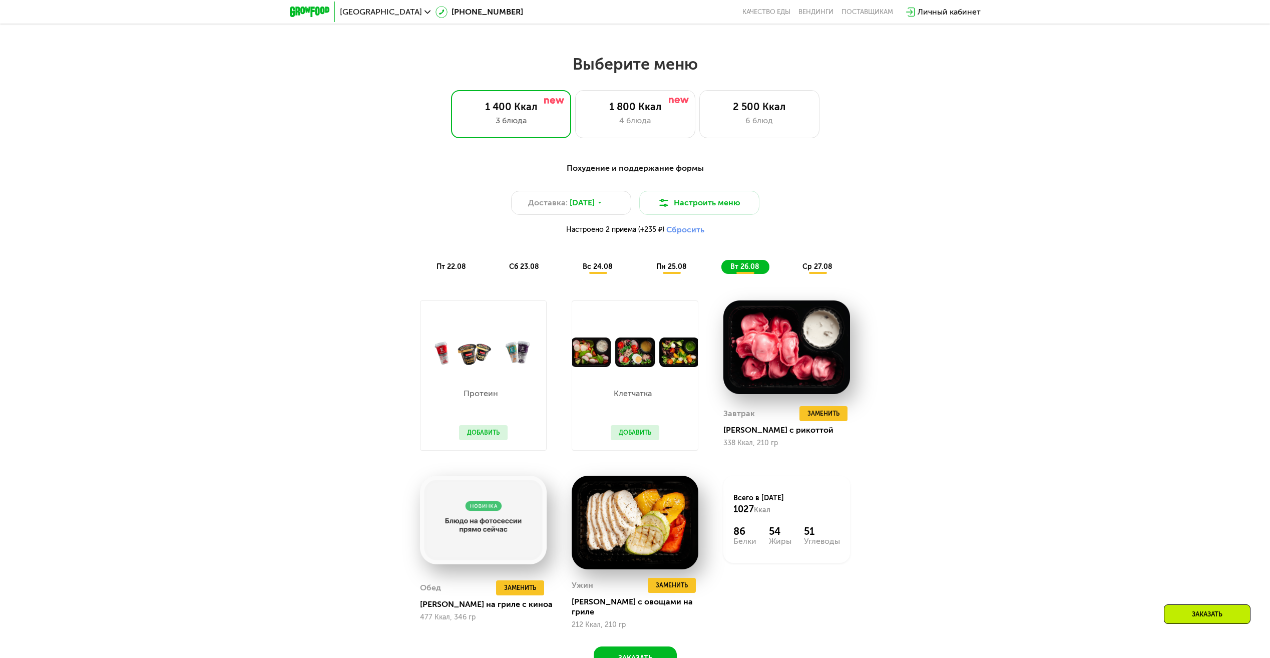
click at [637, 435] on button "Добавить" at bounding box center [635, 432] width 49 height 15
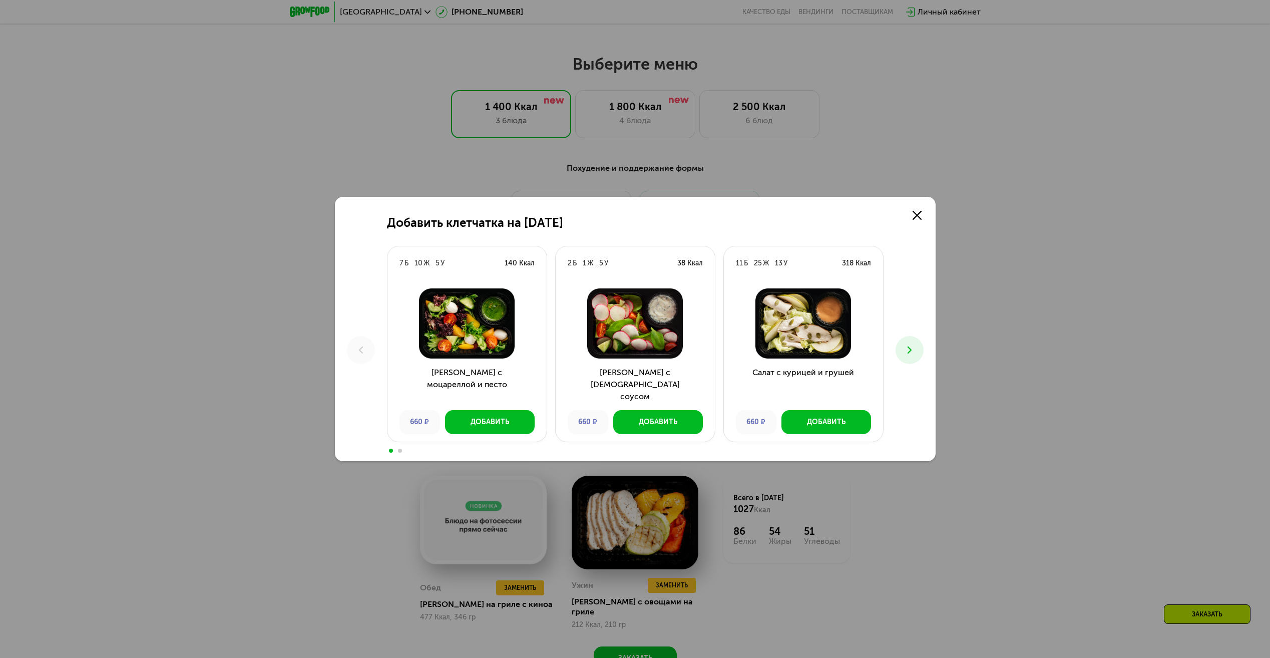
click at [908, 350] on icon at bounding box center [910, 350] width 12 height 12
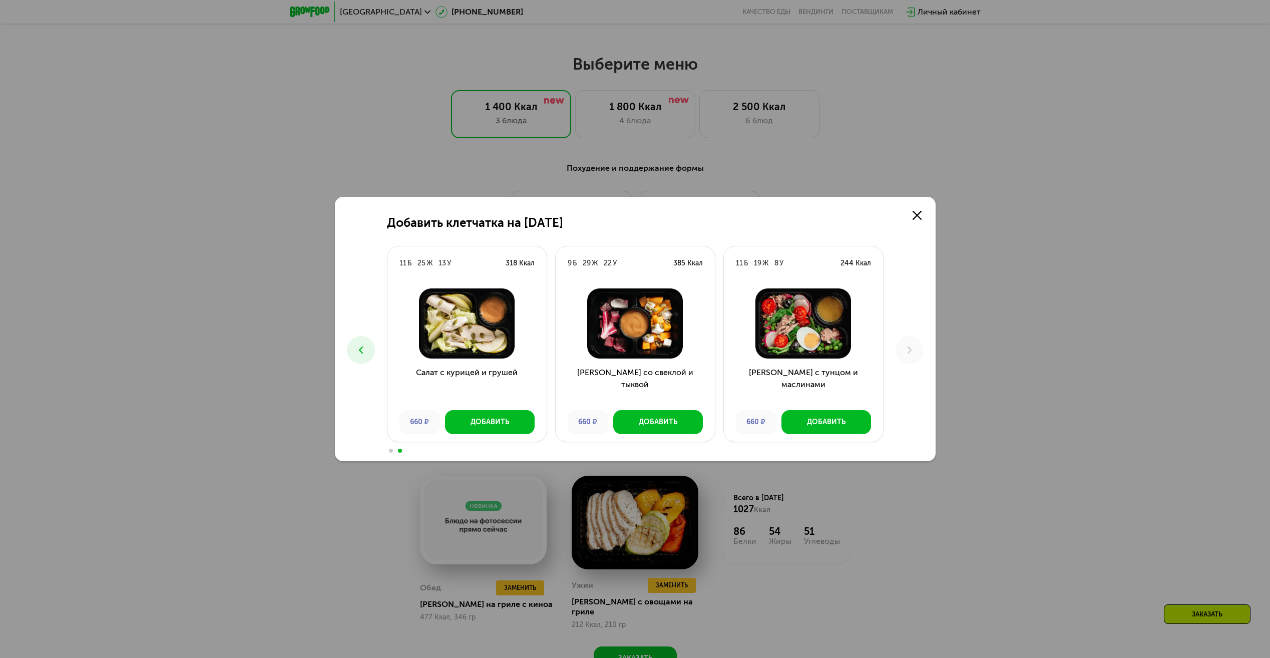
click at [365, 347] on icon at bounding box center [361, 350] width 12 height 12
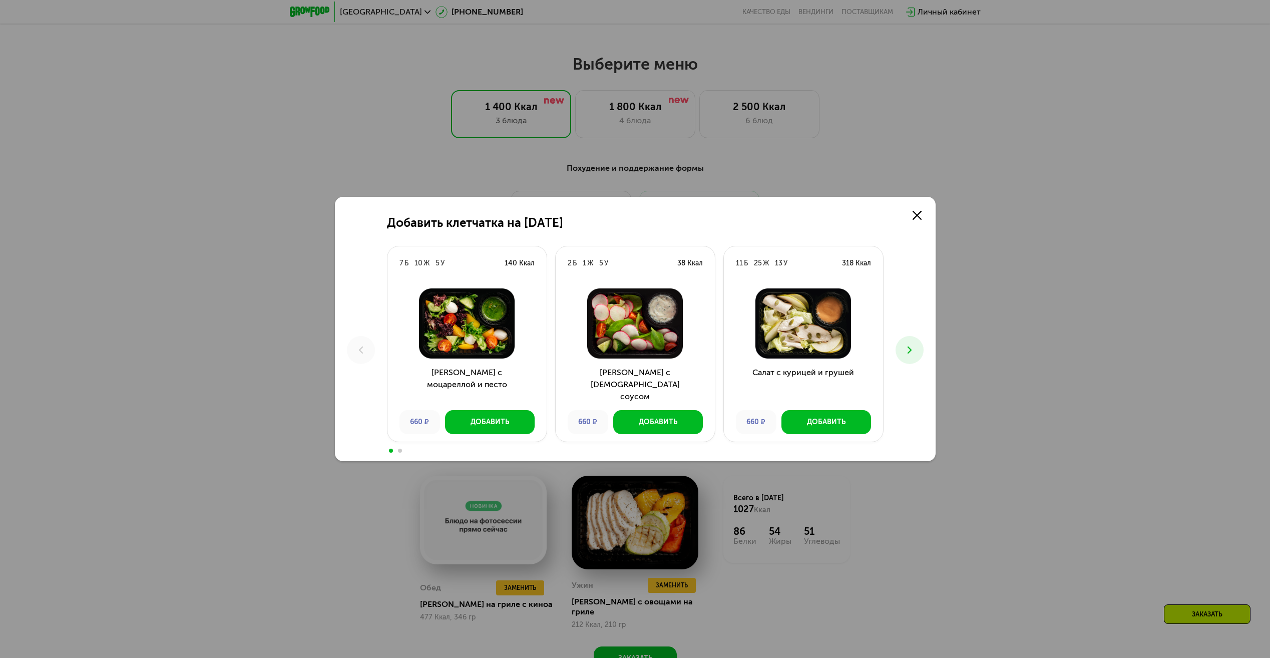
click at [914, 357] on button at bounding box center [910, 350] width 28 height 28
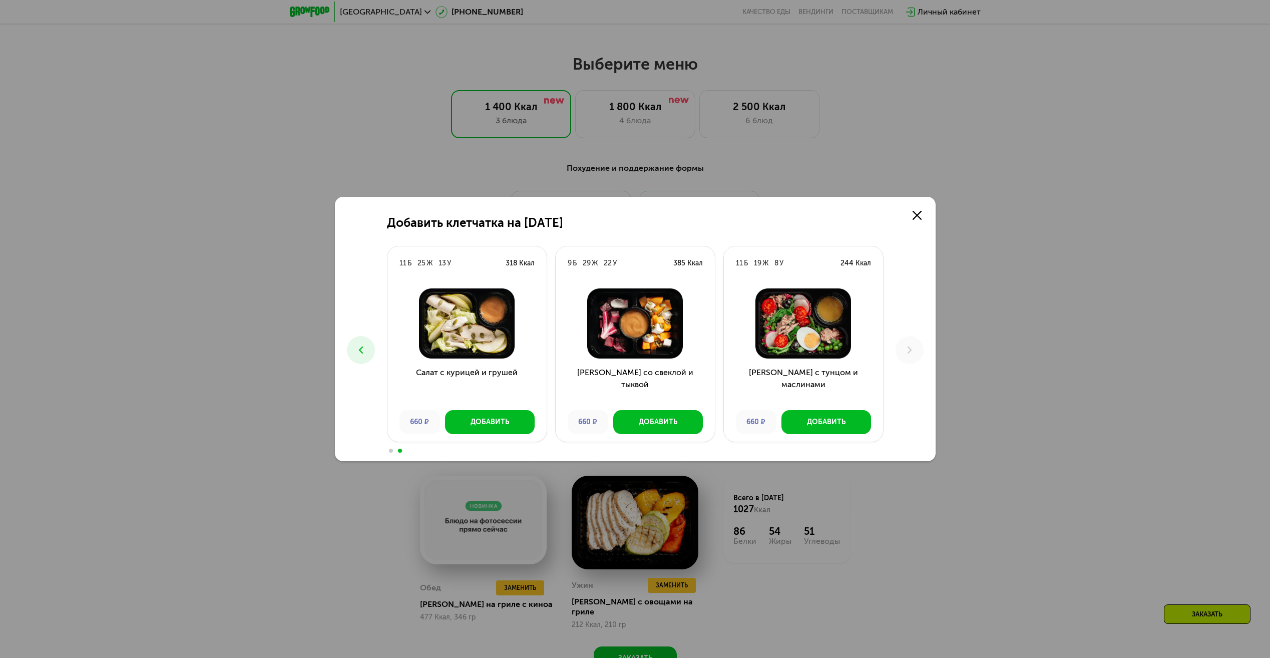
click at [367, 345] on icon at bounding box center [361, 350] width 12 height 12
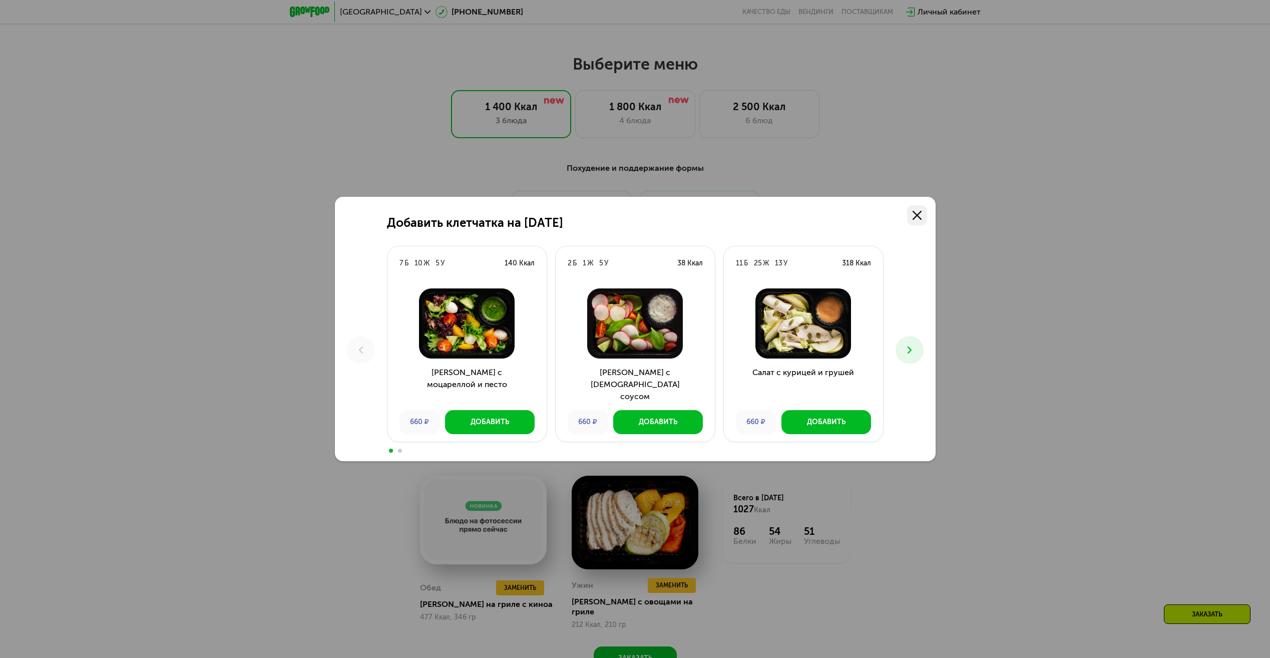
click at [920, 219] on use at bounding box center [917, 215] width 9 height 9
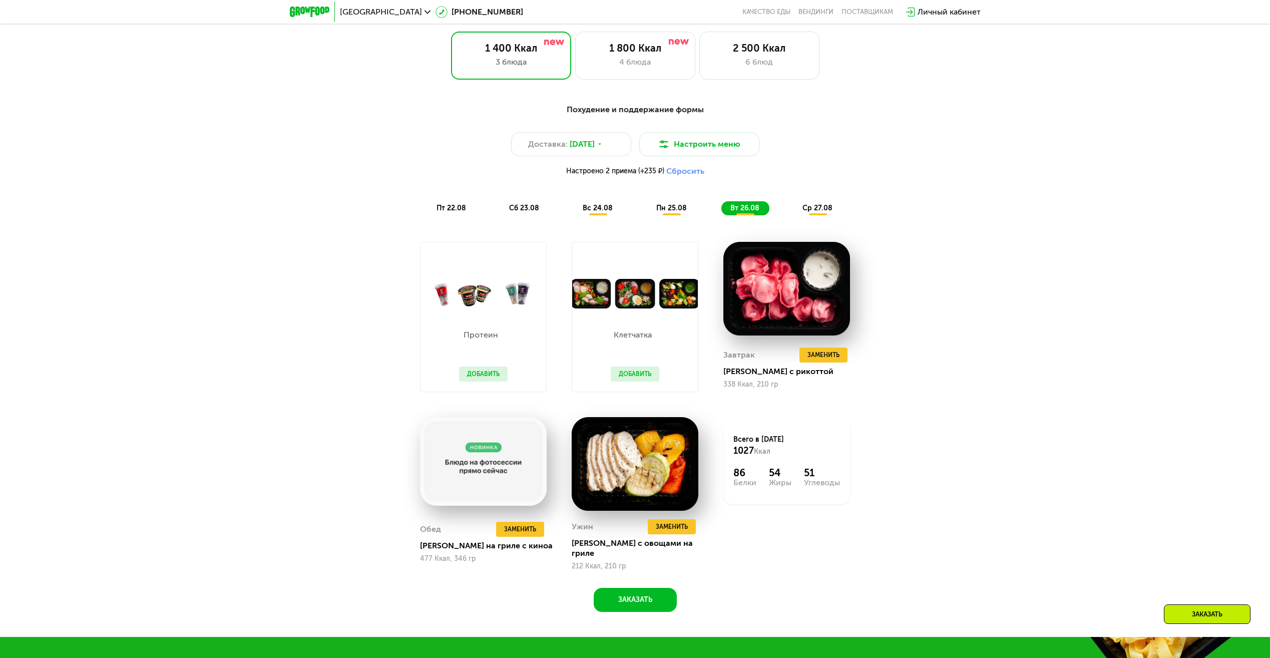
scroll to position [706, 0]
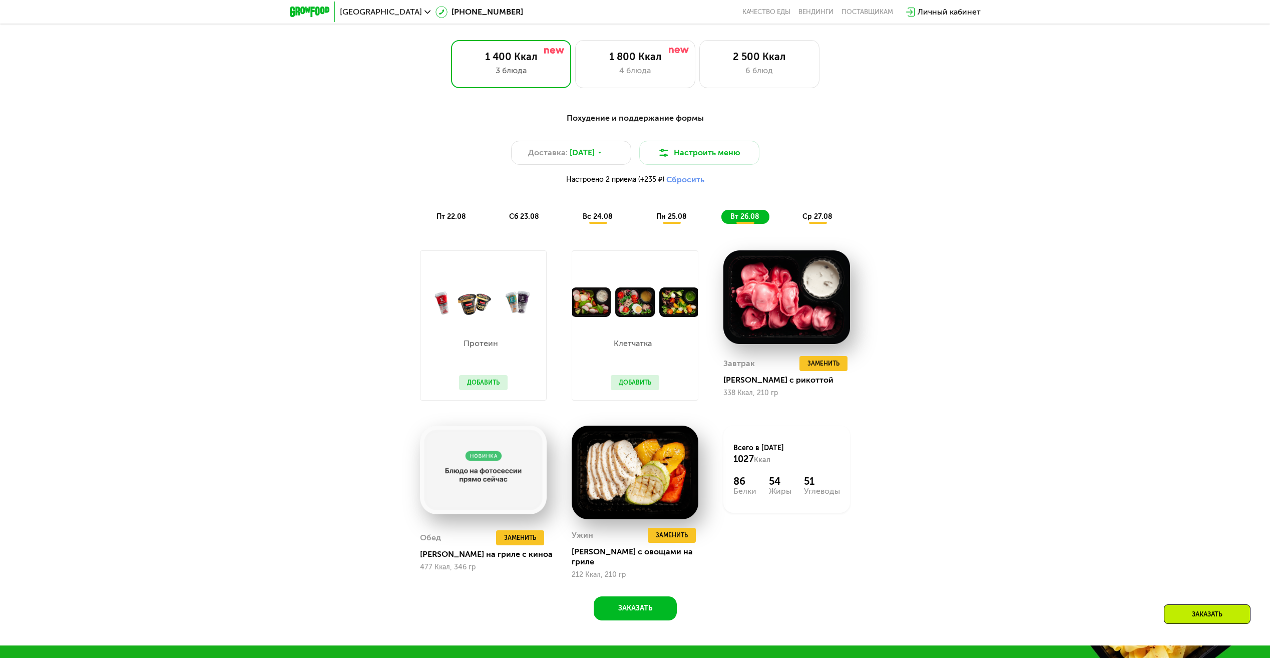
click at [638, 386] on button "Добавить" at bounding box center [635, 382] width 49 height 15
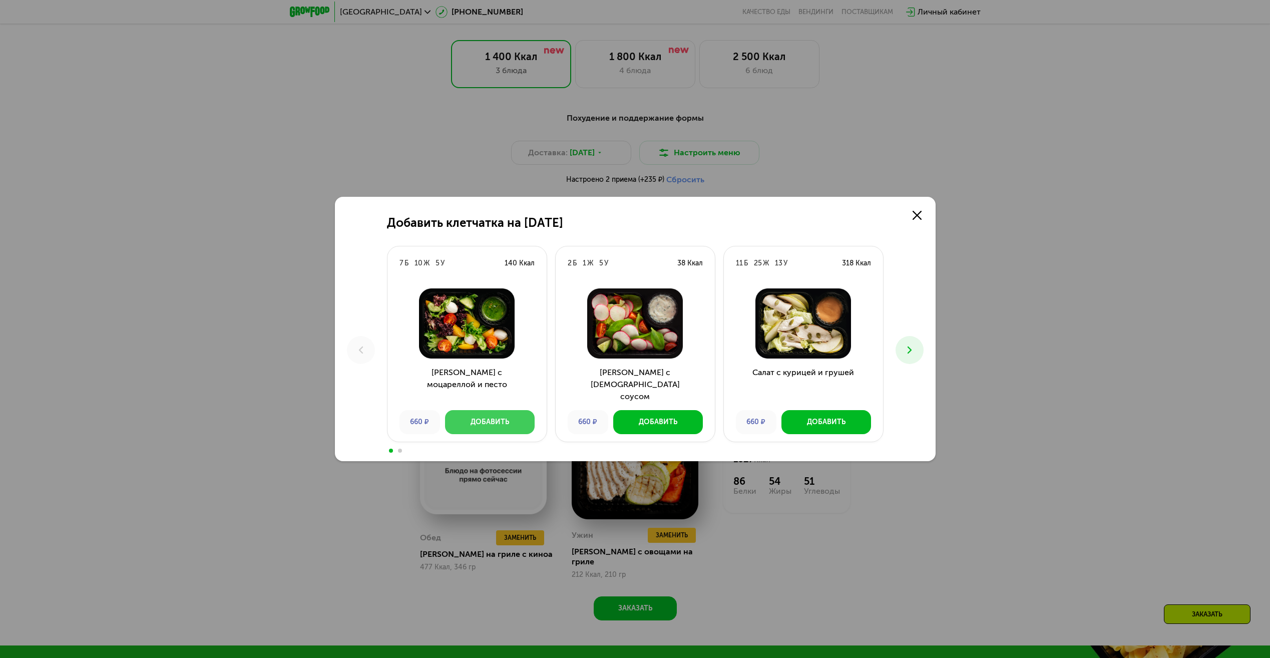
click at [491, 414] on button "Добавить" at bounding box center [490, 422] width 90 height 24
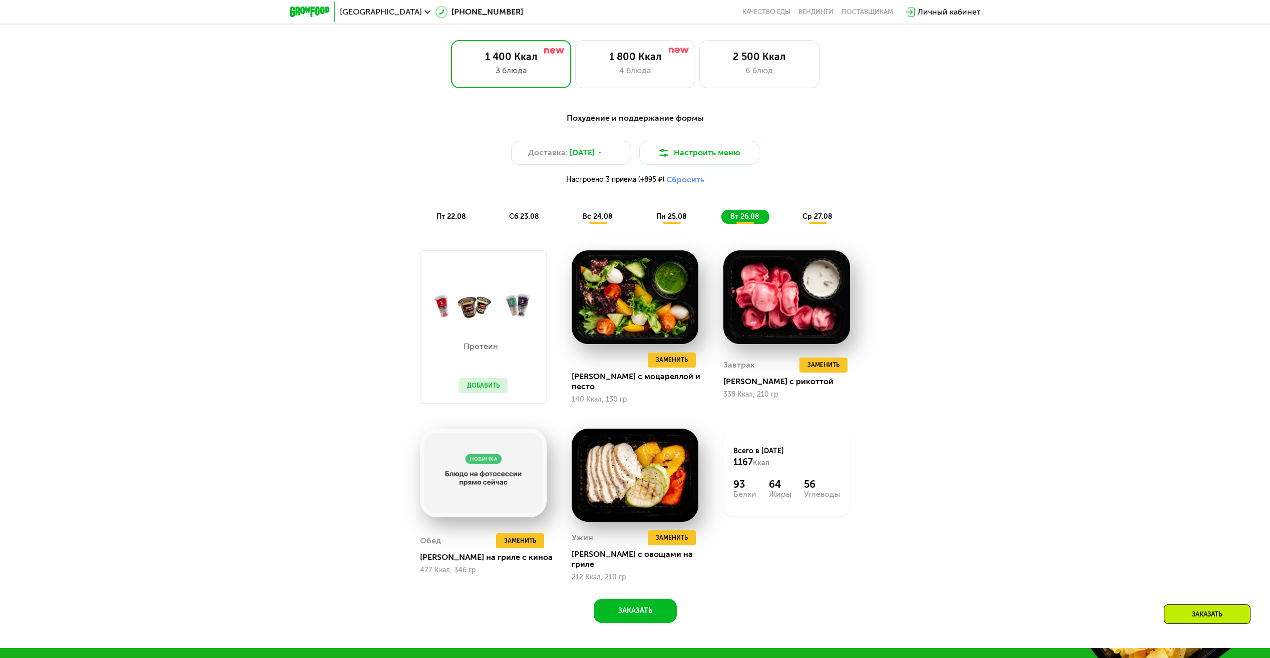
click at [820, 218] on span "ср 27.08" at bounding box center [818, 216] width 30 height 9
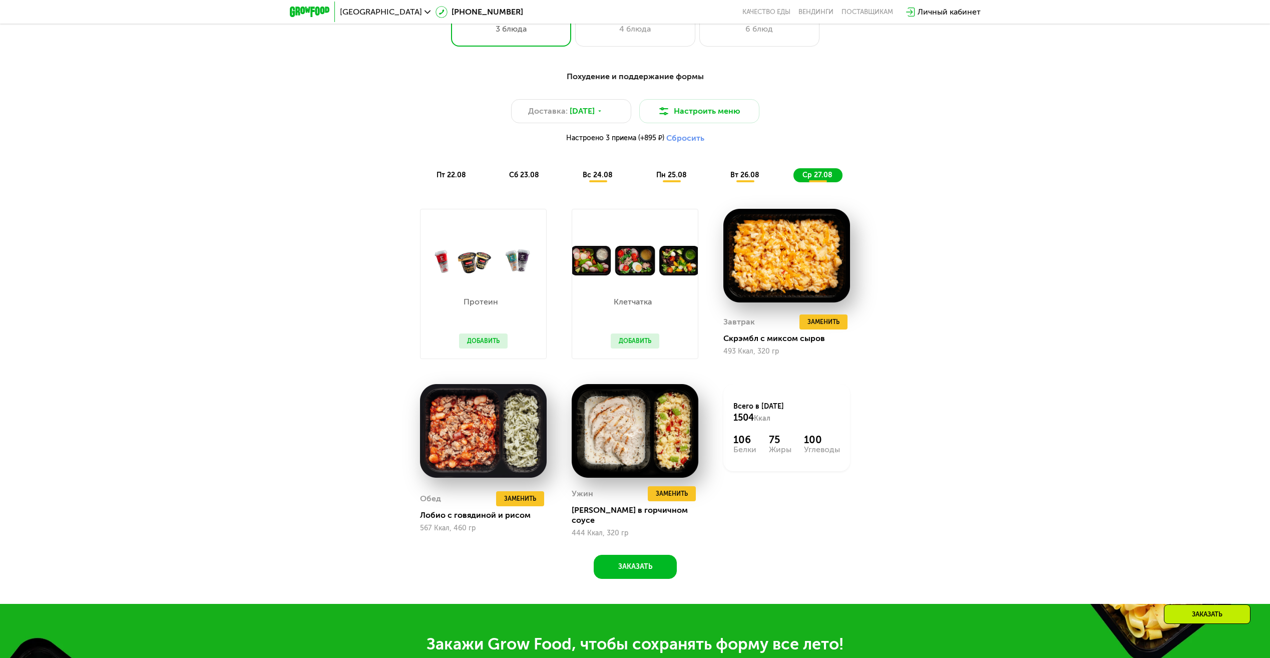
scroll to position [756, 0]
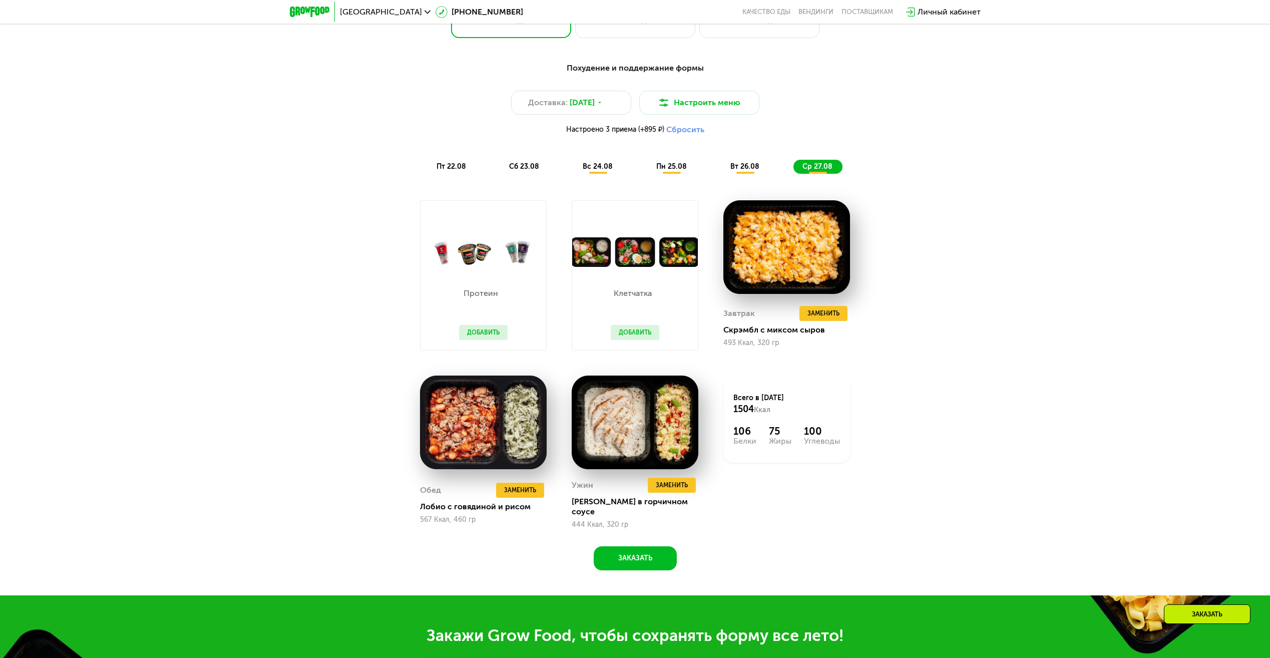
click at [642, 335] on button "Добавить" at bounding box center [635, 332] width 49 height 15
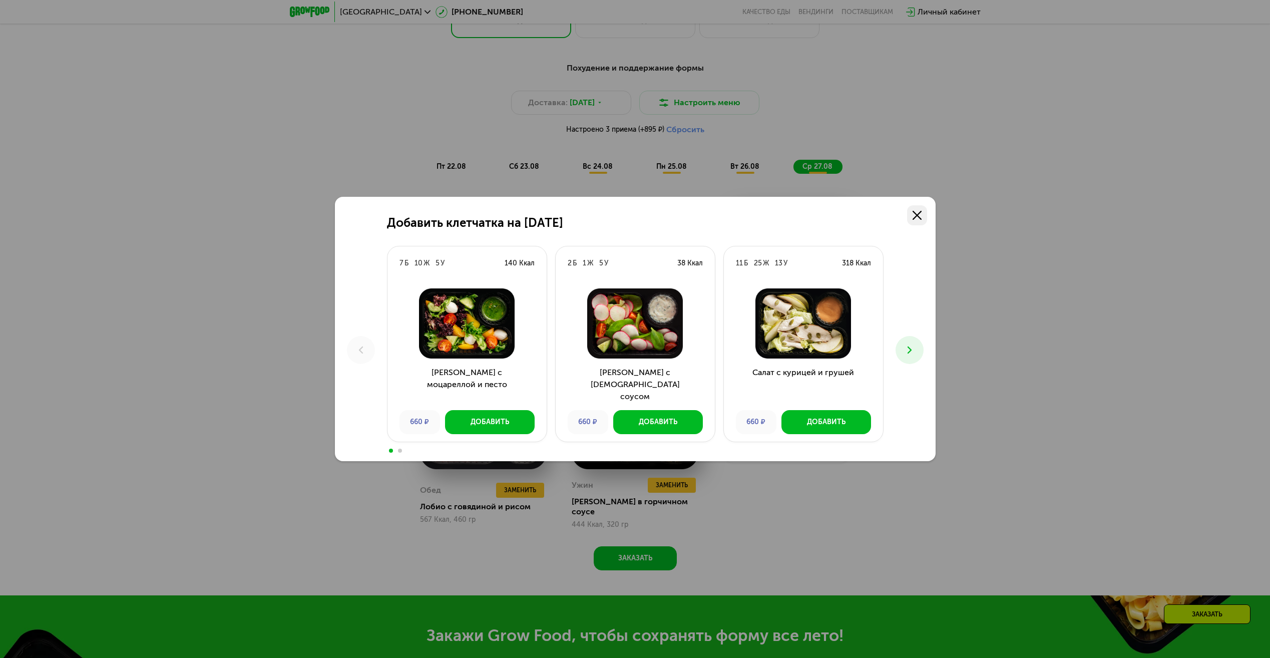
click at [913, 209] on link at bounding box center [917, 215] width 20 height 20
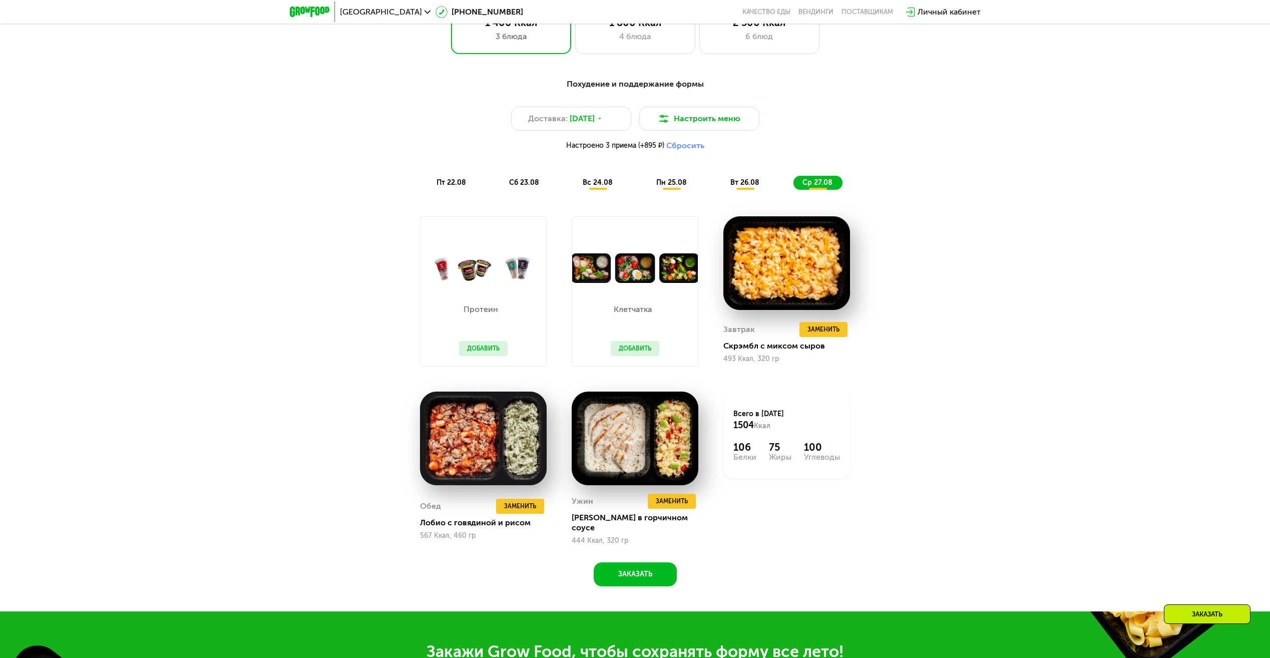
scroll to position [706, 0]
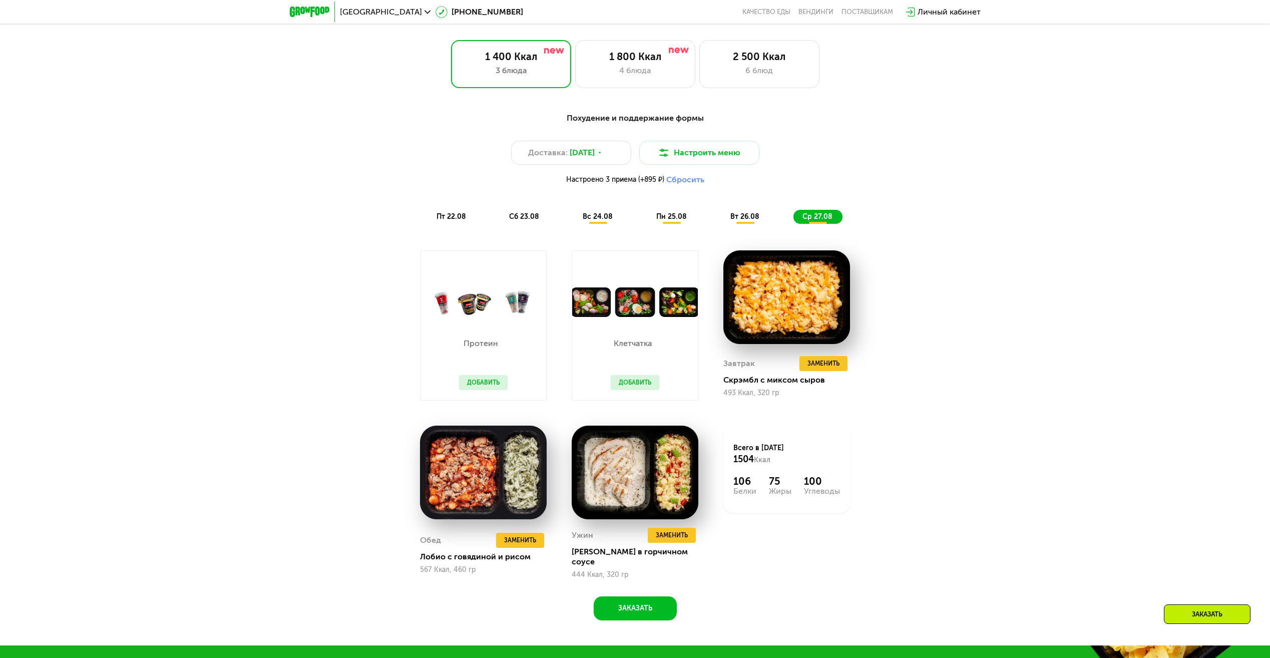
click at [461, 220] on span "пт 22.08" at bounding box center [452, 216] width 30 height 9
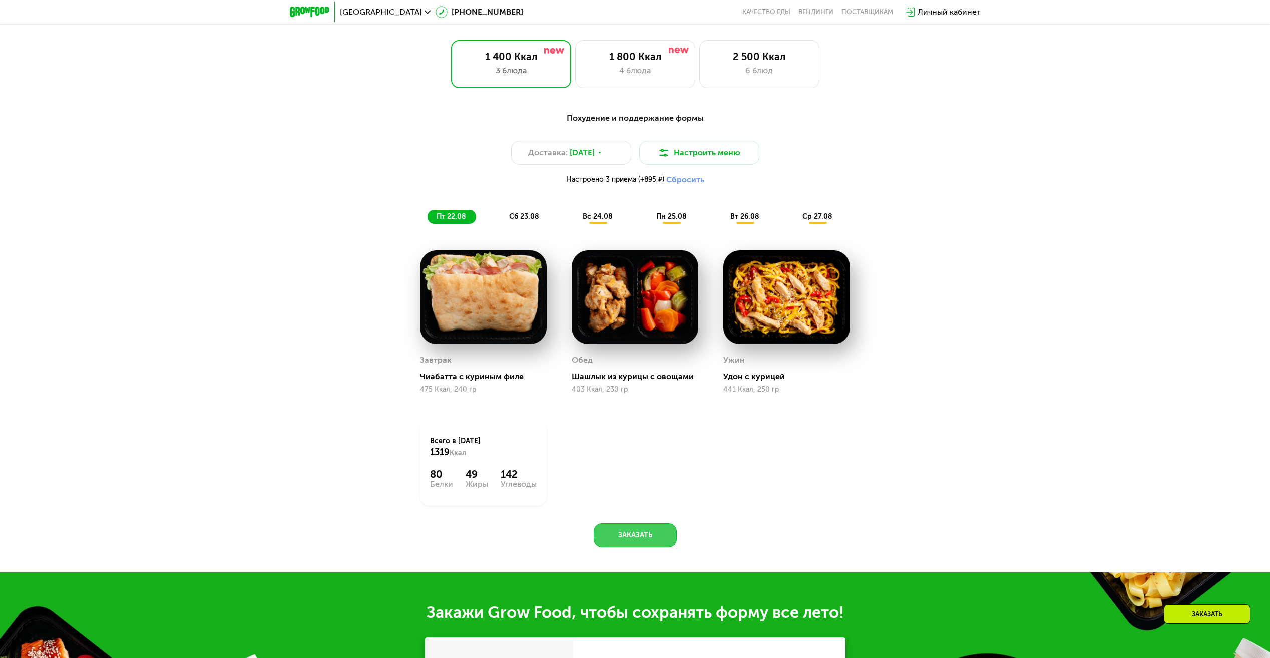
click at [644, 537] on button "Заказать" at bounding box center [635, 535] width 83 height 24
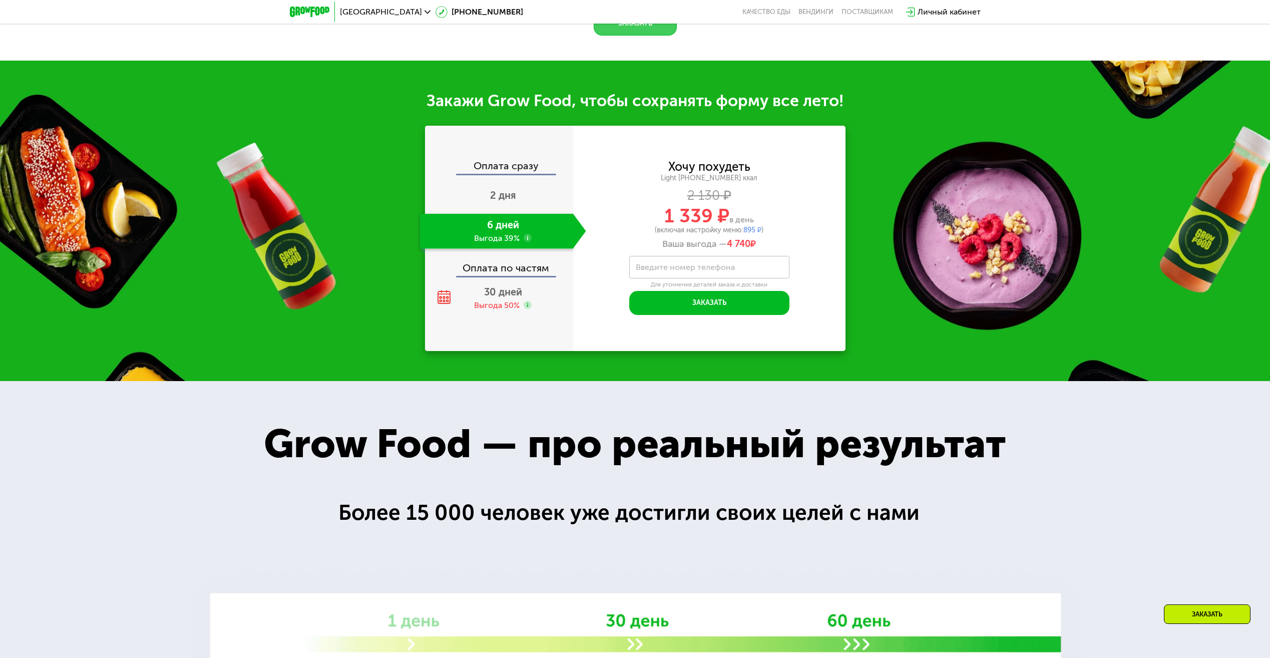
scroll to position [1182, 0]
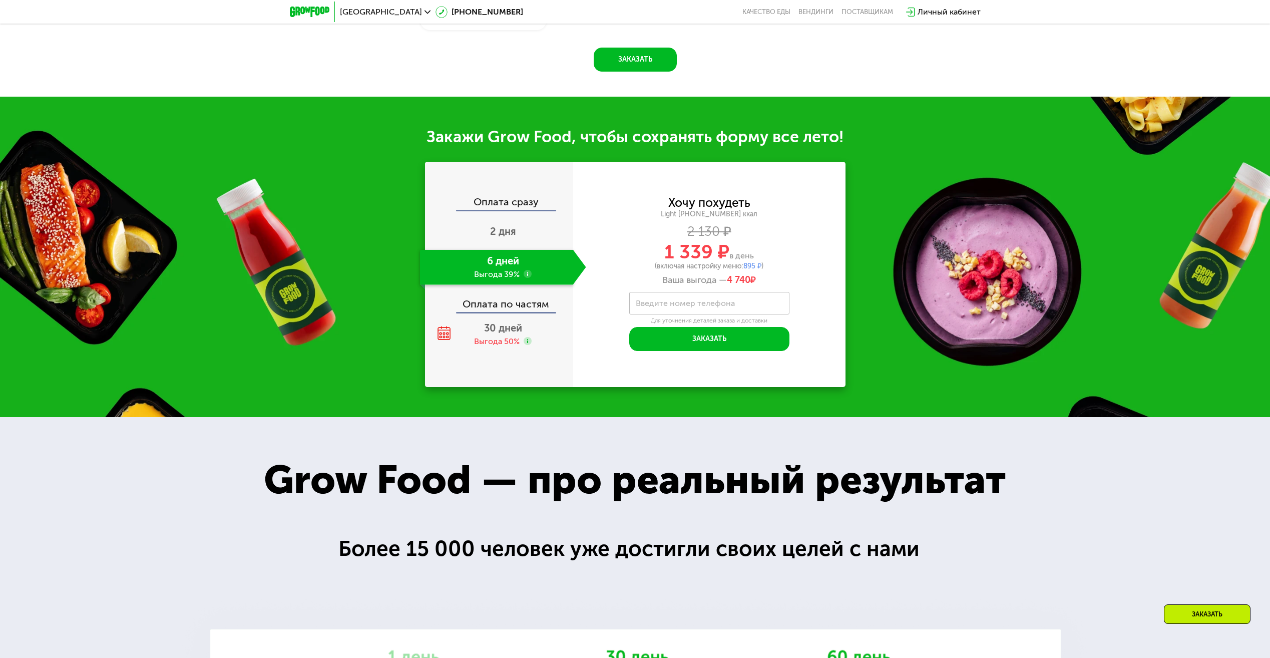
click at [733, 306] on label "Введите номер телефона" at bounding box center [685, 303] width 99 height 6
click at [733, 306] on input "Введите номер телефона" at bounding box center [709, 303] width 160 height 23
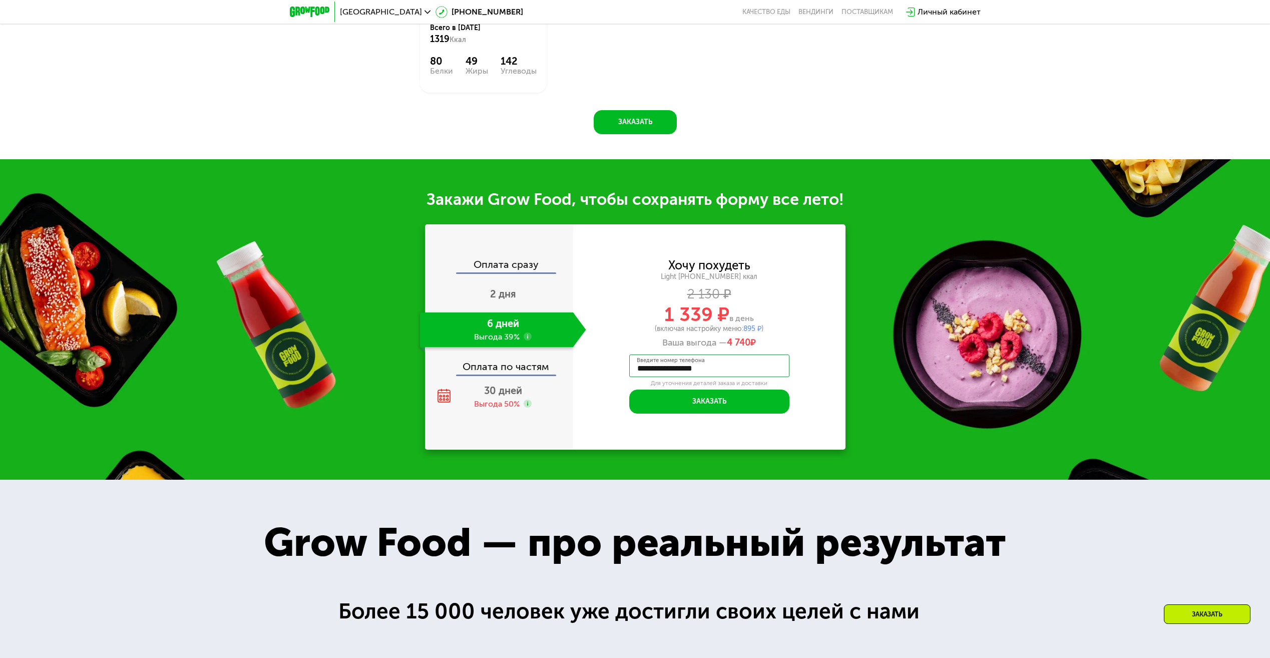
scroll to position [1132, 0]
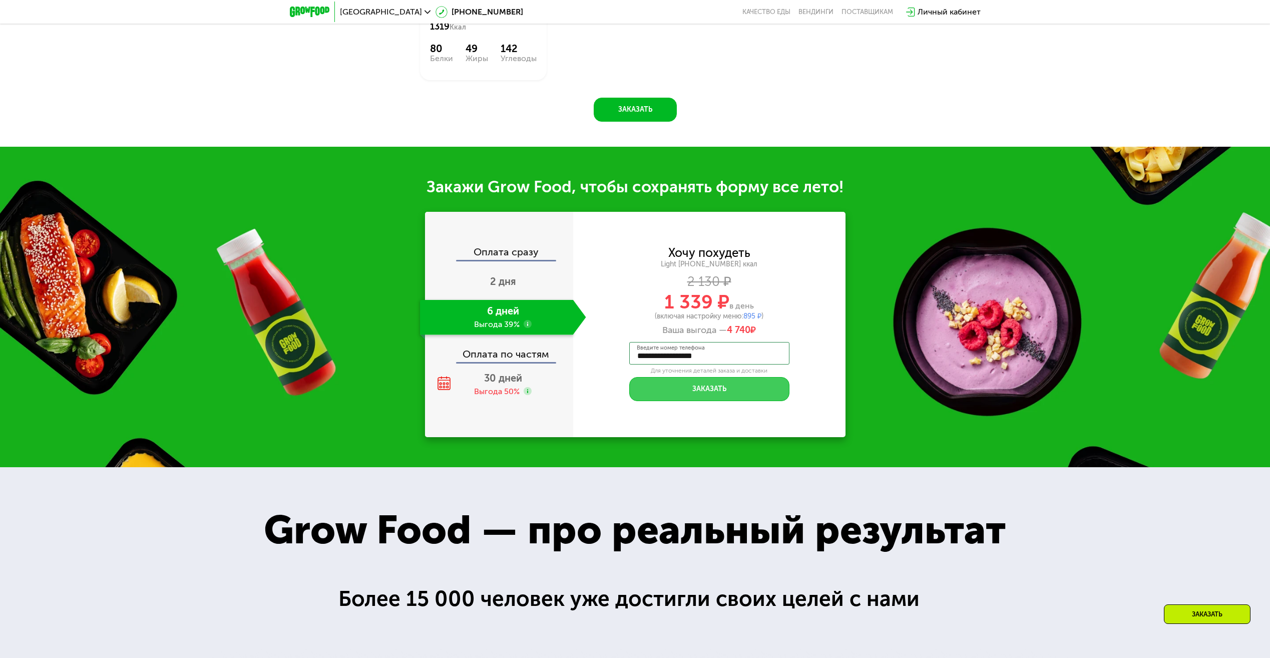
type input "**********"
click at [707, 393] on button "Заказать" at bounding box center [709, 389] width 160 height 24
type input "****"
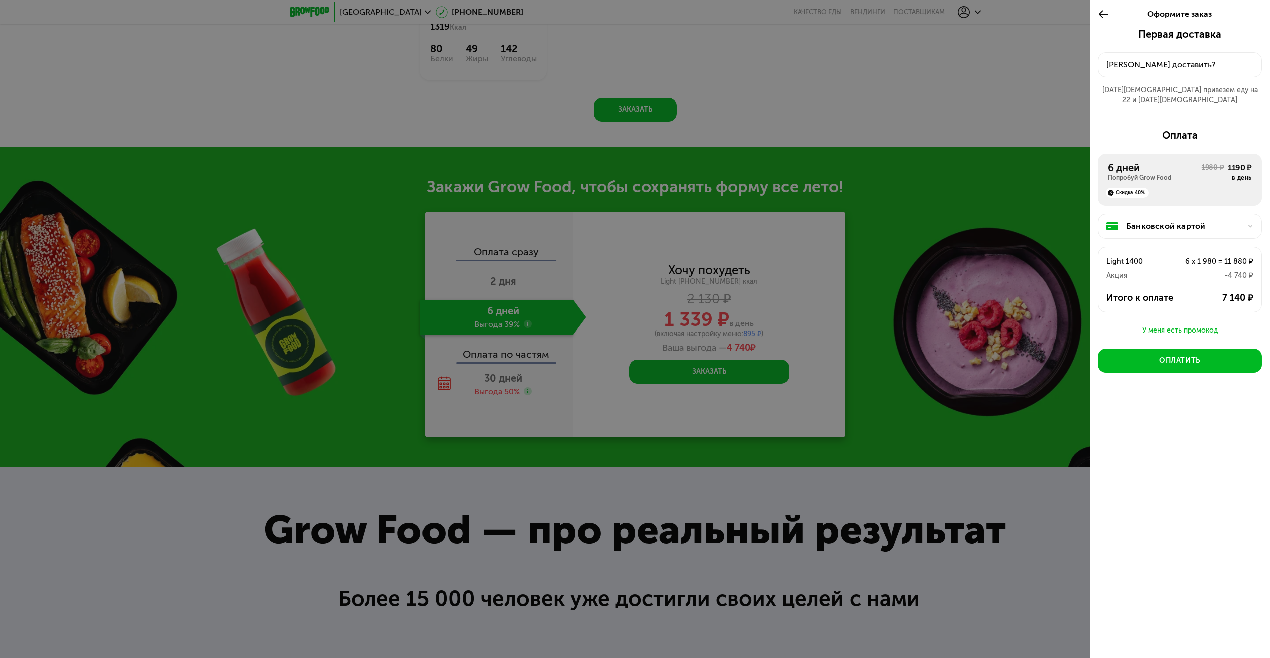
click at [1185, 62] on div "Куда доставить?" at bounding box center [1180, 65] width 147 height 12
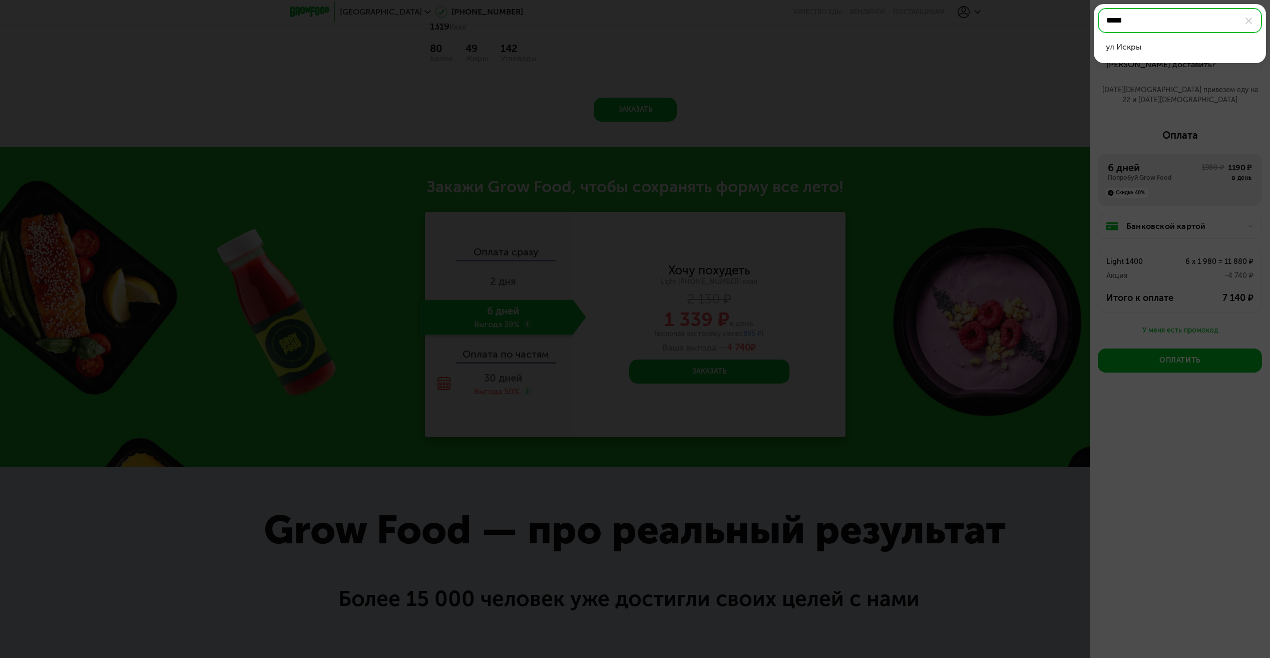
click at [1132, 47] on div "ул Искры" at bounding box center [1180, 47] width 148 height 12
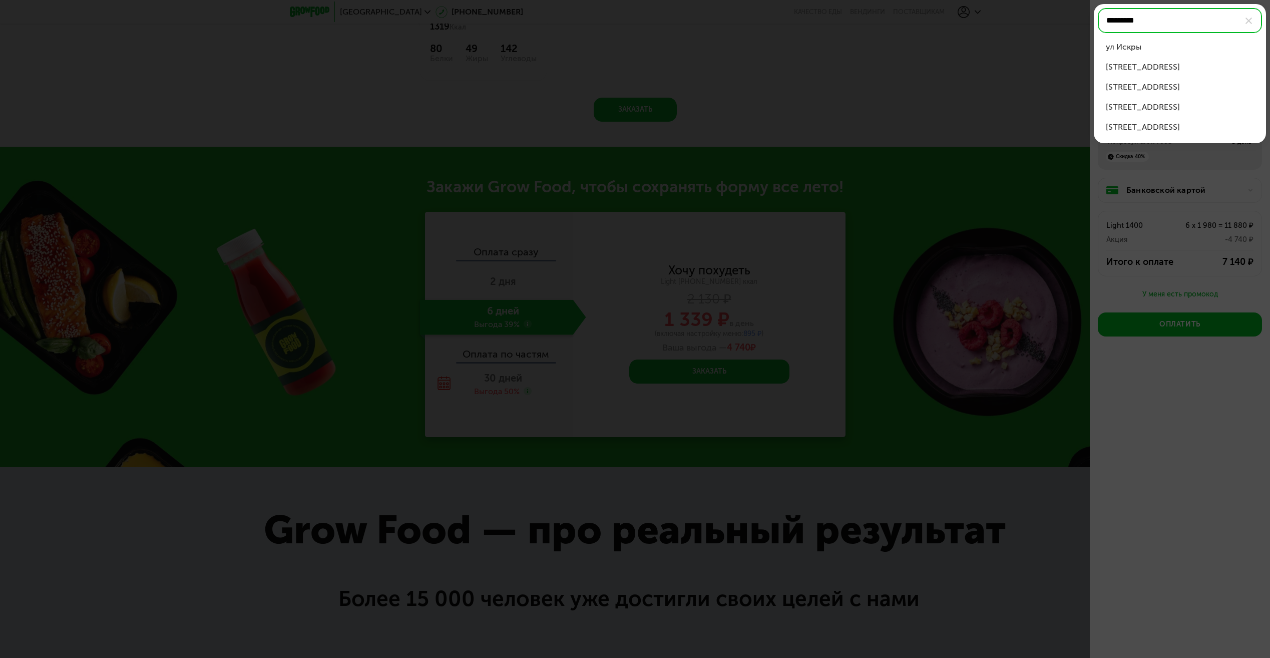
click at [1157, 107] on div "ул Искры, д 7" at bounding box center [1180, 107] width 148 height 12
type input "**********"
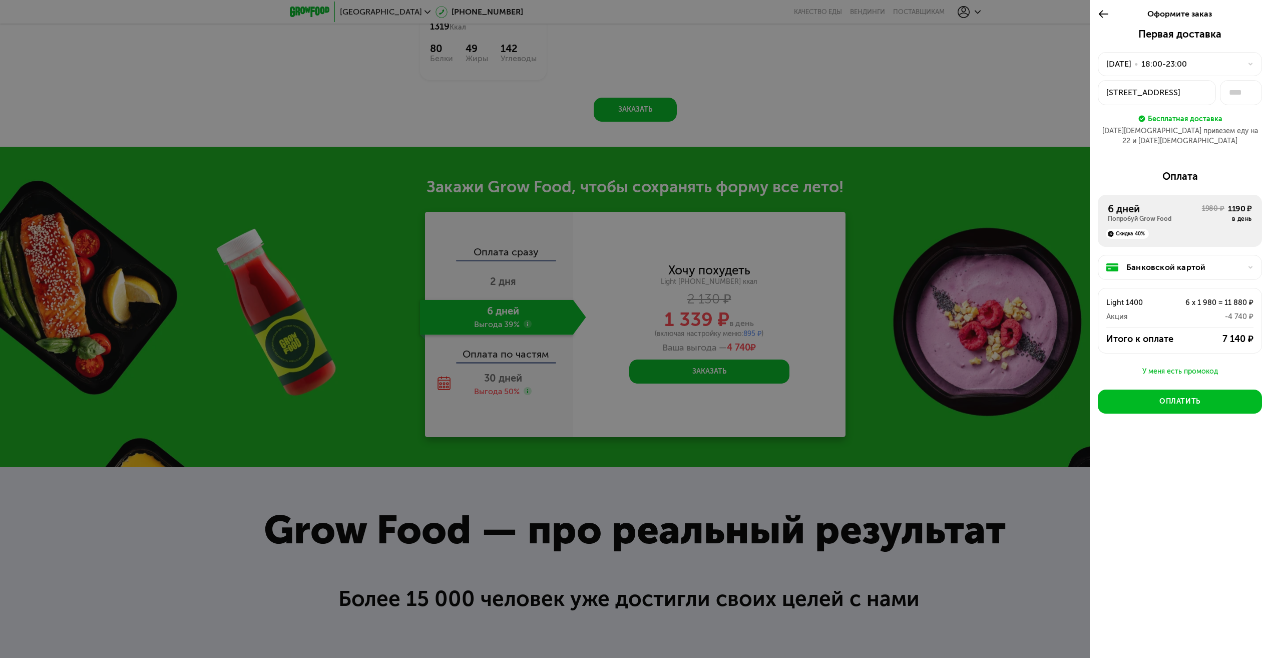
click at [1168, 93] on div "ул Искры, 7" at bounding box center [1157, 93] width 101 height 12
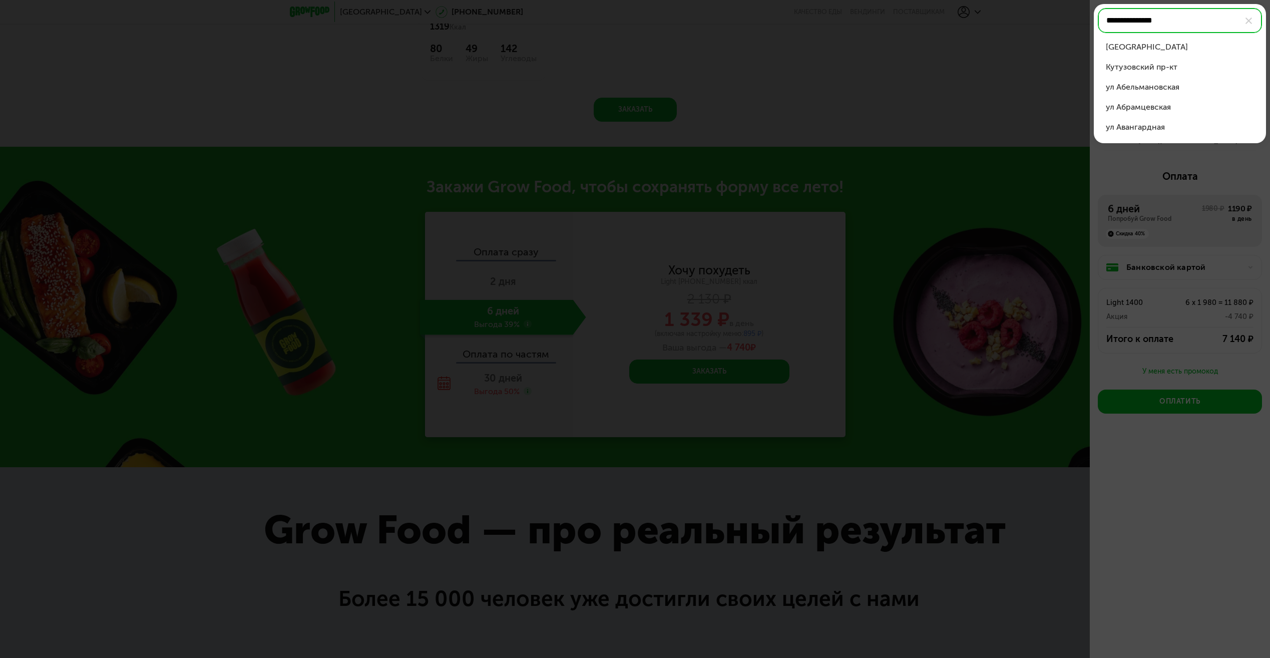
click at [1167, 19] on input "**********" at bounding box center [1180, 20] width 164 height 25
type input "**********"
click at [1151, 190] on div at bounding box center [635, 329] width 1270 height 658
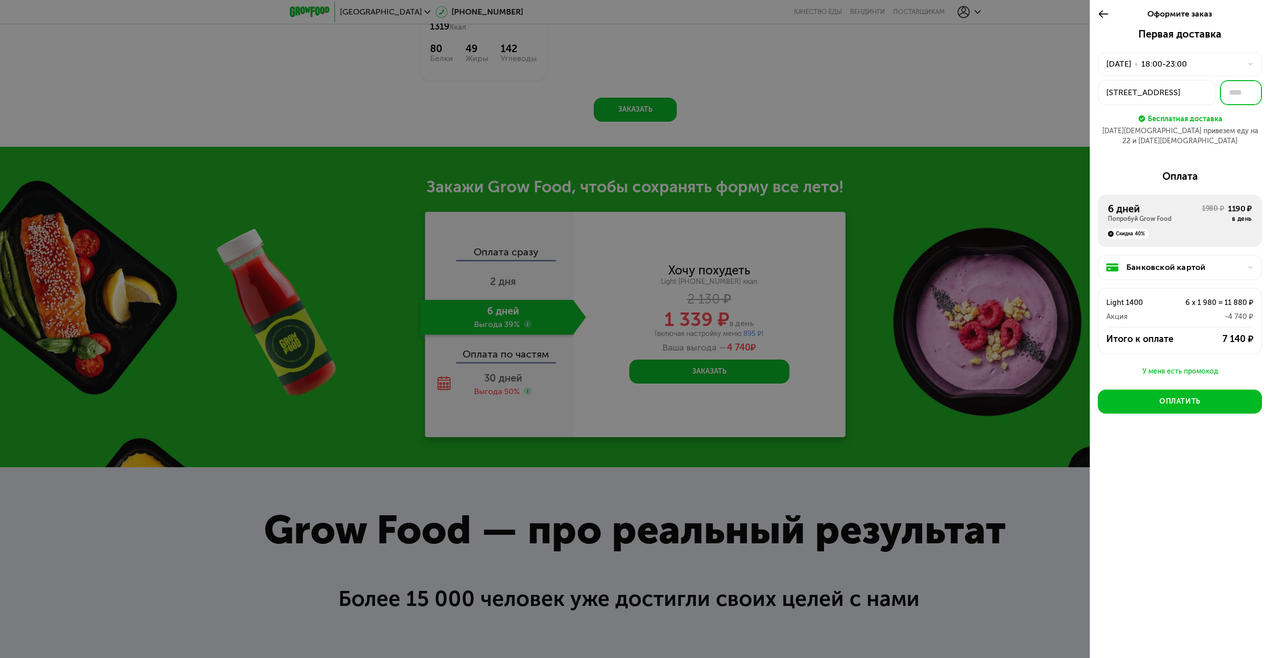
click at [1245, 92] on input "text" at bounding box center [1241, 92] width 42 height 25
type input "*"
click at [1250, 144] on div "Первая доставка 21 авг, чт • 18:00-23:00 ул Искры, 7 * Бесплатная доставка 21 а…" at bounding box center [1180, 91] width 164 height 126
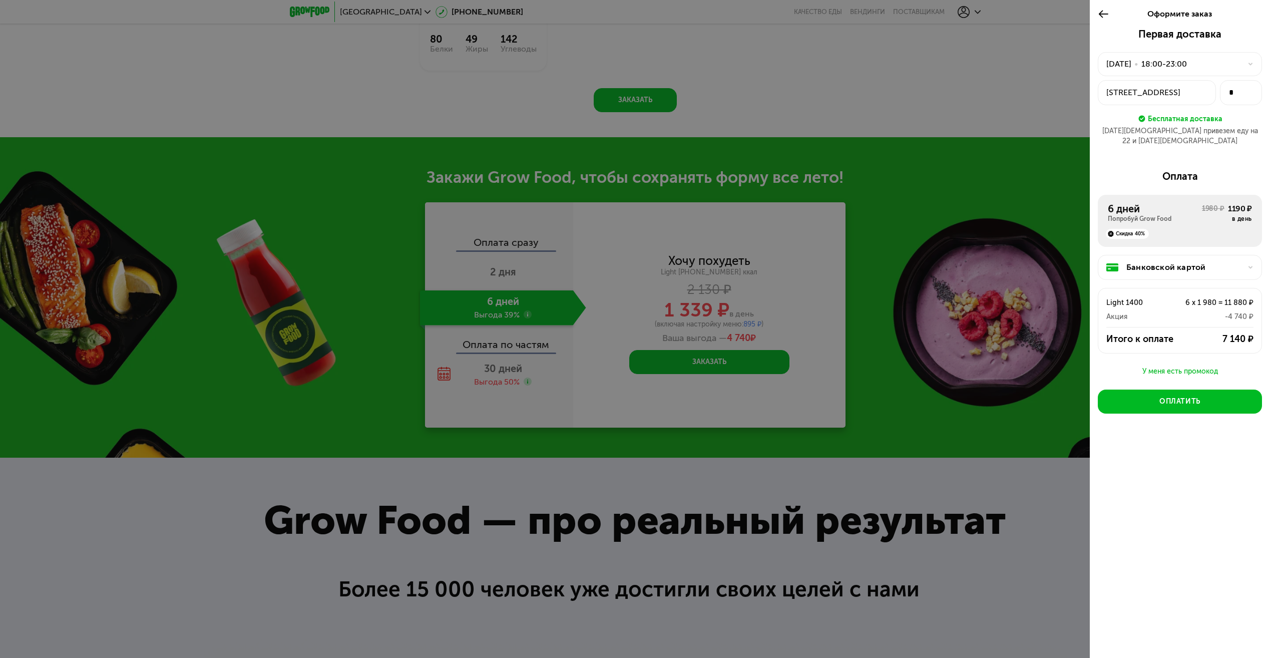
scroll to position [1132, 0]
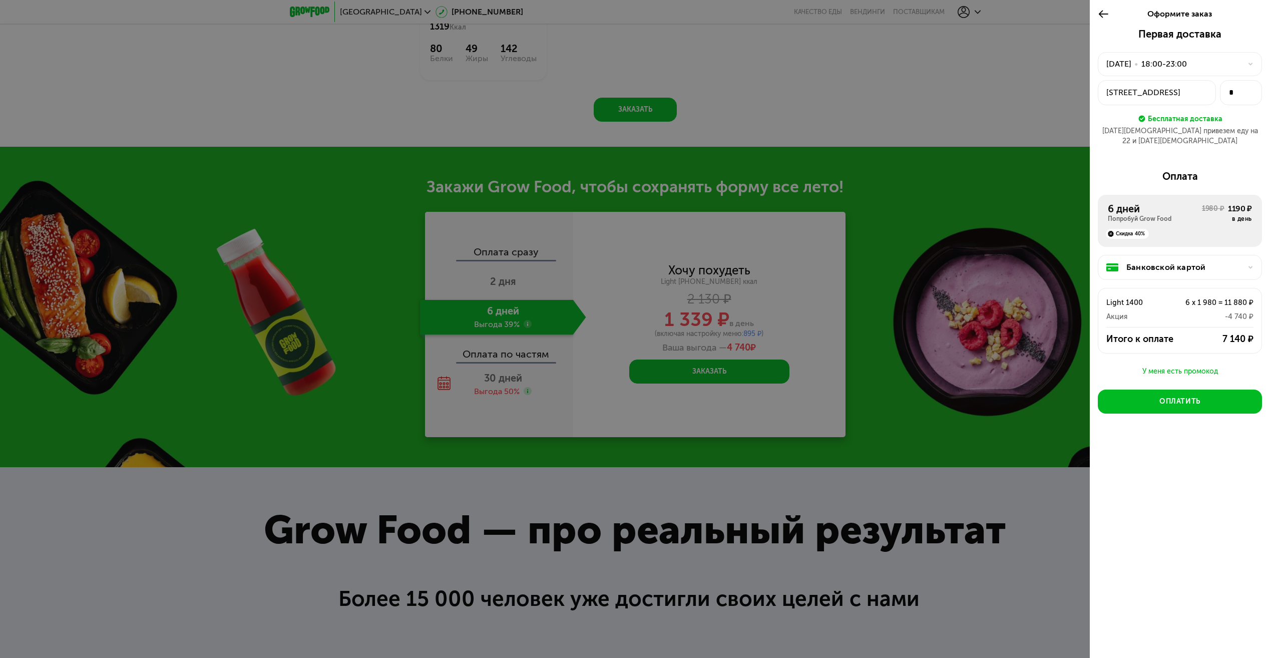
click at [1251, 264] on icon at bounding box center [1251, 267] width 6 height 6
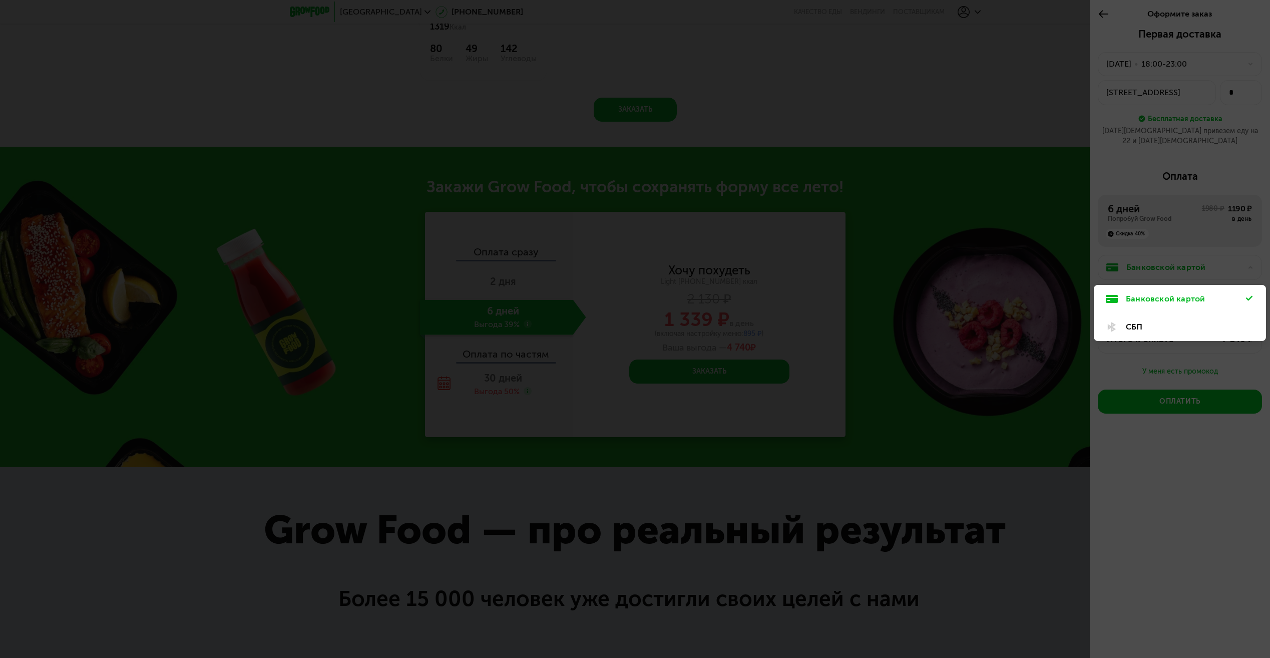
click at [1131, 321] on div "СБП" at bounding box center [1186, 327] width 120 height 12
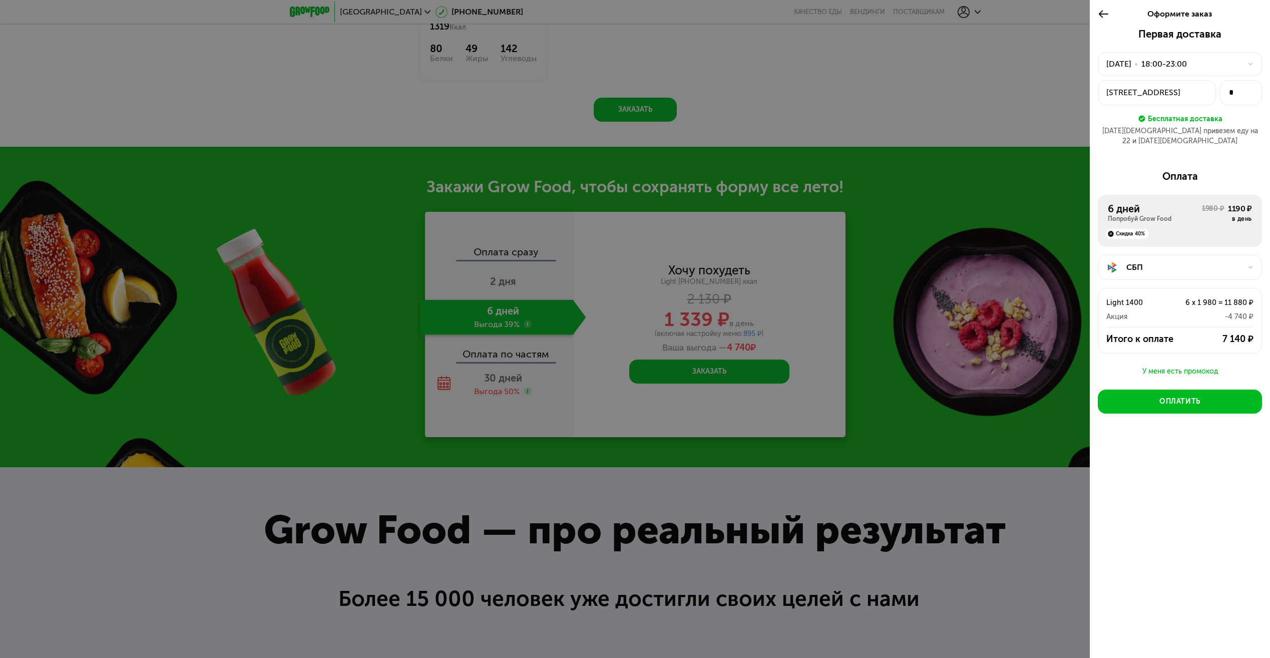
click at [1241, 67] on div "21 авг, чт • 18:00-23:00" at bounding box center [1174, 64] width 135 height 12
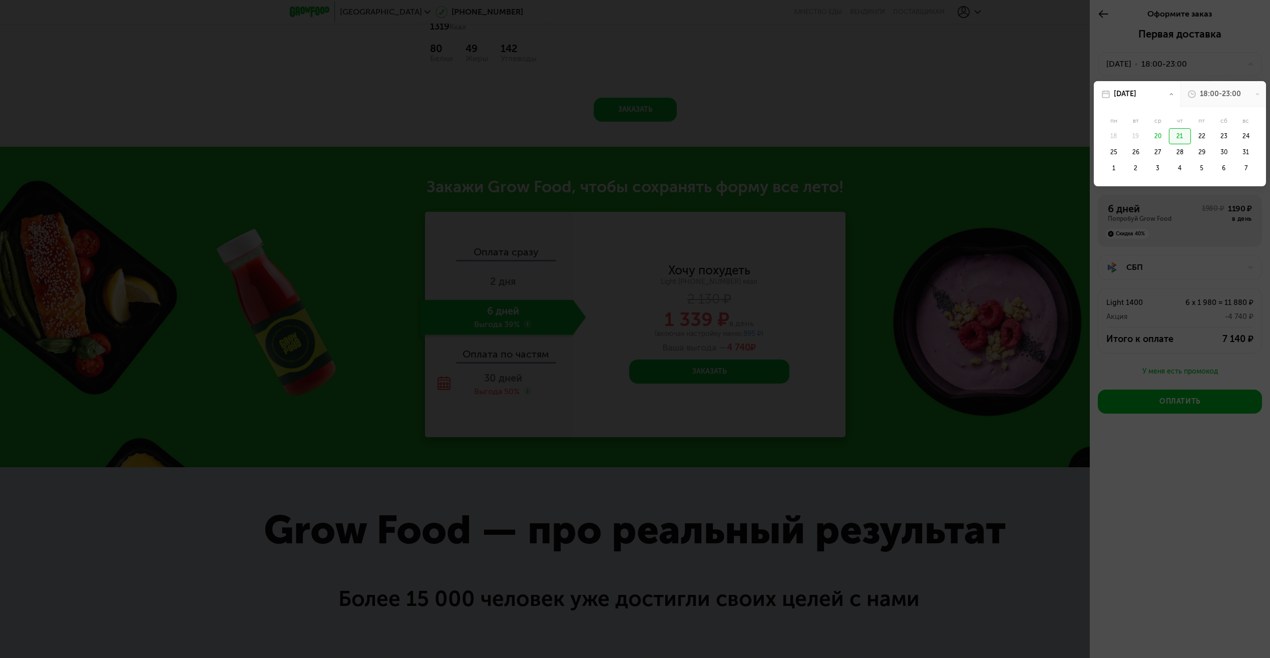
click at [1239, 91] on div "18:00-23:00" at bounding box center [1220, 94] width 41 height 10
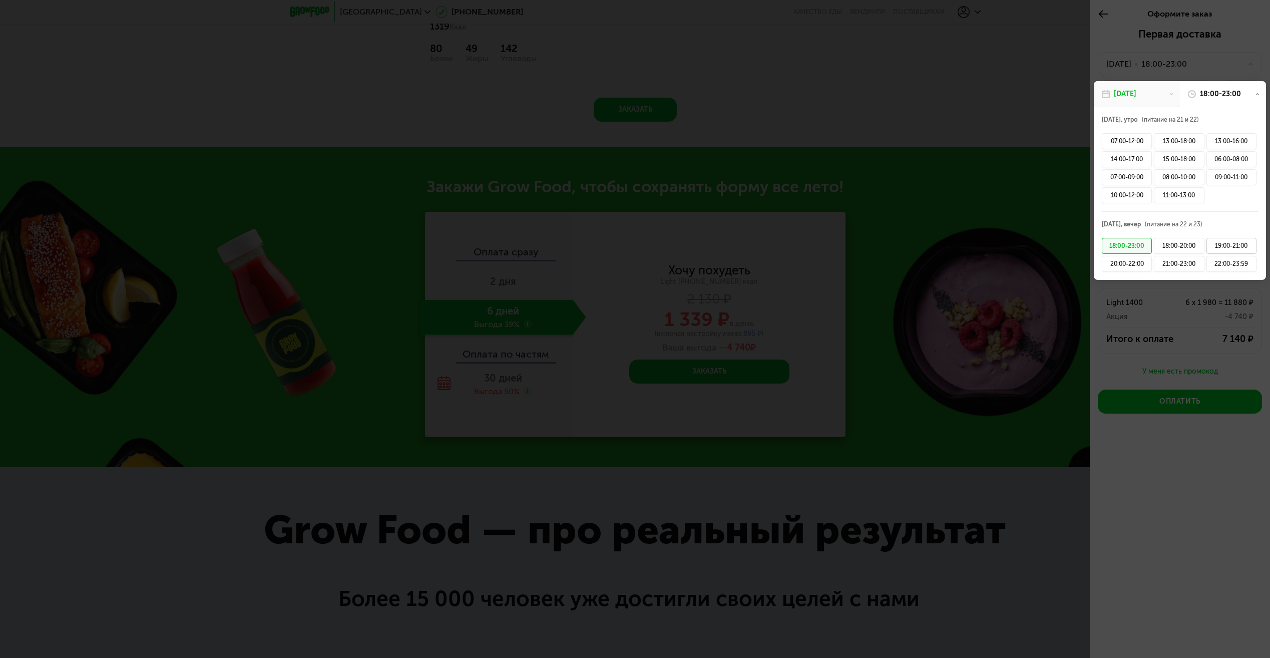
click at [1229, 244] on div "19:00-21:00" at bounding box center [1232, 246] width 50 height 16
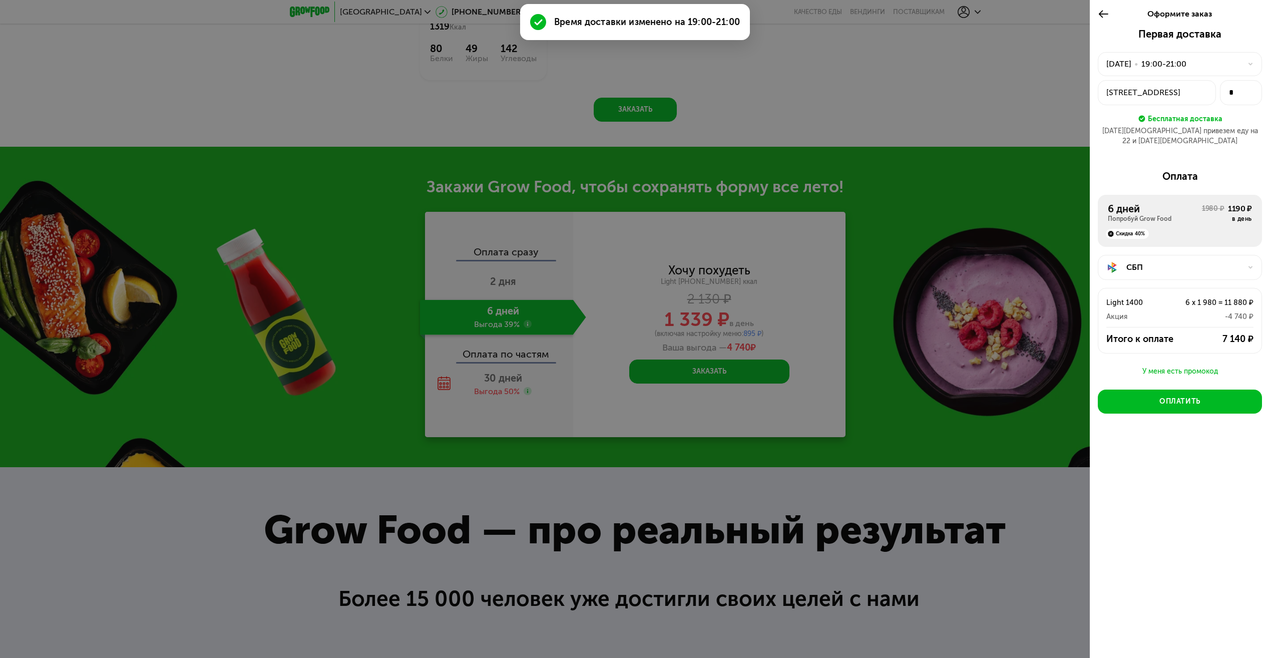
click at [1191, 465] on div "Оформите заказ Первая доставка 21 авг, чт • 19:00-21:00 ул Искры, 7 * Бесплатна…" at bounding box center [1180, 329] width 180 height 658
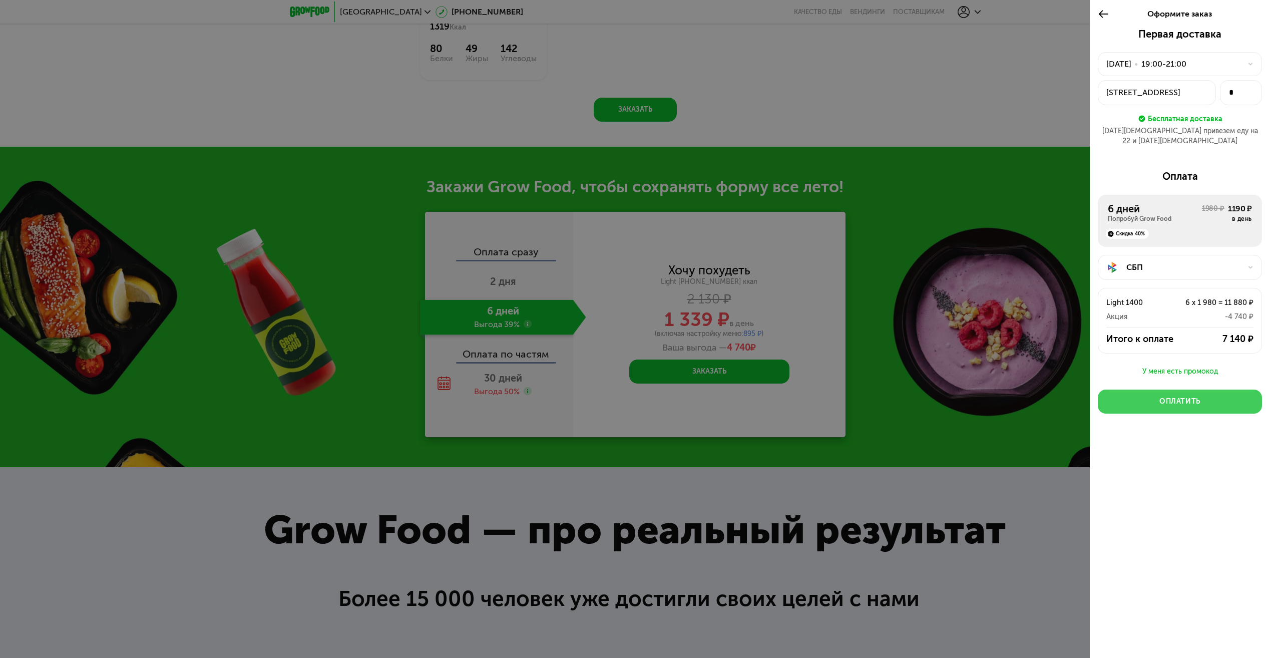
click at [1176, 397] on div "Оплатить" at bounding box center [1180, 402] width 41 height 10
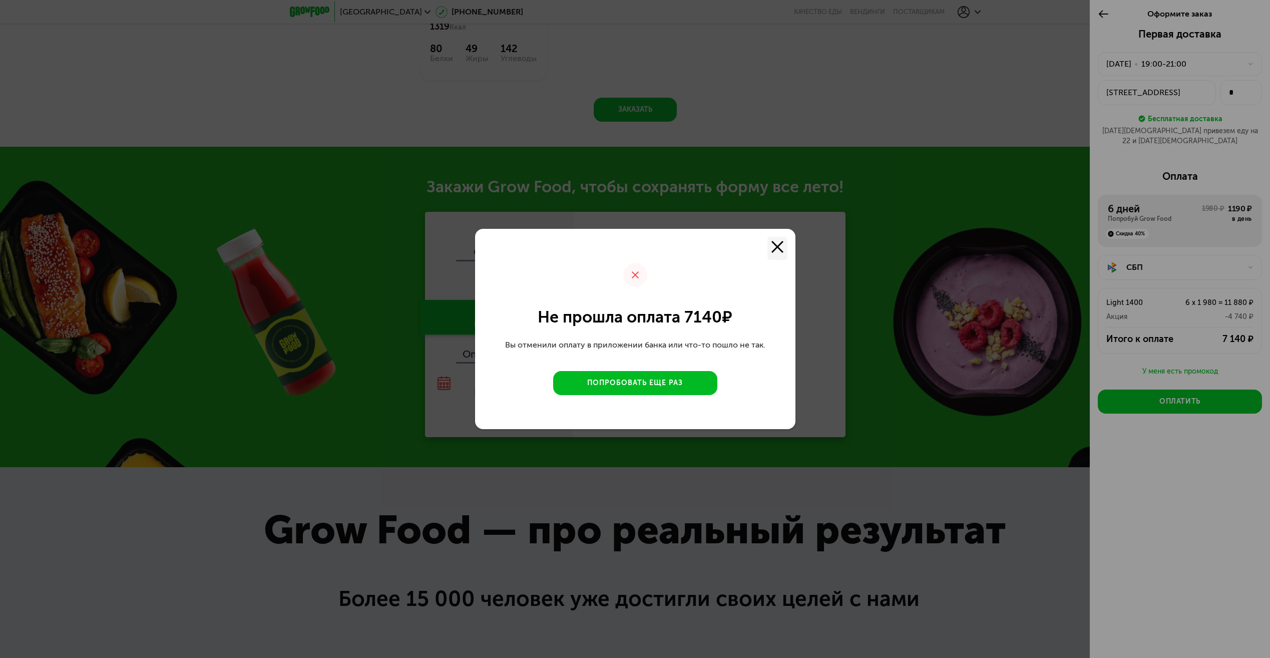
click at [775, 244] on use at bounding box center [778, 247] width 12 height 12
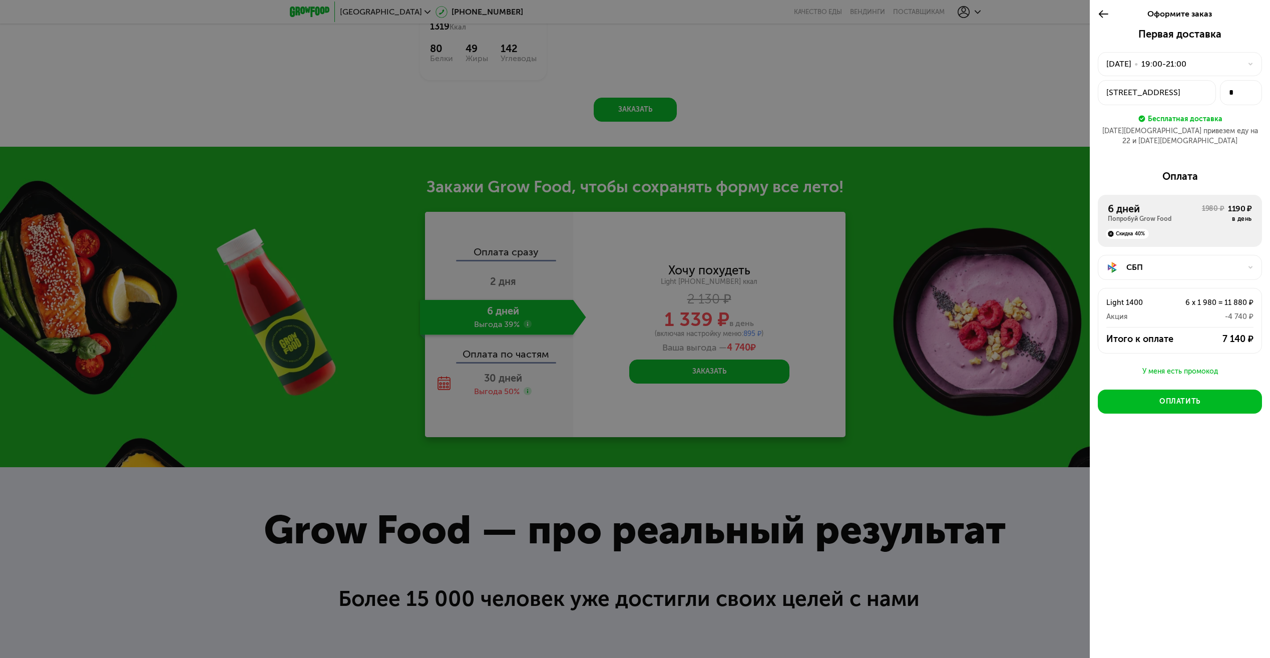
click at [1180, 261] on div "СБП" at bounding box center [1184, 267] width 115 height 12
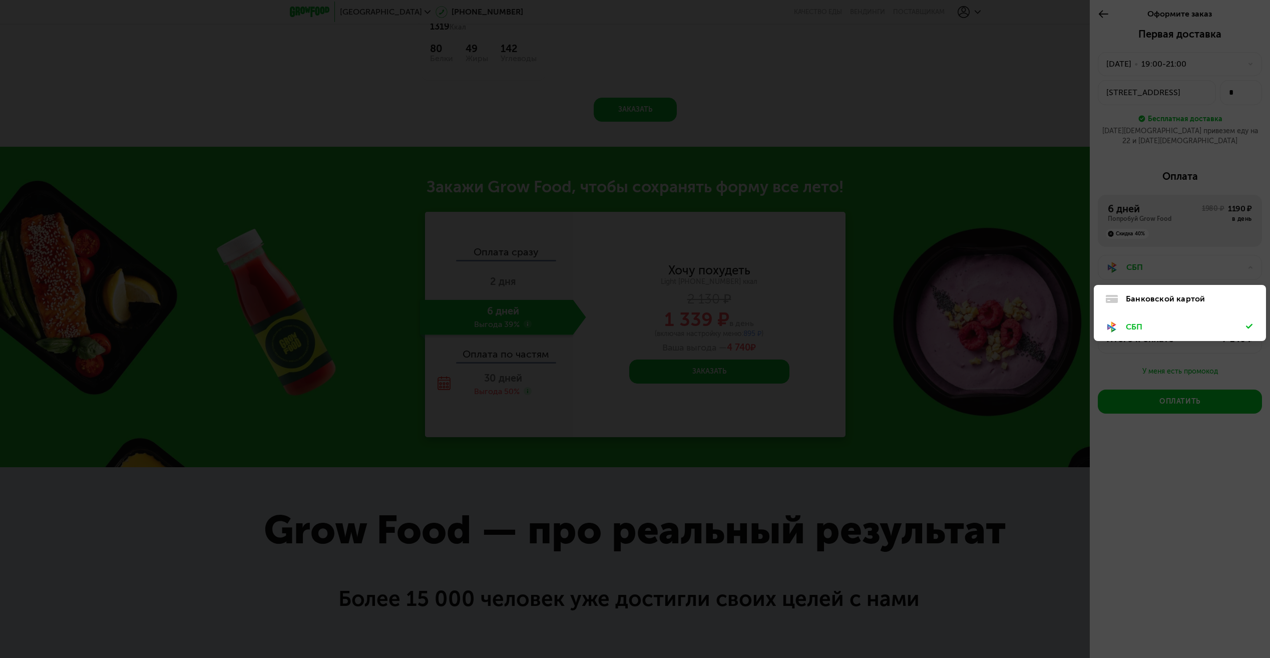
click at [1157, 293] on div "Банковской картой" at bounding box center [1186, 299] width 120 height 12
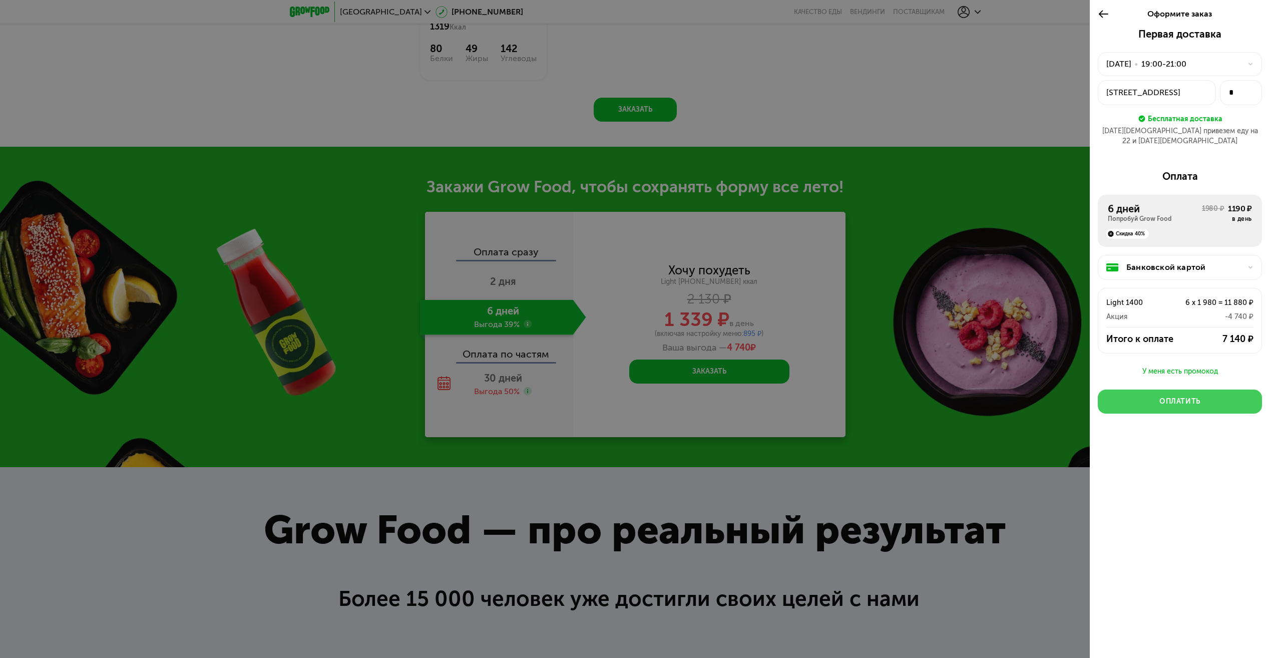
click at [1176, 397] on div "Оплатить" at bounding box center [1180, 402] width 41 height 10
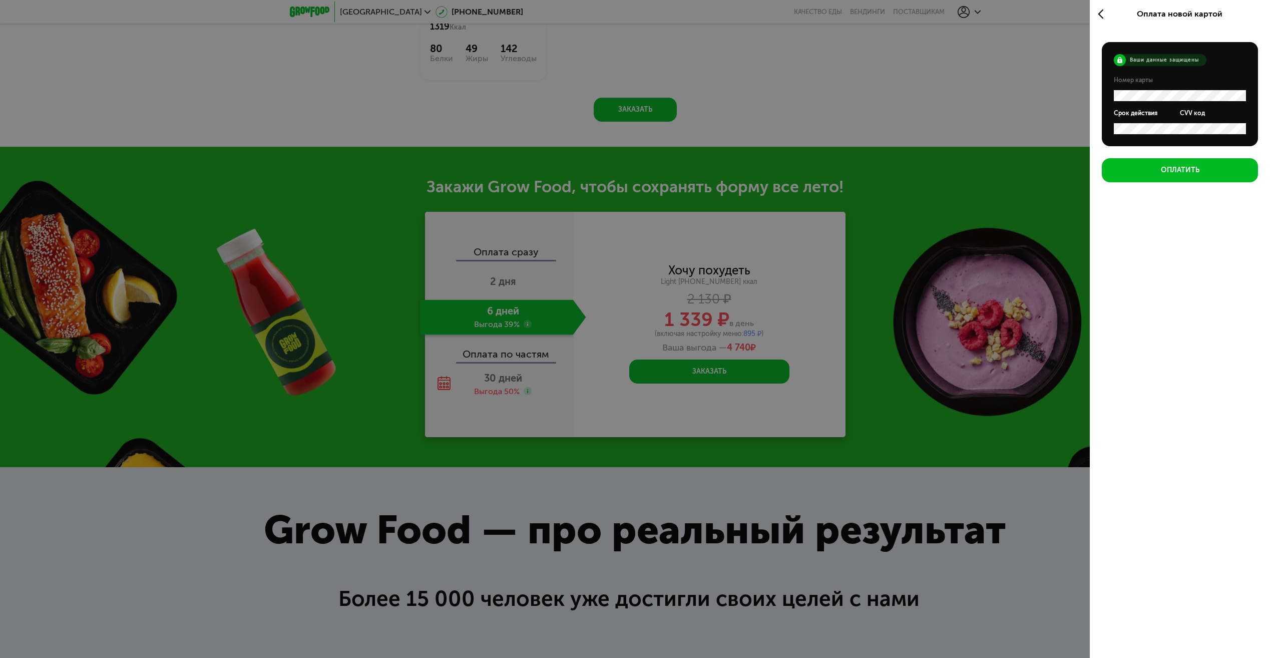
scroll to position [0, 0]
click at [1170, 168] on div "Оплатить" at bounding box center [1180, 170] width 39 height 10
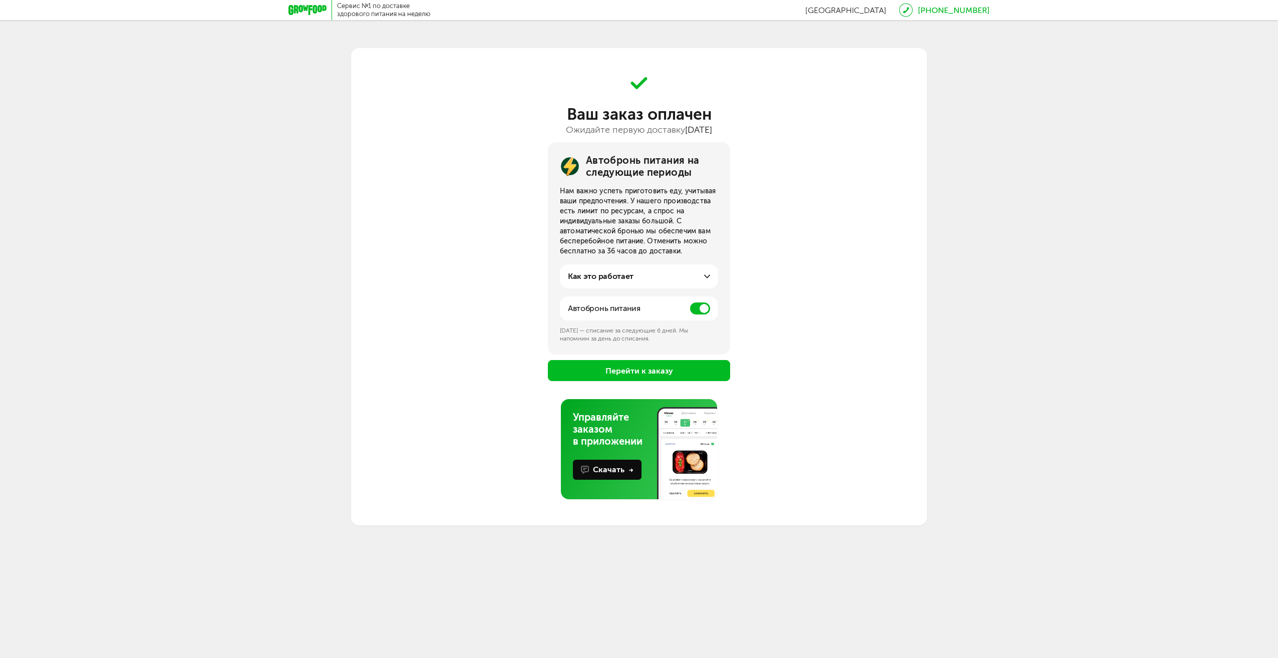
click at [1040, 318] on div "Сервис №1 по доставке здорового питания на неделю Москва 8 (800) 555-21-78 8 (9…" at bounding box center [639, 262] width 1278 height 525
click at [613, 470] on div "Скачать" at bounding box center [613, 470] width 41 height 12
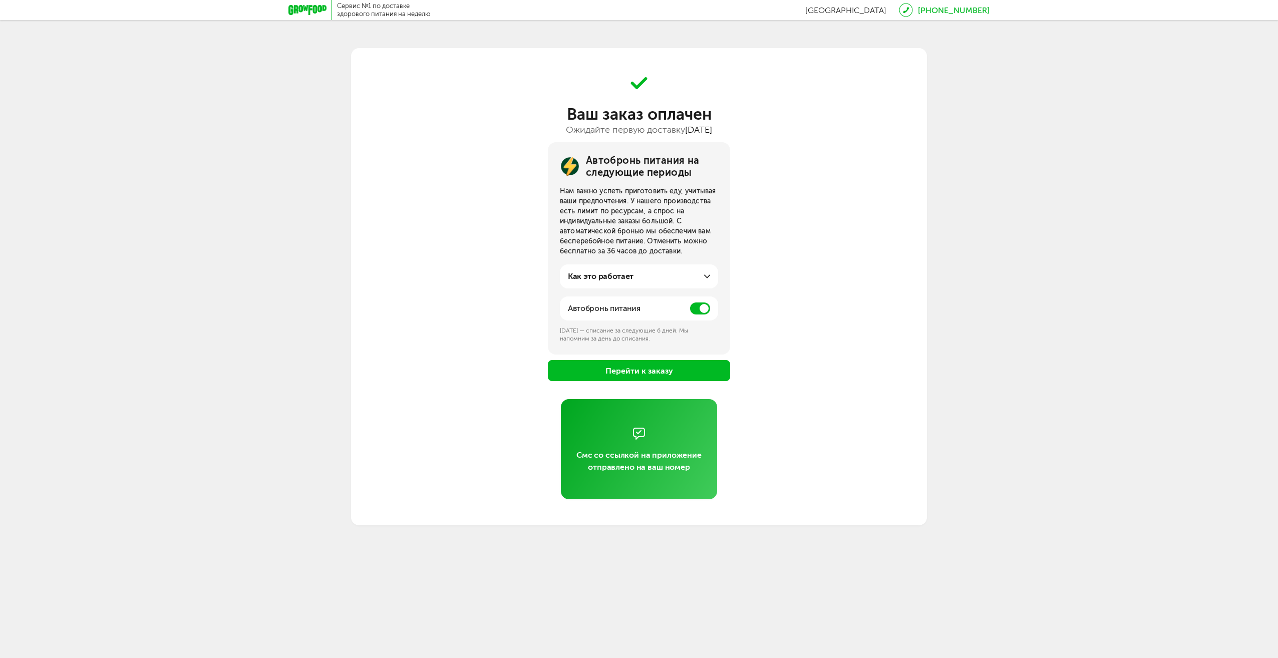
click at [861, 317] on div "Автобронь питания на следующие периоды Нам важно успеть приготовить еду, учитыв…" at bounding box center [639, 261] width 576 height 239
